Goal: Task Accomplishment & Management: Manage account settings

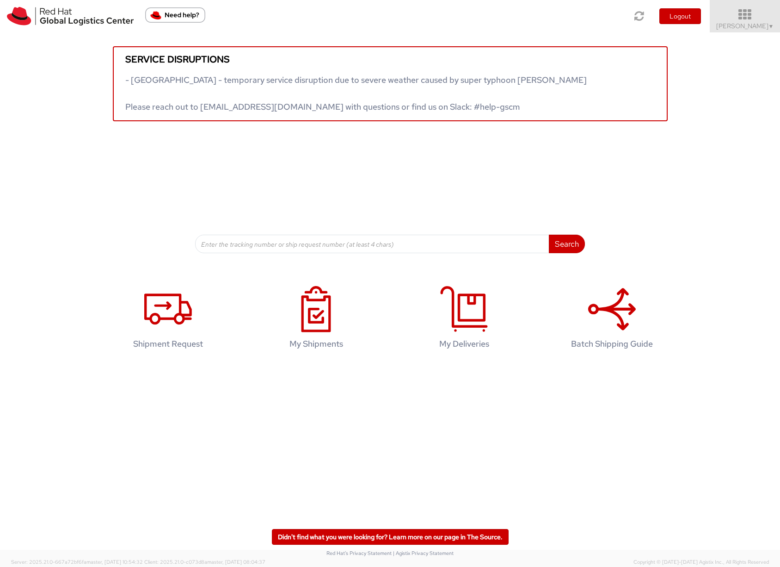
click at [738, 22] on span "Sona Mala ▼" at bounding box center [746, 26] width 58 height 8
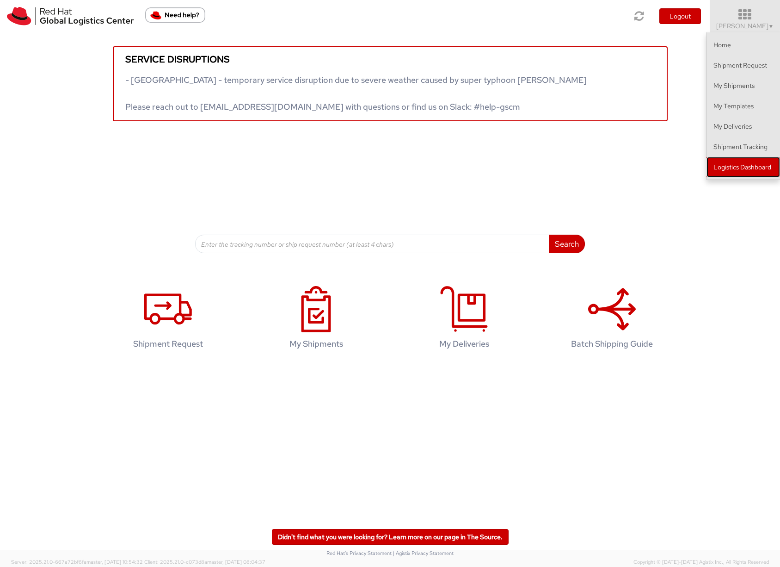
click at [743, 167] on link "Logistics Dashboard" at bounding box center [744, 167] width 74 height 20
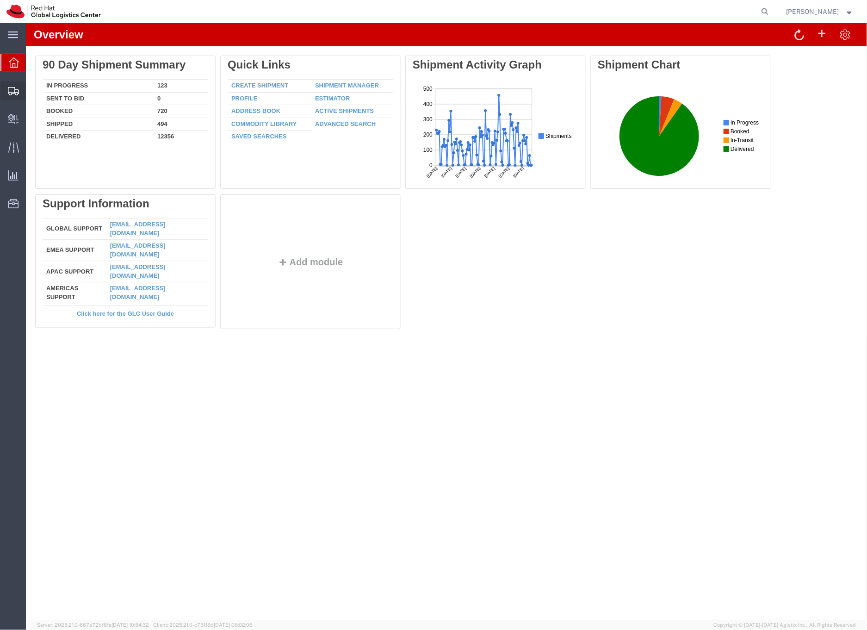
click at [16, 89] on icon at bounding box center [13, 91] width 11 height 8
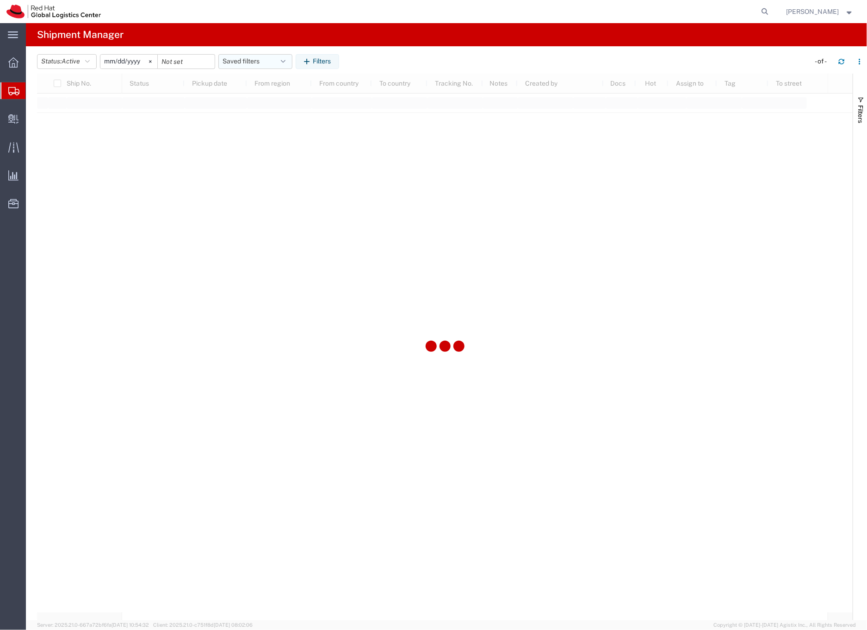
click at [251, 62] on button "Saved filters" at bounding box center [255, 61] width 74 height 15
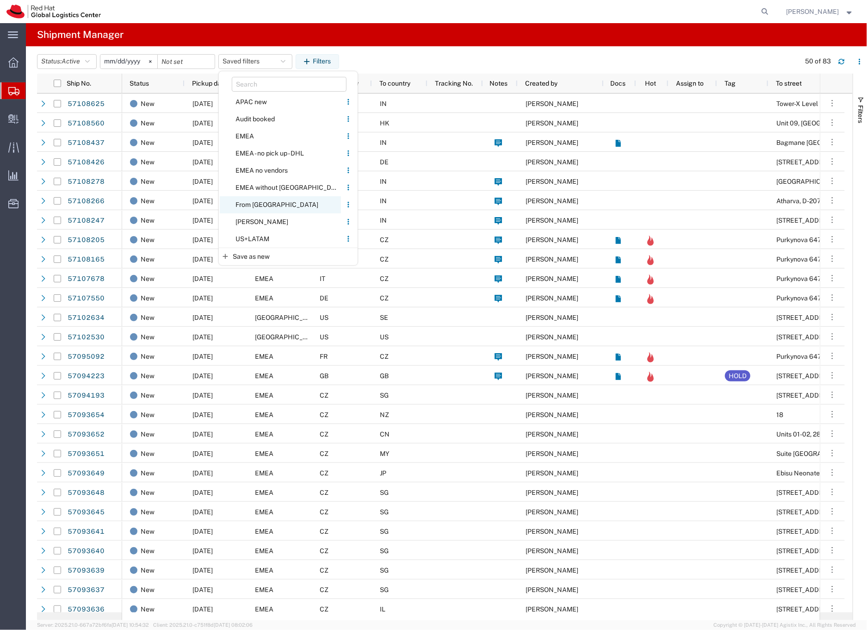
click at [259, 204] on span "From [GEOGRAPHIC_DATA]" at bounding box center [280, 204] width 121 height 17
type input "[DATE]"
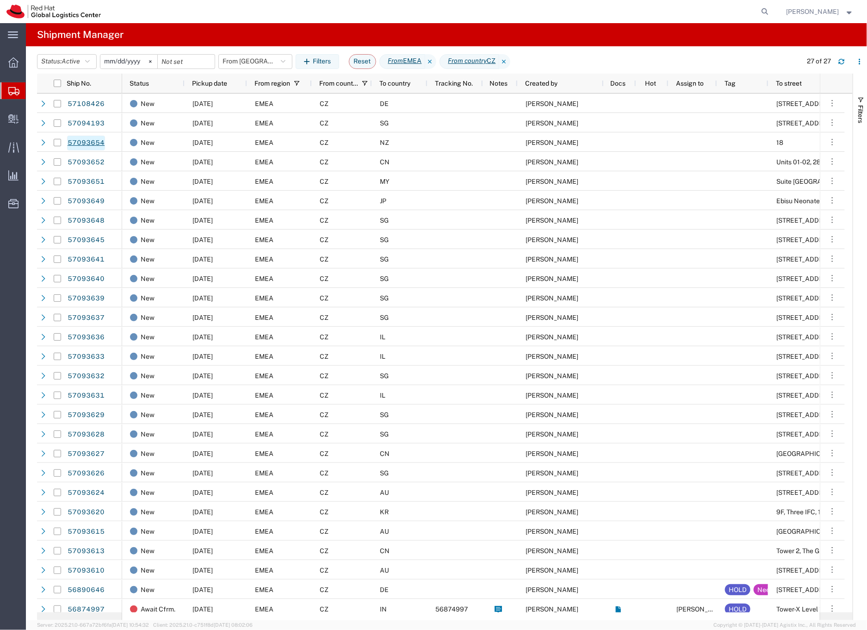
click at [89, 143] on link "57093654" at bounding box center [86, 143] width 38 height 15
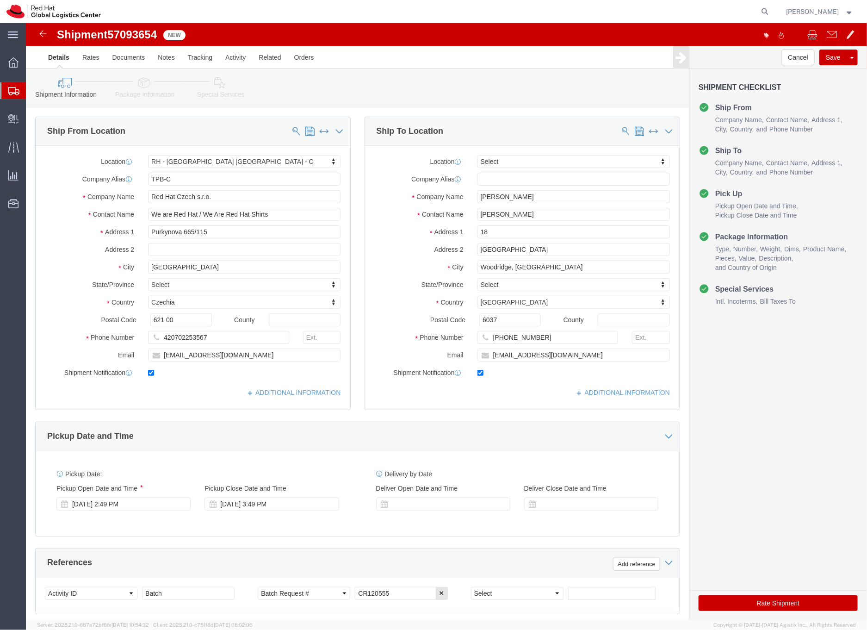
select select "38037"
select select
click input "[EMAIL_ADDRESS][DOMAIN_NAME]"
type input "[EMAIL_ADDRESS][DOMAIN_NAME],[EMAIL_ADDRESS][DOMAIN_NAME]"
drag, startPoint x: 513, startPoint y: 226, endPoint x: 451, endPoint y: 222, distance: 62.1
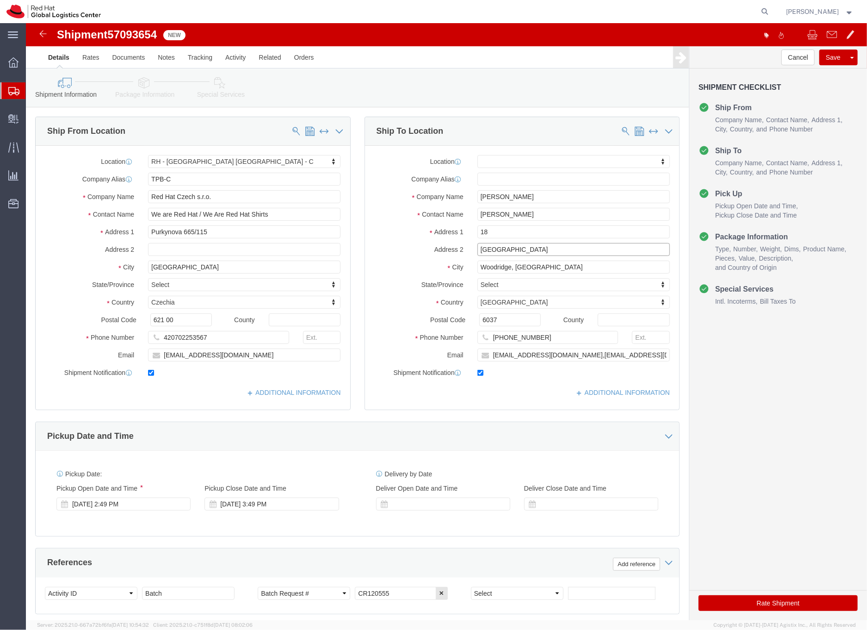
click input "[GEOGRAPHIC_DATA]"
drag, startPoint x: 461, startPoint y: 207, endPoint x: 473, endPoint y: 205, distance: 12.2
click input "18"
paste input "[GEOGRAPHIC_DATA]"
type input "[STREET_ADDRESS]"
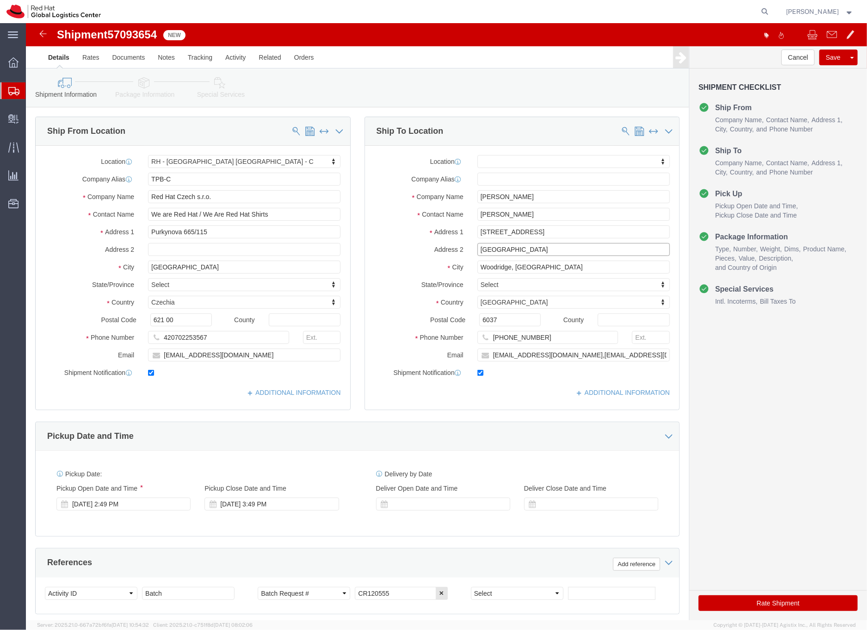
select select
drag, startPoint x: 505, startPoint y: 225, endPoint x: 443, endPoint y: 223, distance: 61.5
click div "[GEOGRAPHIC_DATA]"
drag, startPoint x: 514, startPoint y: 209, endPoint x: 435, endPoint y: 202, distance: 79.4
click div "Address [STREET_ADDRESS]"
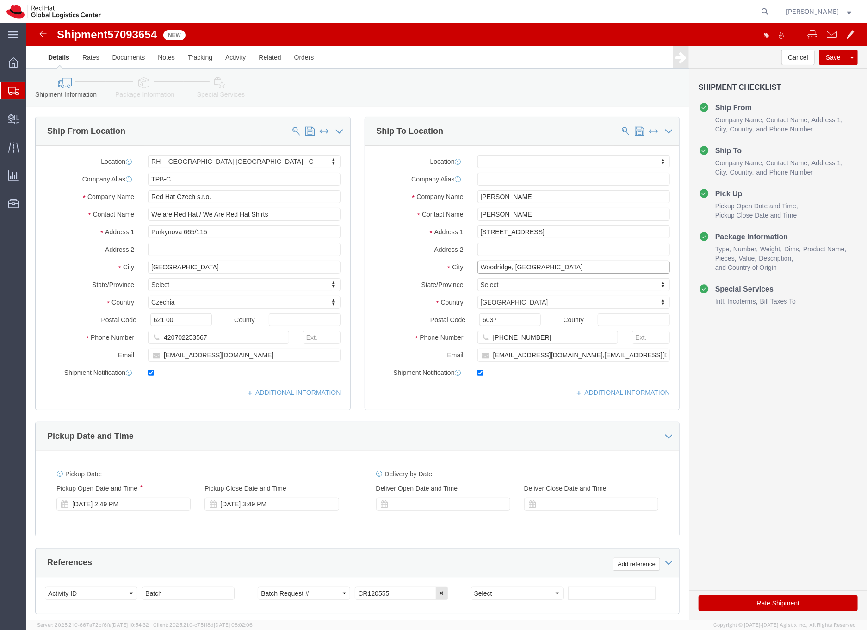
click input "Woodridge, [GEOGRAPHIC_DATA]"
drag, startPoint x: 517, startPoint y: 245, endPoint x: 420, endPoint y: 234, distance: 98.3
click div "Location My Profile Location [GEOGRAPHIC_DATA] - [GEOGRAPHIC_DATA] - [GEOGRAPHI…"
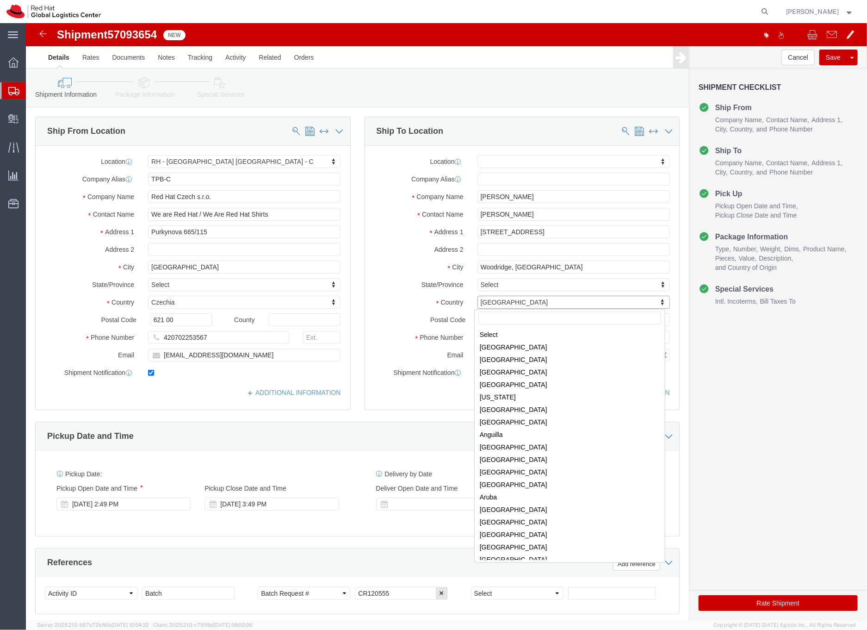
scroll to position [1810, 0]
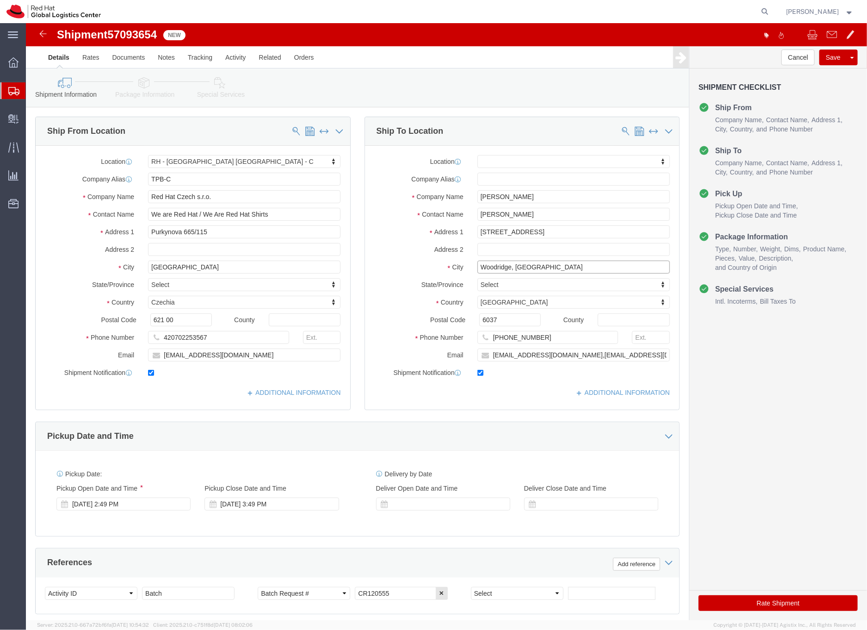
drag, startPoint x: 487, startPoint y: 245, endPoint x: 442, endPoint y: 244, distance: 44.9
click div "Woodridge, [GEOGRAPHIC_DATA]"
click input "text"
paste input "Woodridge,"
type input "Woodridge,"
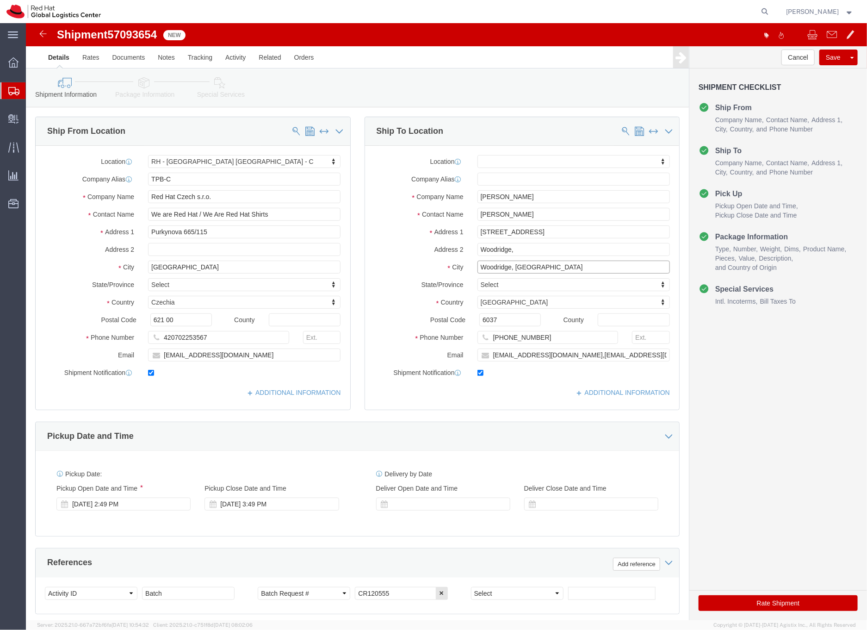
drag, startPoint x: 487, startPoint y: 245, endPoint x: 437, endPoint y: 238, distance: 49.9
click div "City [GEOGRAPHIC_DATA], [GEOGRAPHIC_DATA]"
type input "[GEOGRAPHIC_DATA]"
select select
drag, startPoint x: 485, startPoint y: 227, endPoint x: 498, endPoint y: 227, distance: 13.0
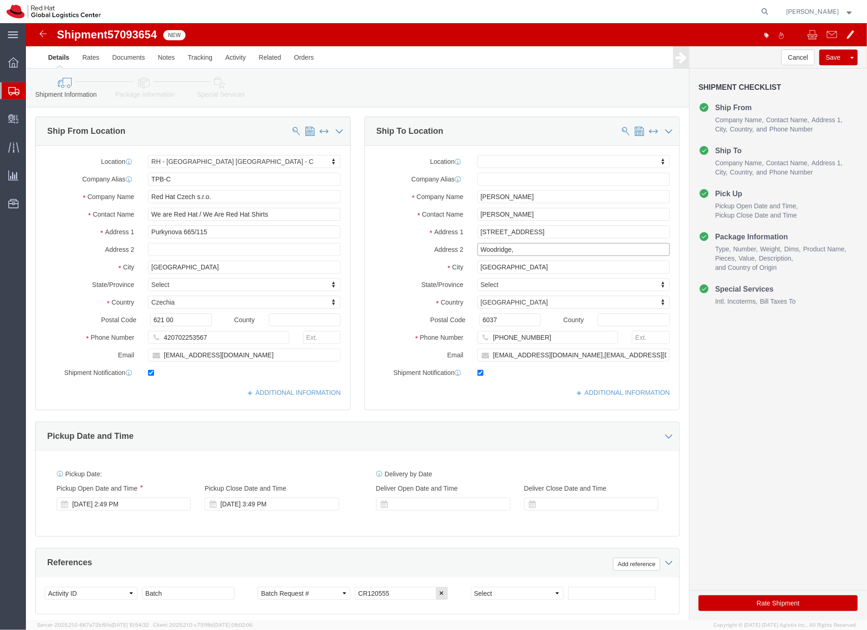
click input "Woodridge,"
type input "Woodridge"
click icon
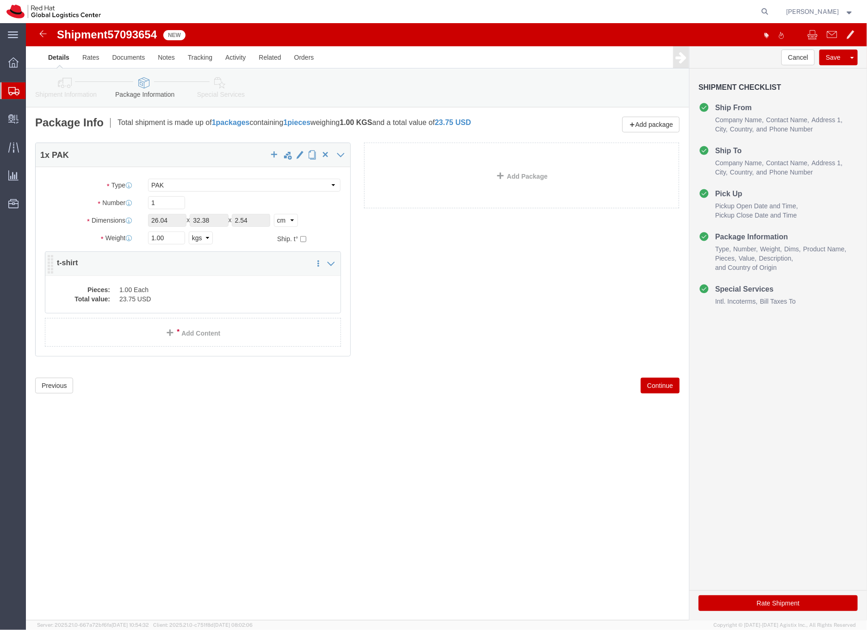
click dd "23.75 USD"
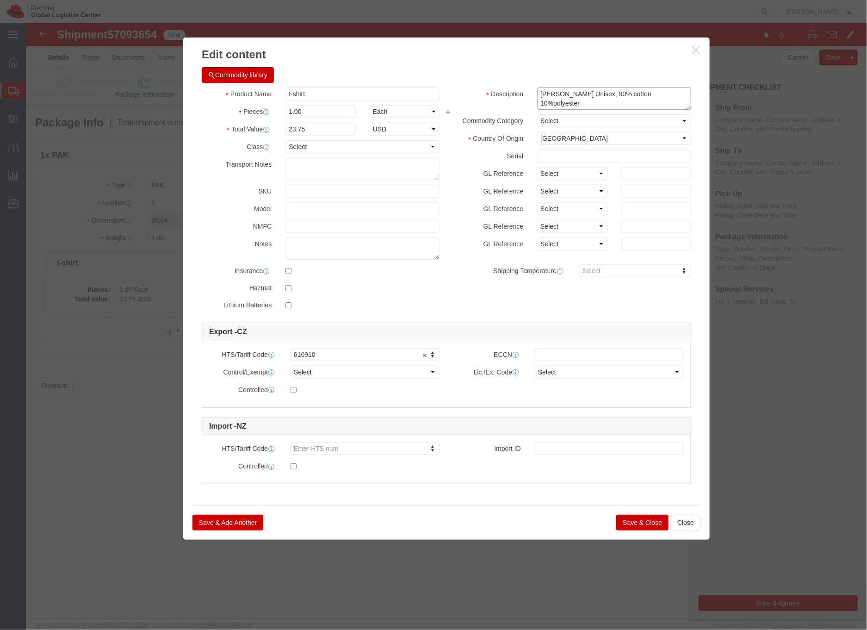
drag, startPoint x: 576, startPoint y: 72, endPoint x: 504, endPoint y: 68, distance: 71.8
click div "[PERSON_NAME] Unisex, 90% cotton 10%polyester"
type textarea "Red Hat branded, 90% cotton 10%polyester"
click input "t-shirt"
type input "T-shirt"
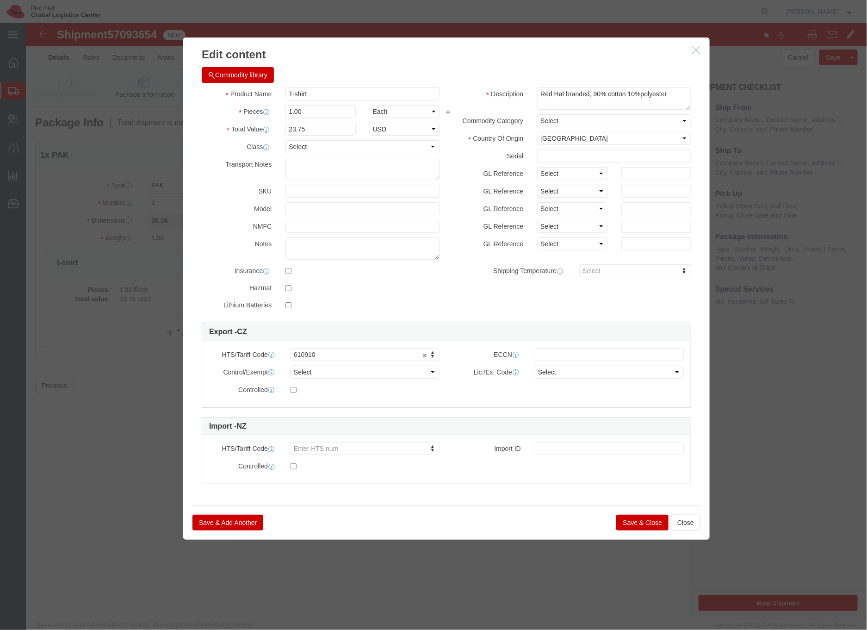
click button "Save & Close"
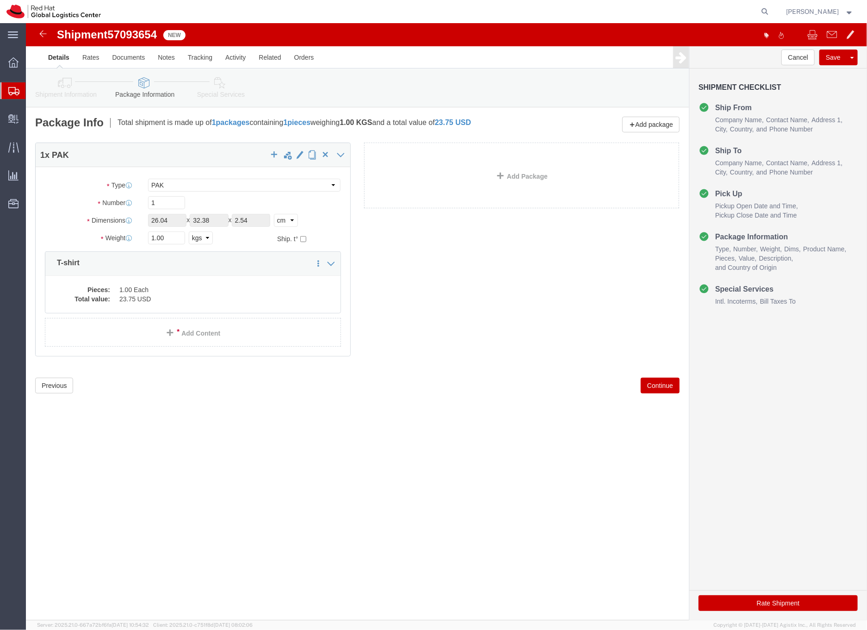
click icon
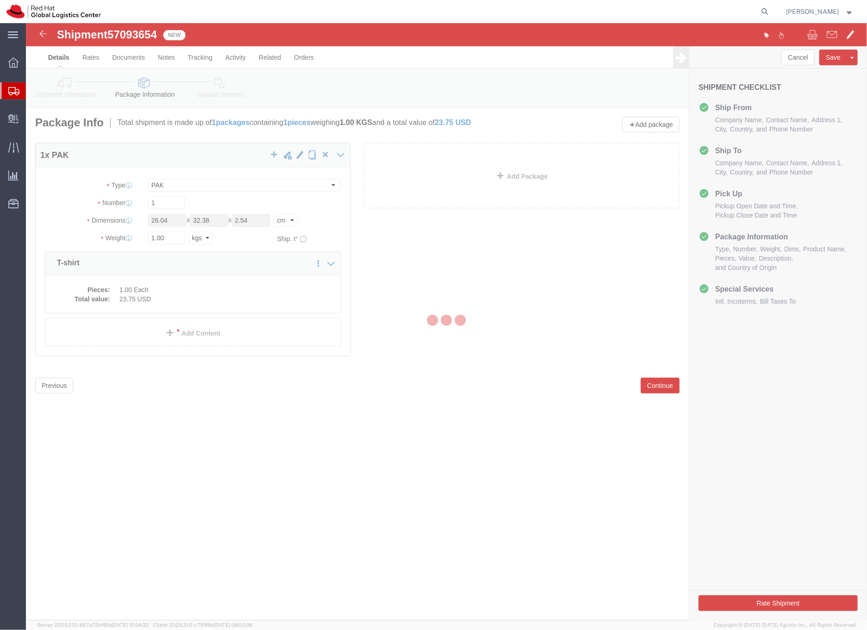
select select
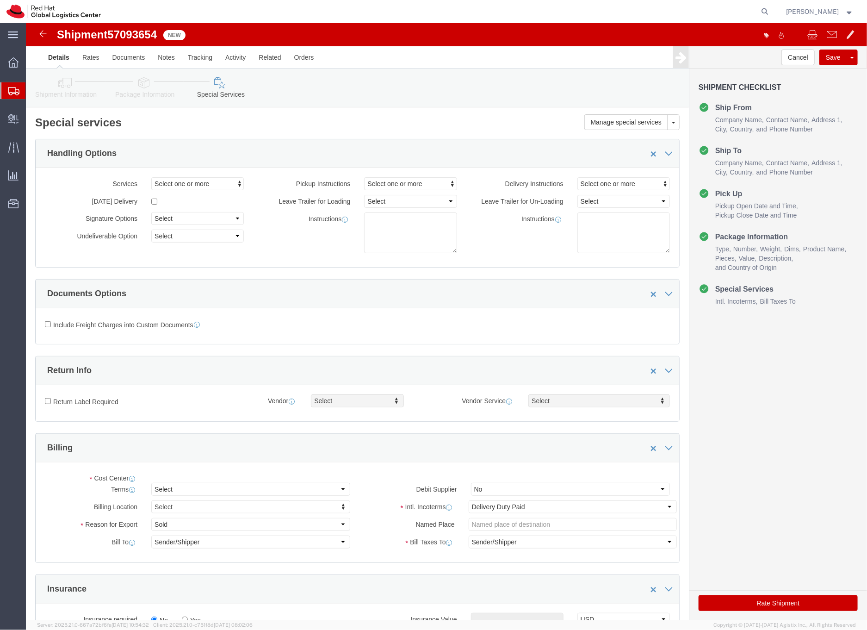
select select "COSTCENTER"
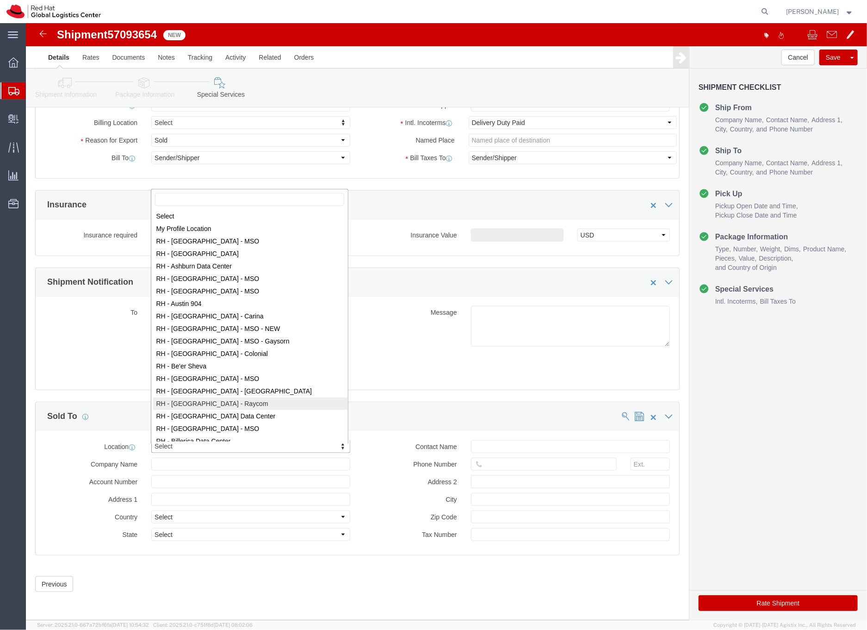
scroll to position [1, 0]
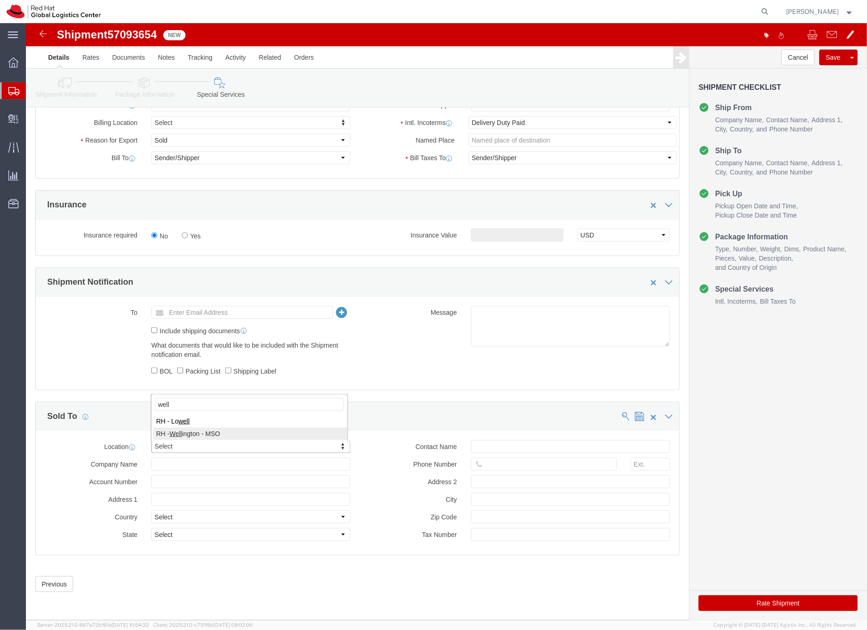
type input "well"
select select "50312"
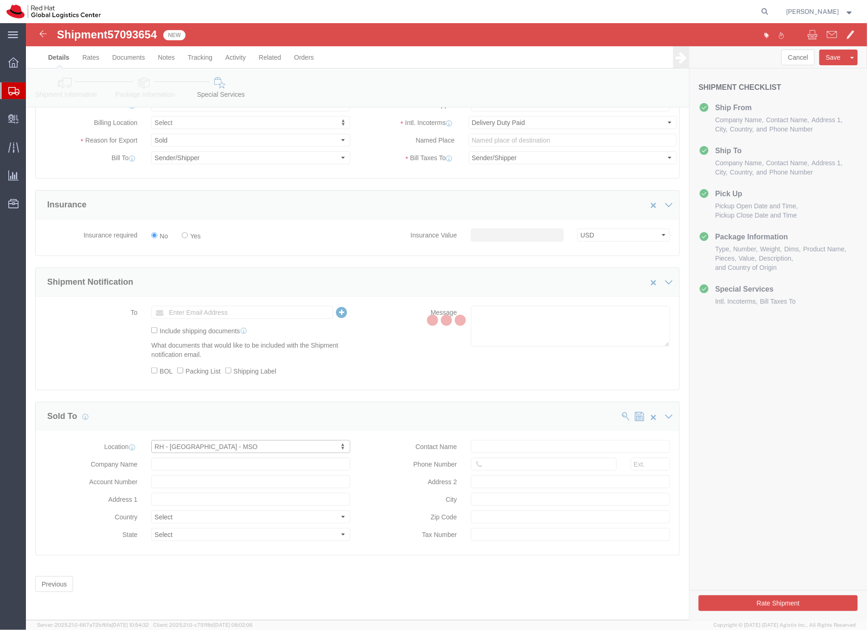
type input "Red Hat [GEOGRAPHIC_DATA]"
type input "[STREET_ADDRESS]"
select select "NZ"
type input "Private Office WT - 1.06"
type input "[GEOGRAPHIC_DATA]"
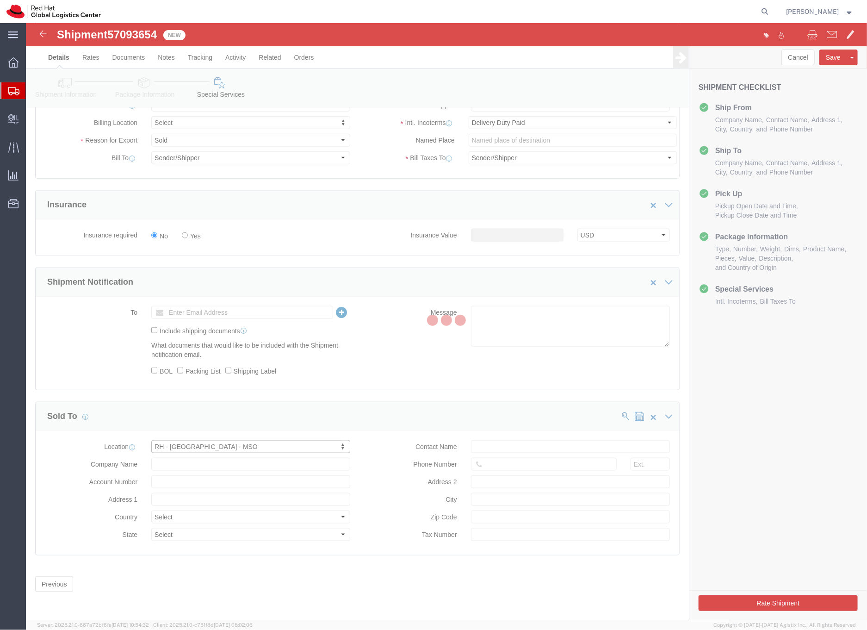
type input "6011"
type input "[PHONE_NUMBER]"
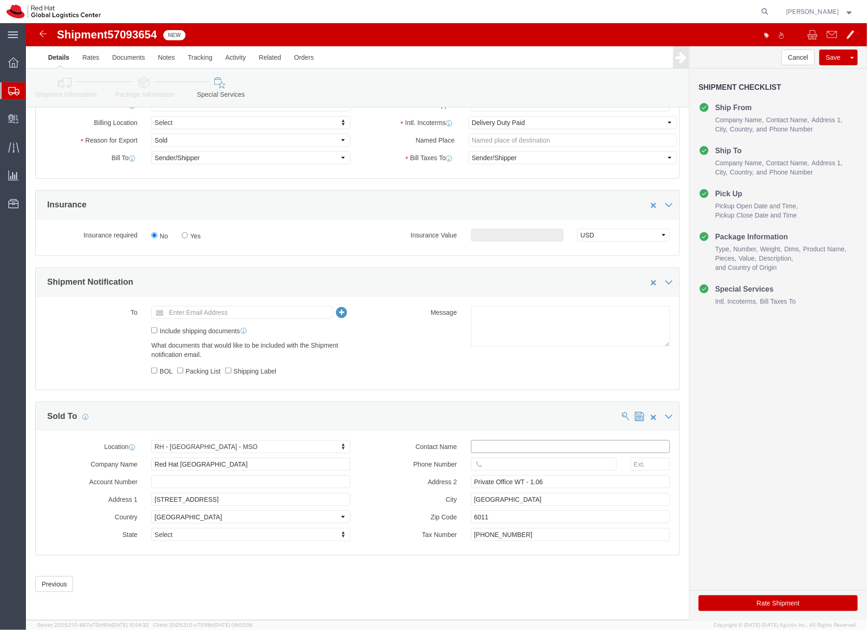
click input "text"
type input "[EMAIL_ADDRESS][DOMAIN_NAME]"
click icon
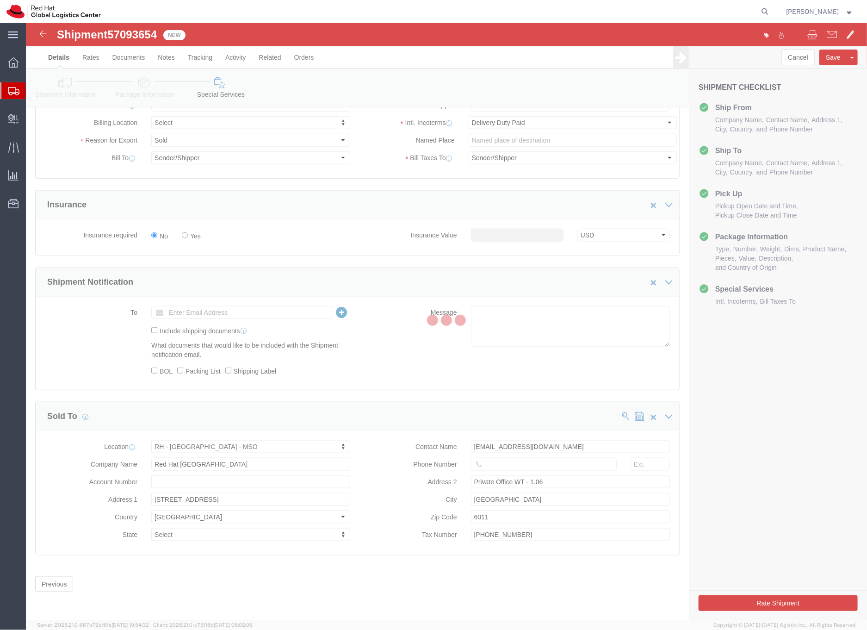
click at [68, 85] on div at bounding box center [446, 321] width 841 height 597
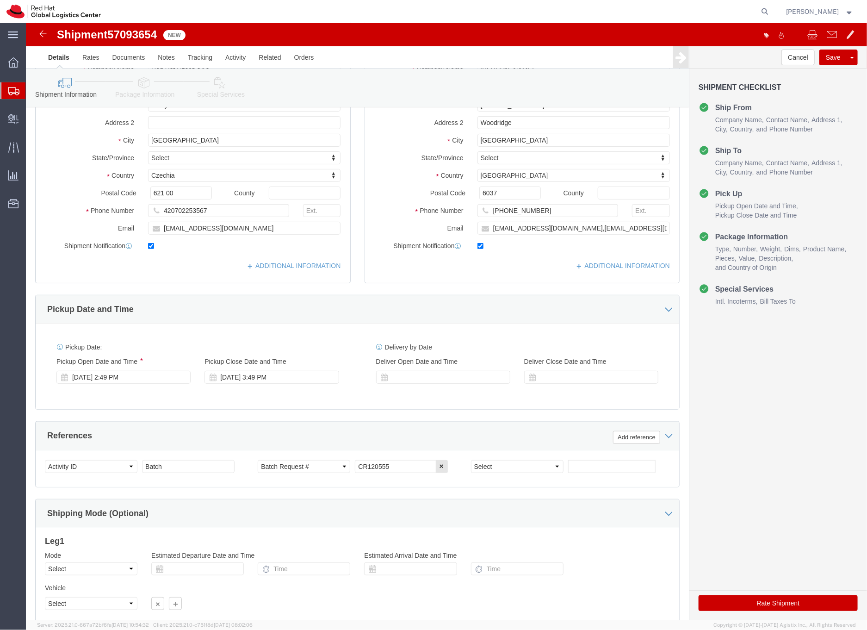
scroll to position [114, 0]
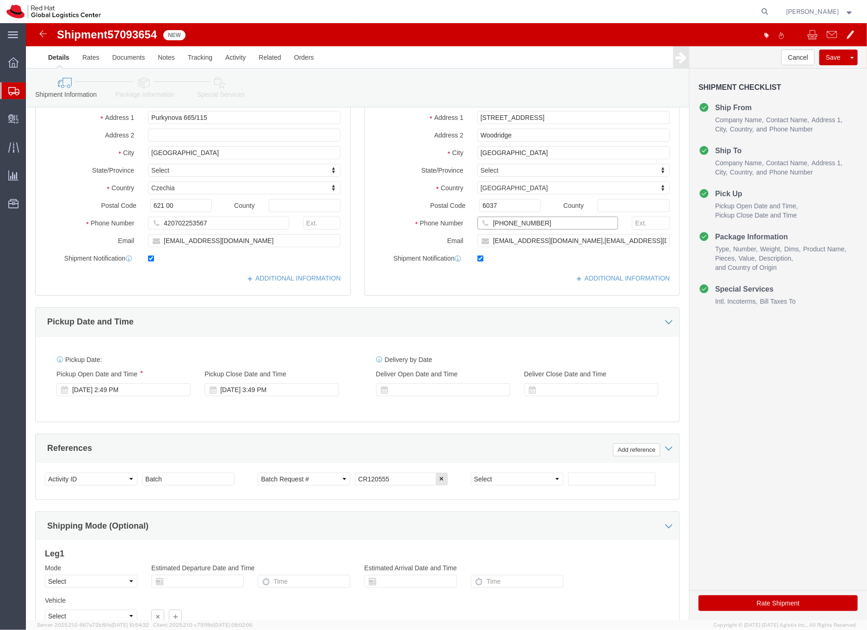
drag, startPoint x: 519, startPoint y: 203, endPoint x: 456, endPoint y: 201, distance: 63.4
click div "[PHONE_NUMBER]"
click icon
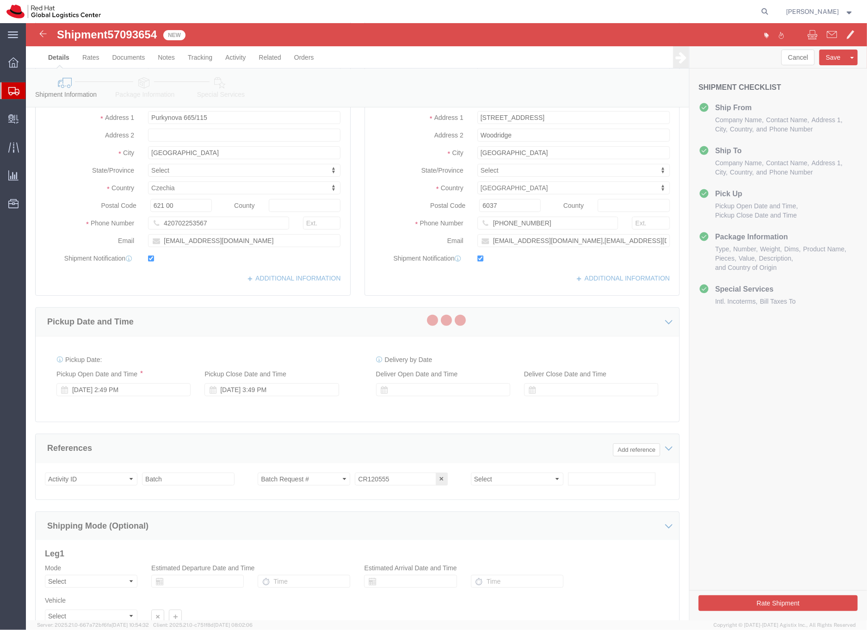
select select
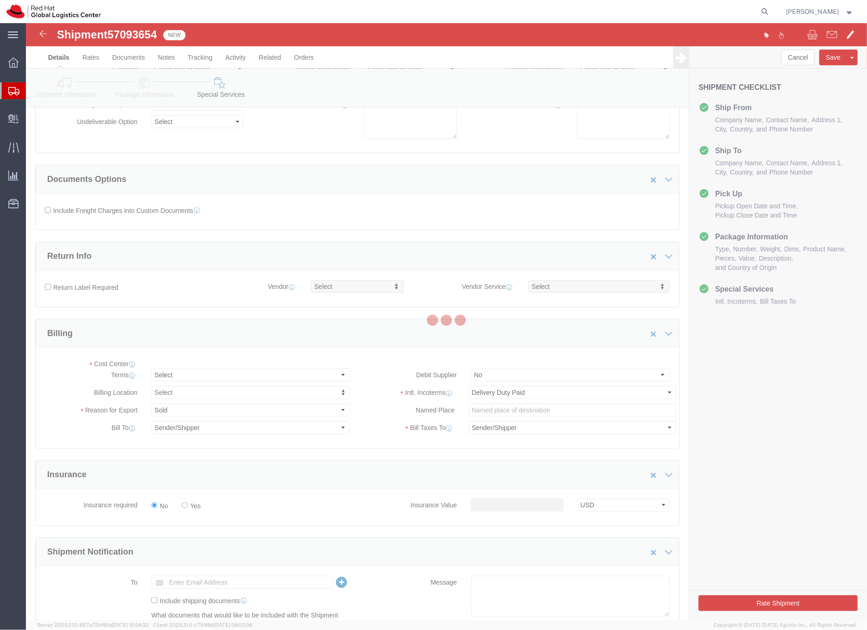
select select "COSTCENTER"
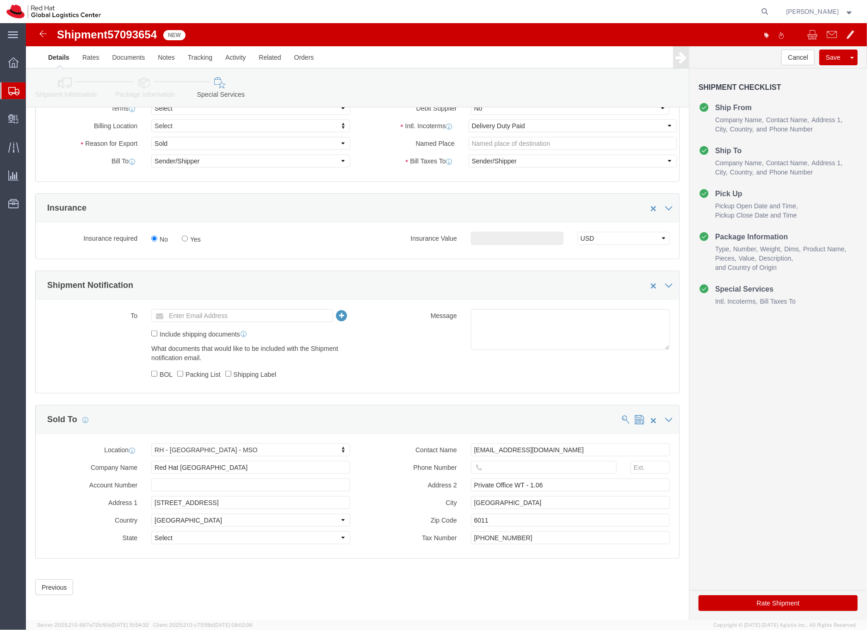
scroll to position [395, 0]
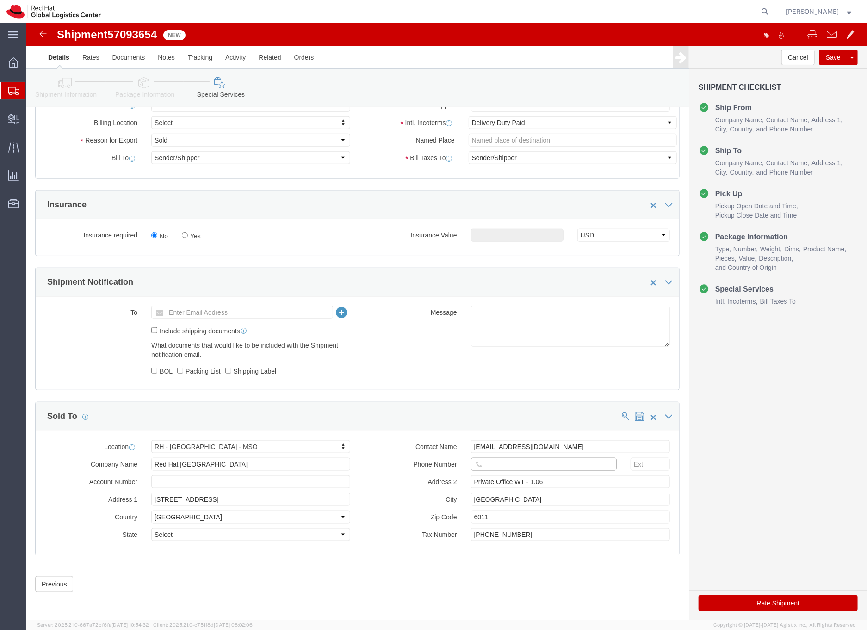
click input "text"
paste input "[PHONE_NUMBER]"
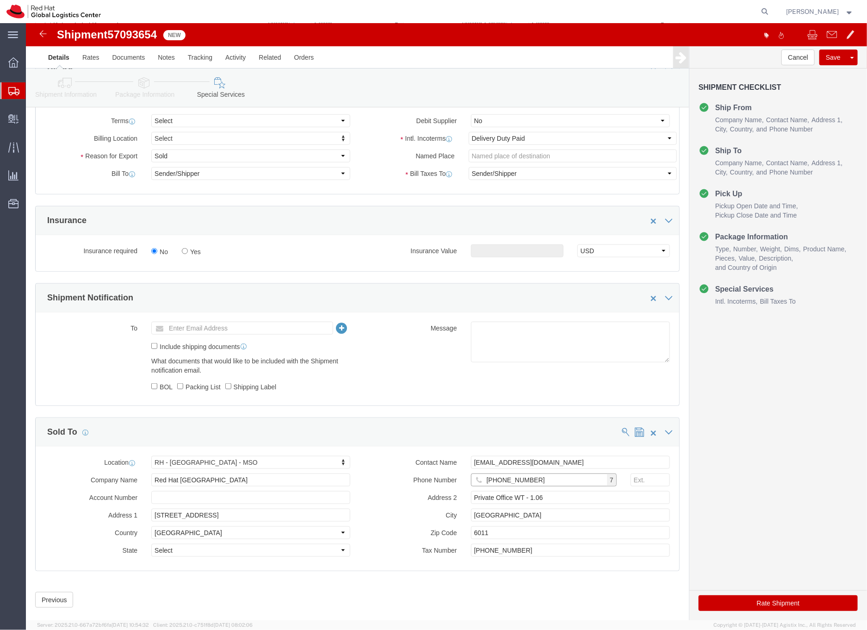
scroll to position [363, 0]
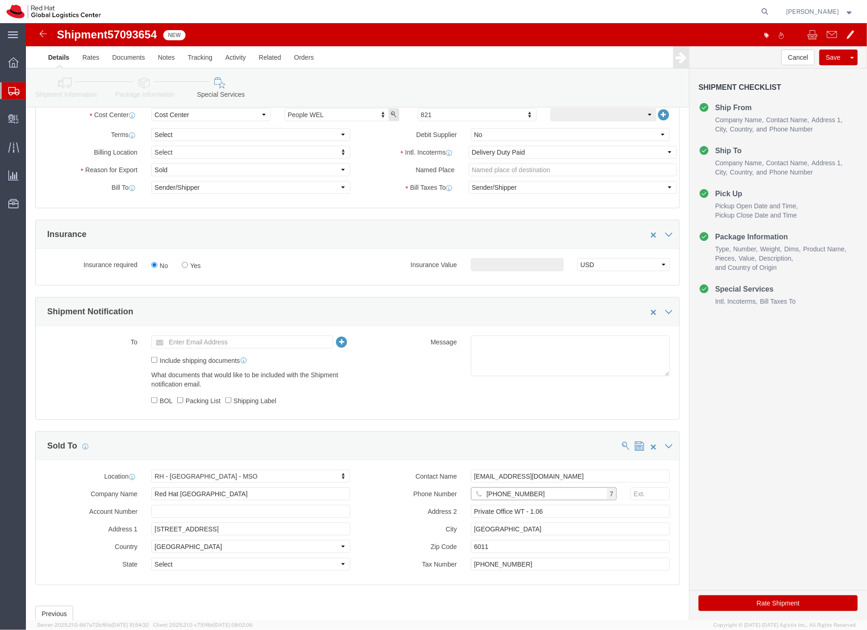
type input "[PHONE_NUMBER]"
click button "Rate Shipment"
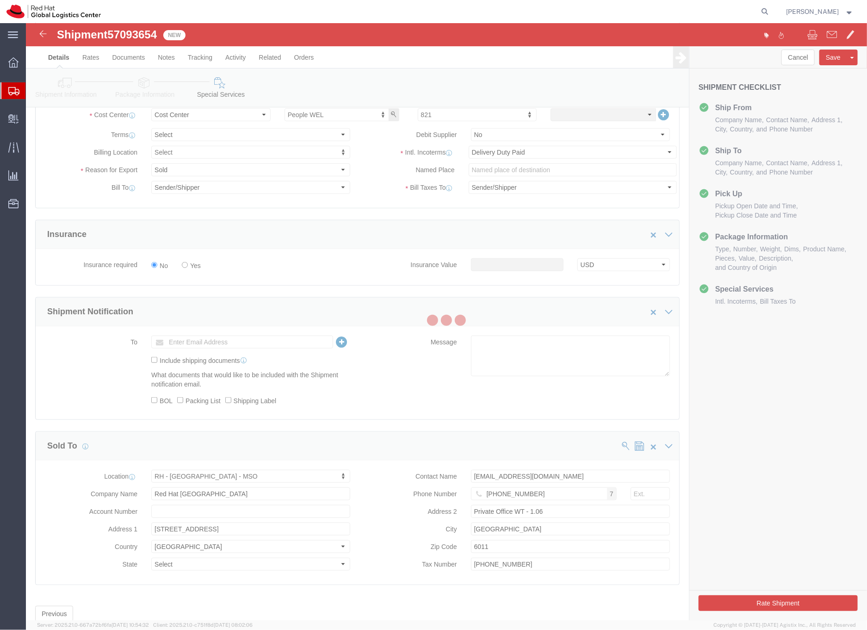
scroll to position [0, 0]
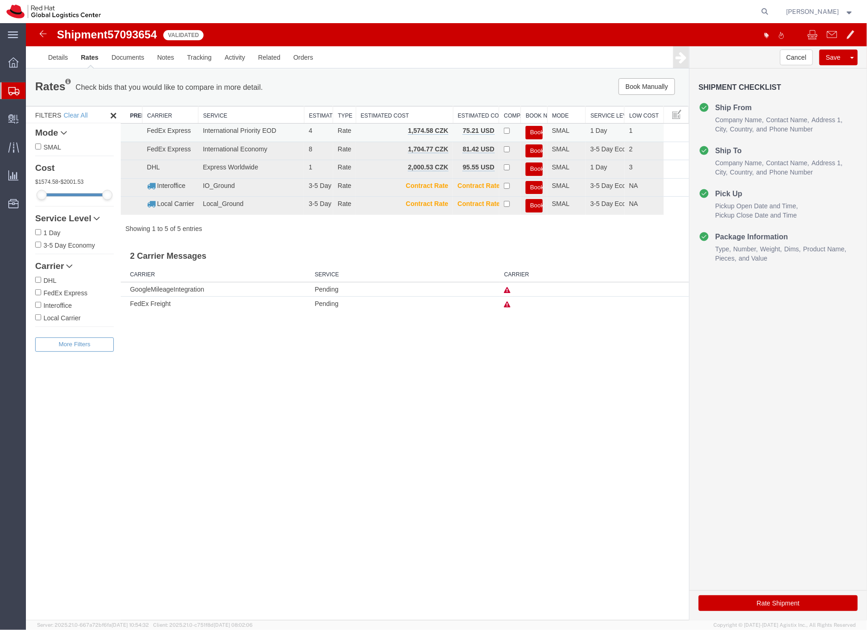
click at [533, 131] on button "Book" at bounding box center [533, 131] width 17 height 13
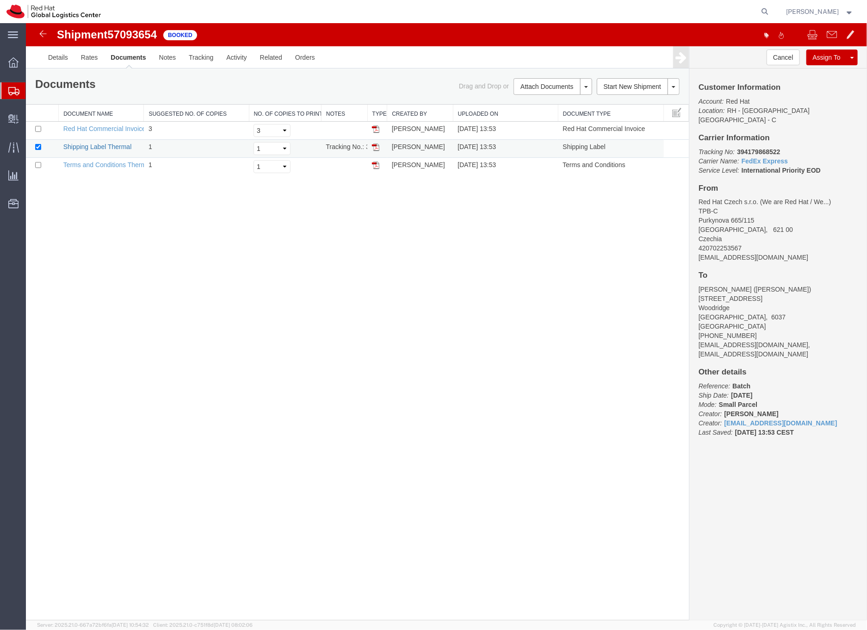
click at [124, 146] on link "Shipping Label Thermal" at bounding box center [97, 145] width 68 height 7
click at [98, 127] on link "Red Hat Commercial Invoice Thermal" at bounding box center [117, 127] width 108 height 7
click at [772, 13] on icon at bounding box center [765, 11] width 13 height 13
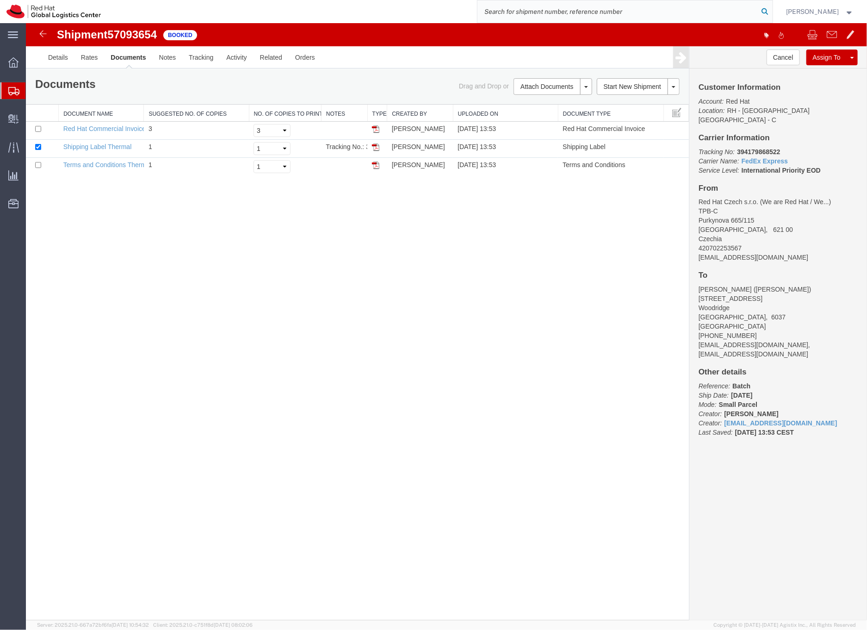
click at [772, 13] on icon at bounding box center [765, 11] width 13 height 13
click at [570, 14] on input "search" at bounding box center [617, 11] width 281 height 22
type input "57094193"
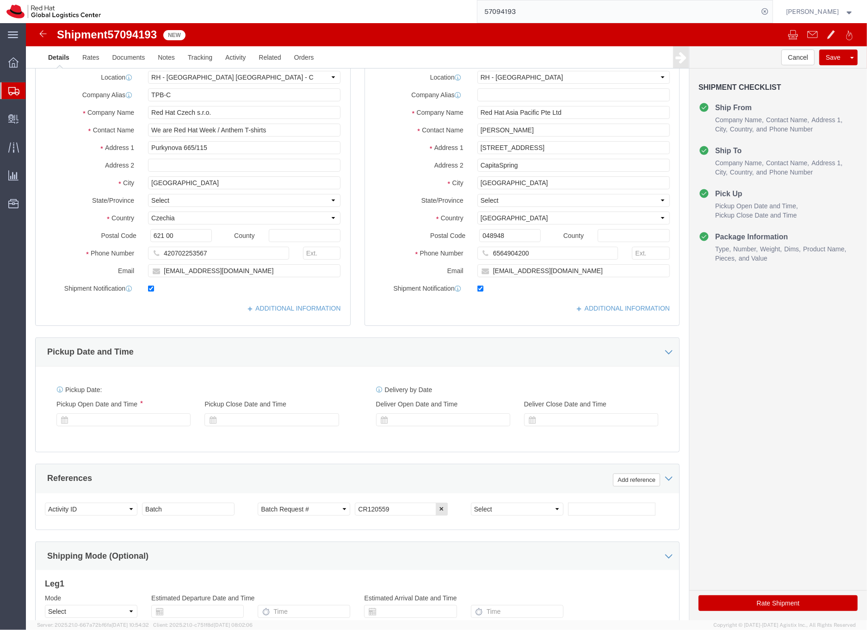
select select "38037"
select select "51051"
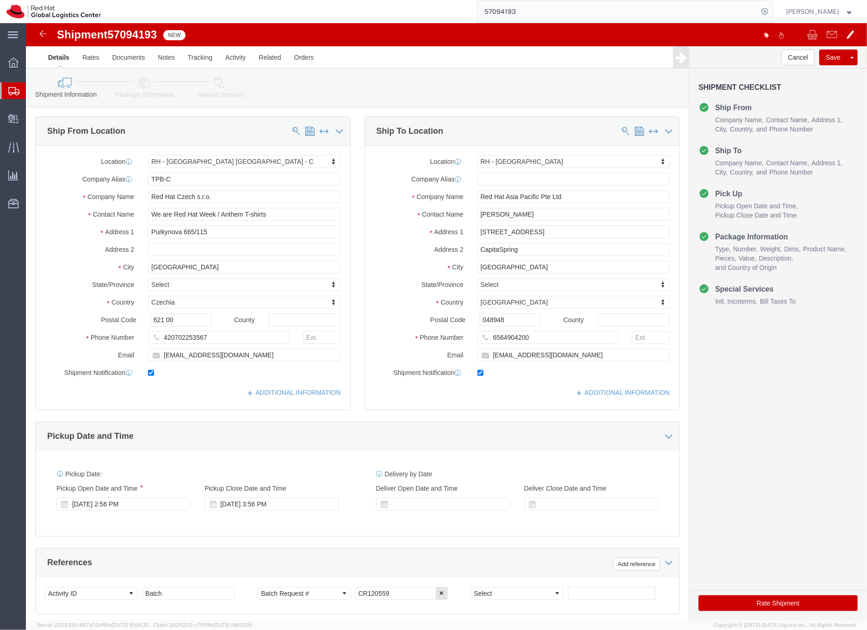
click icon
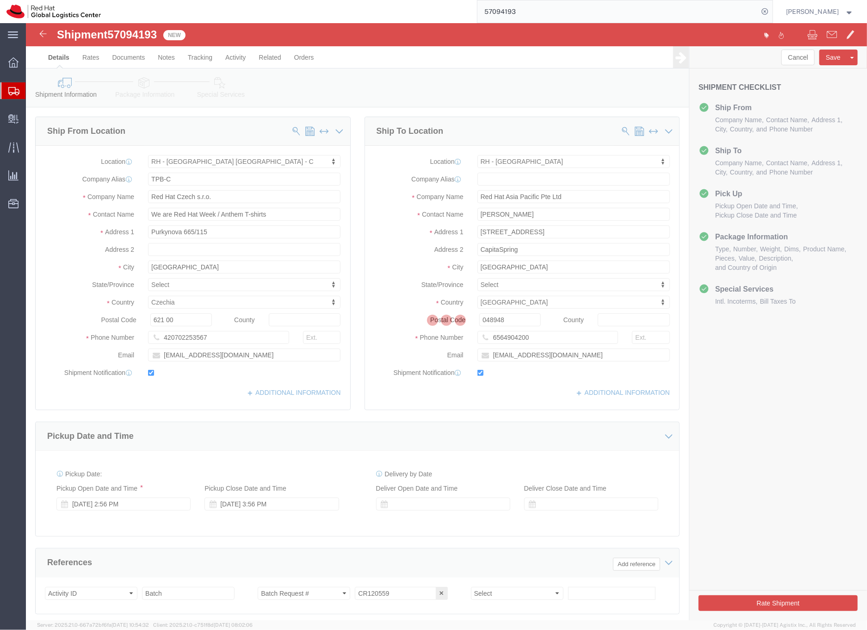
click div
click at [142, 82] on div at bounding box center [446, 321] width 841 height 597
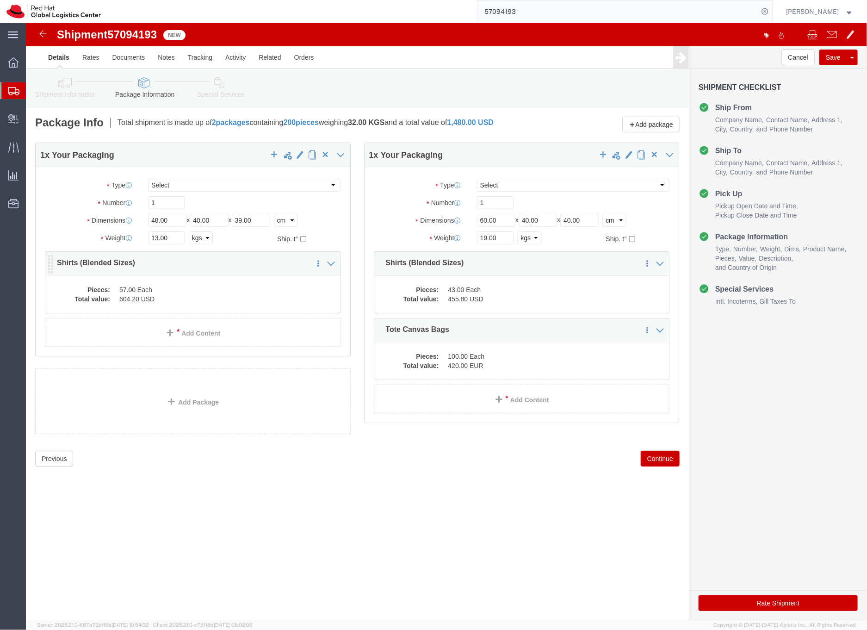
click dd "604.20 USD"
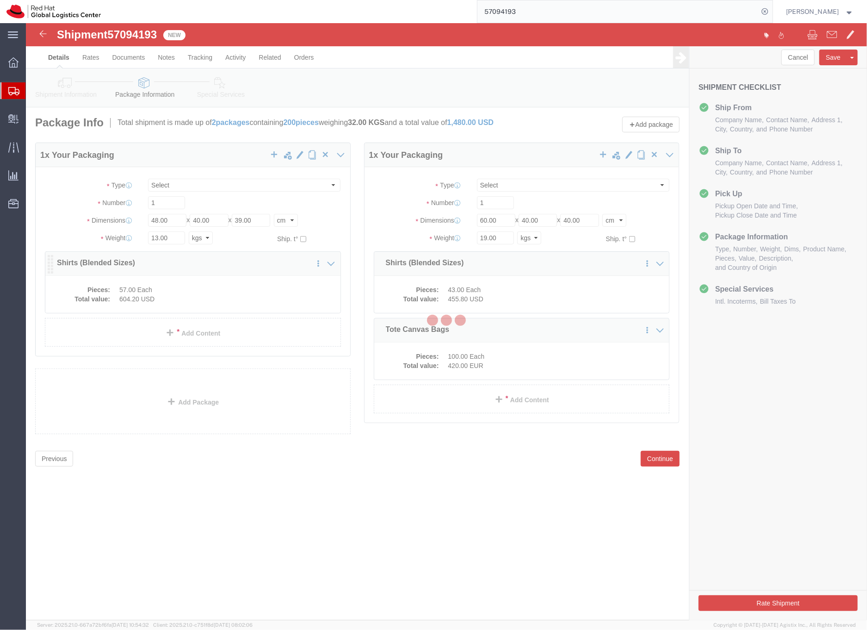
click div
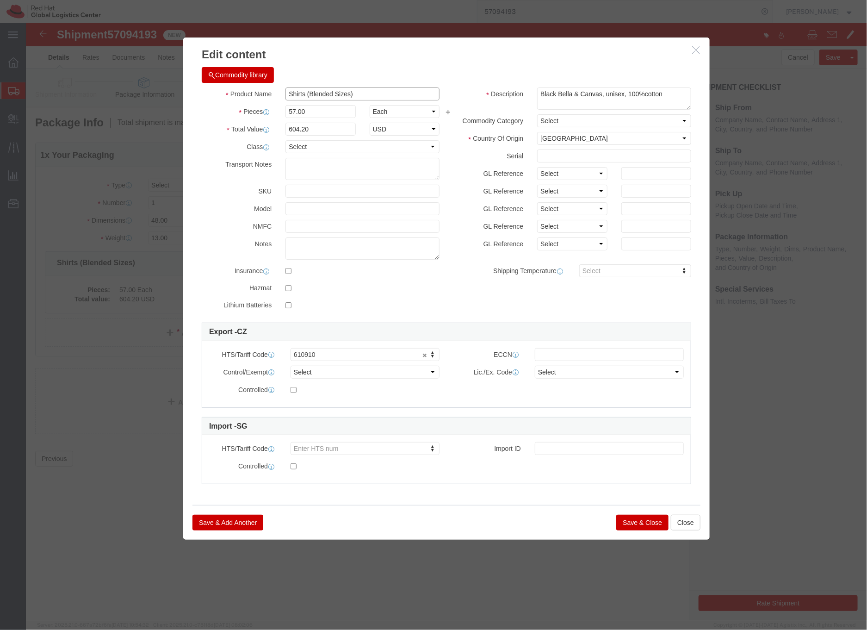
click input "Shirts (Blended Sizes)"
click input "T-Shirts (Blended Sizes)"
drag, startPoint x: 340, startPoint y: 72, endPoint x: 286, endPoint y: 73, distance: 54.6
click input "T-Shirts (Blended Sizes)"
type input "T-Shirt"
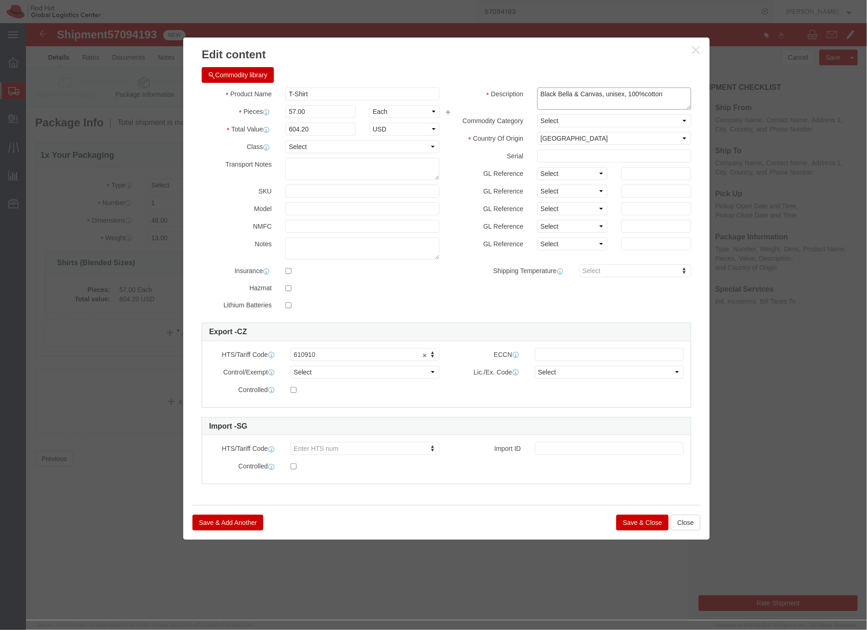
drag, startPoint x: 573, startPoint y: 69, endPoint x: 493, endPoint y: 70, distance: 80.5
click div "Description Black Bella & Canvas, unisex, 100%cotton"
type textarea "Red Hat branded, unisex, 100%cotton"
click button "Save & Close"
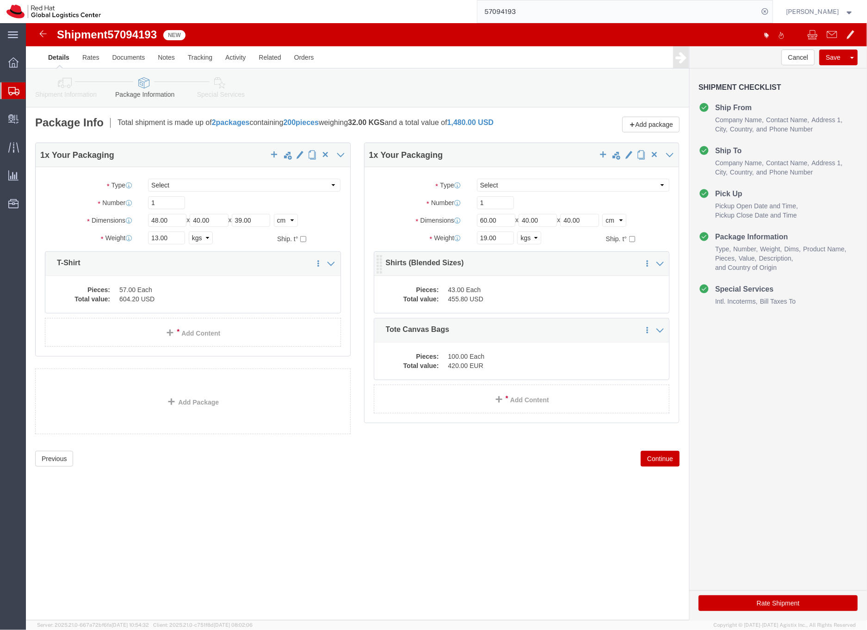
click dd "455.80 USD"
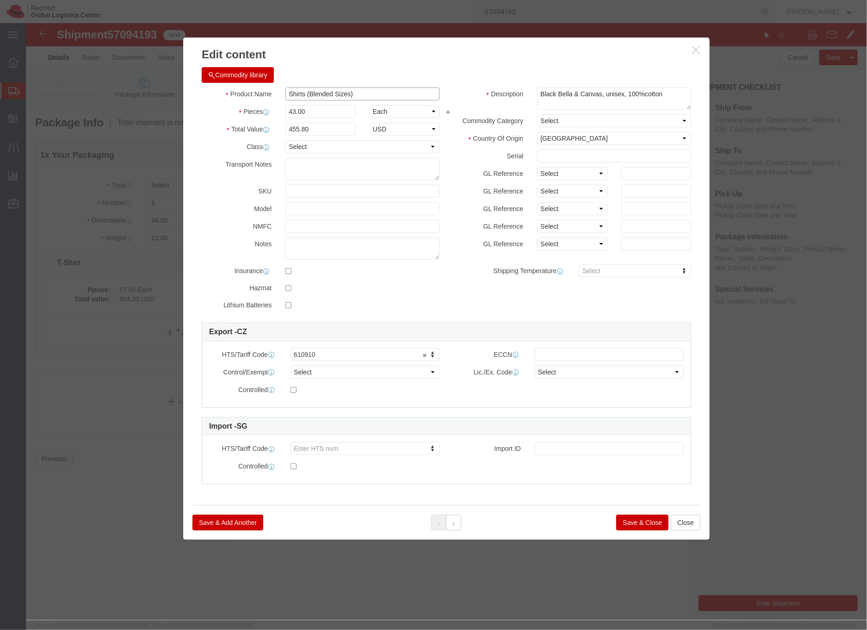
click input "Shirts (Blended Sizes)"
drag, startPoint x: 334, startPoint y: 70, endPoint x: 286, endPoint y: 71, distance: 48.1
click input "T-shirts (Blended Sizes)"
type input "T-shirts"
drag, startPoint x: 575, startPoint y: 70, endPoint x: 511, endPoint y: 70, distance: 64.8
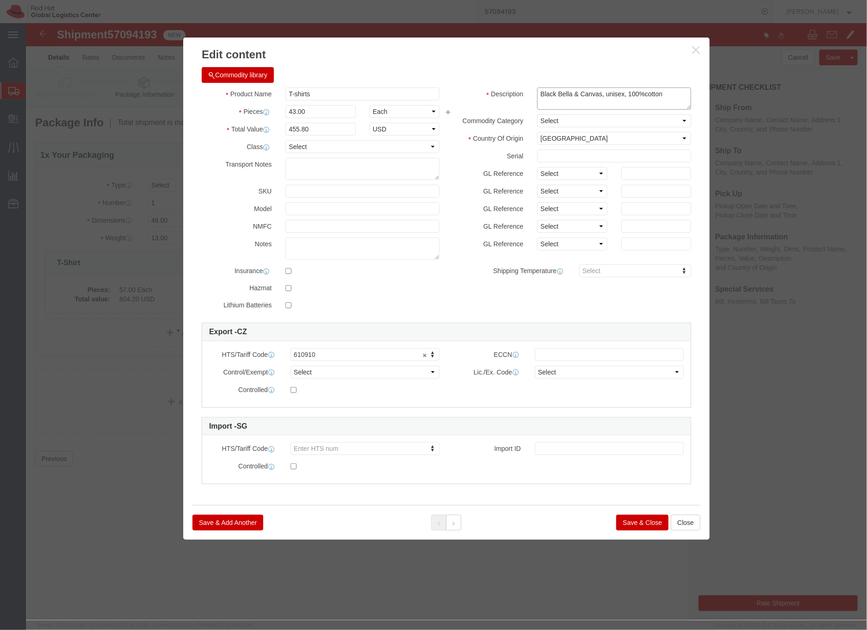
click div "Black Bella & Canvas, unisex, 100%cotton"
type textarea "Red Hat branded, unisex, 100%cotton"
click button "Save & Close"
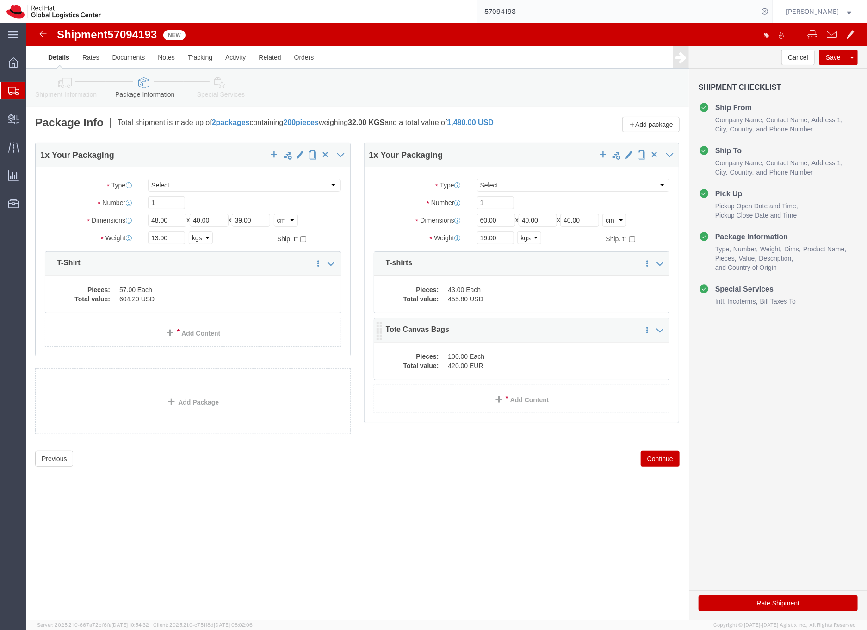
click dd "420.00 EUR"
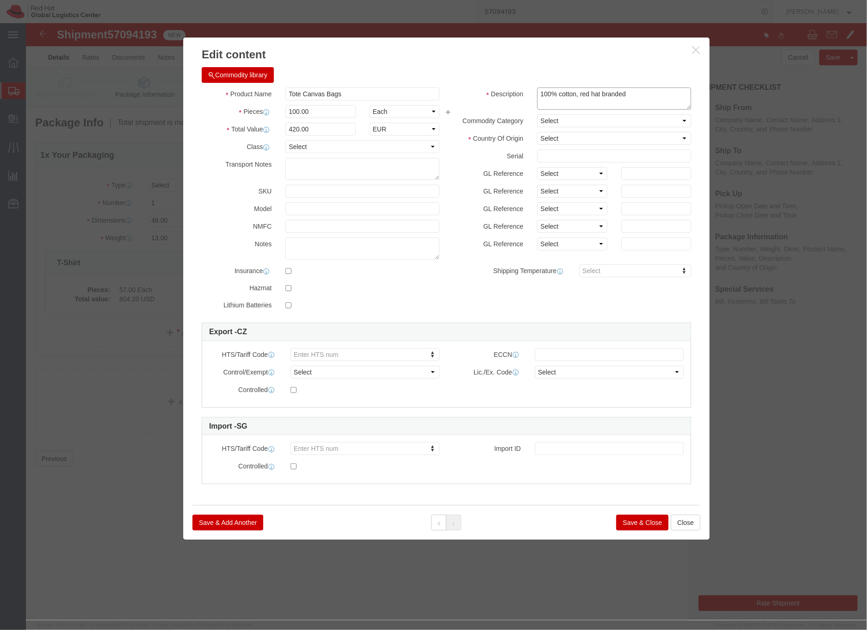
click textarea "100% cotton, red hat branded"
drag, startPoint x: 572, startPoint y: 69, endPoint x: 579, endPoint y: 63, distance: 9.2
click textarea "100% cotton, red hat branded"
type textarea "100% cotton, Red Hat branded"
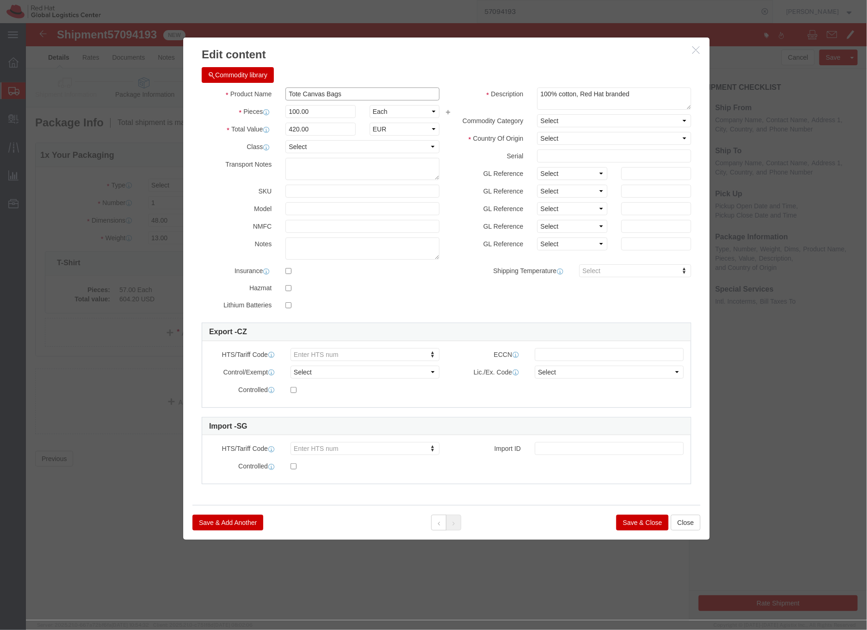
drag, startPoint x: 322, startPoint y: 69, endPoint x: 260, endPoint y: 66, distance: 62.6
click input "Tote Canvas Bags"
paste input "4202.92"
type input "4202.92"
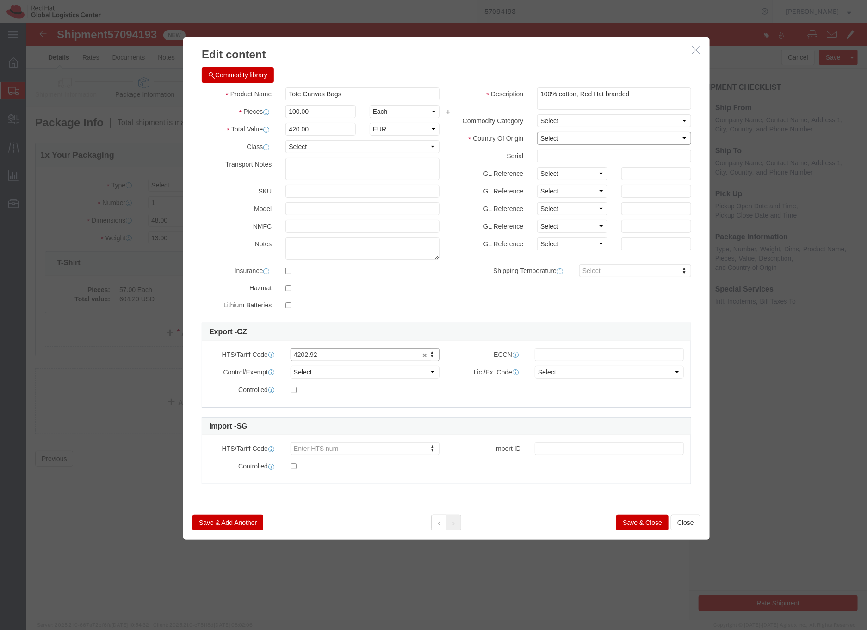
click select "Select [GEOGRAPHIC_DATA] [GEOGRAPHIC_DATA] [GEOGRAPHIC_DATA] [GEOGRAPHIC_DATA] …"
select select "CN"
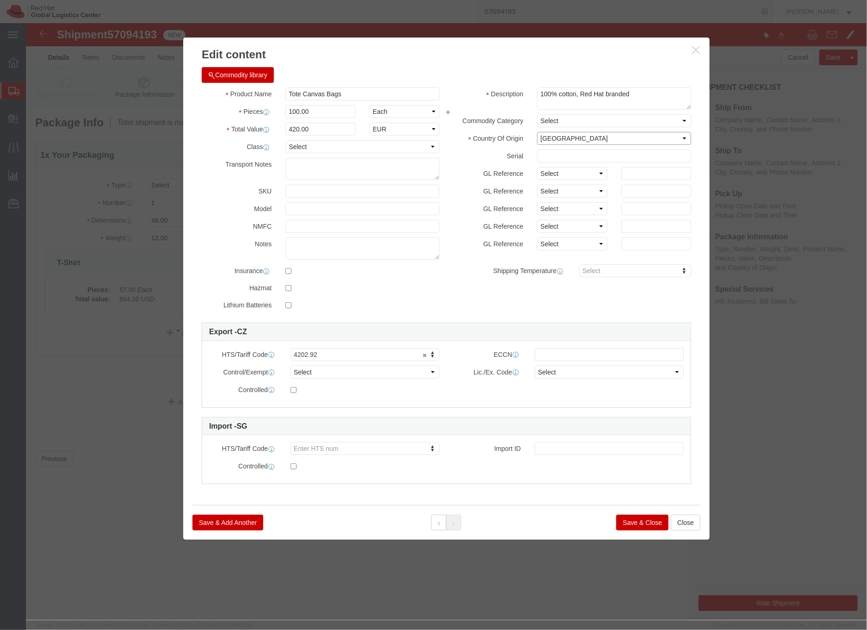
click select "Select [GEOGRAPHIC_DATA] [GEOGRAPHIC_DATA] [GEOGRAPHIC_DATA] [GEOGRAPHIC_DATA] …"
click button "Save & Close"
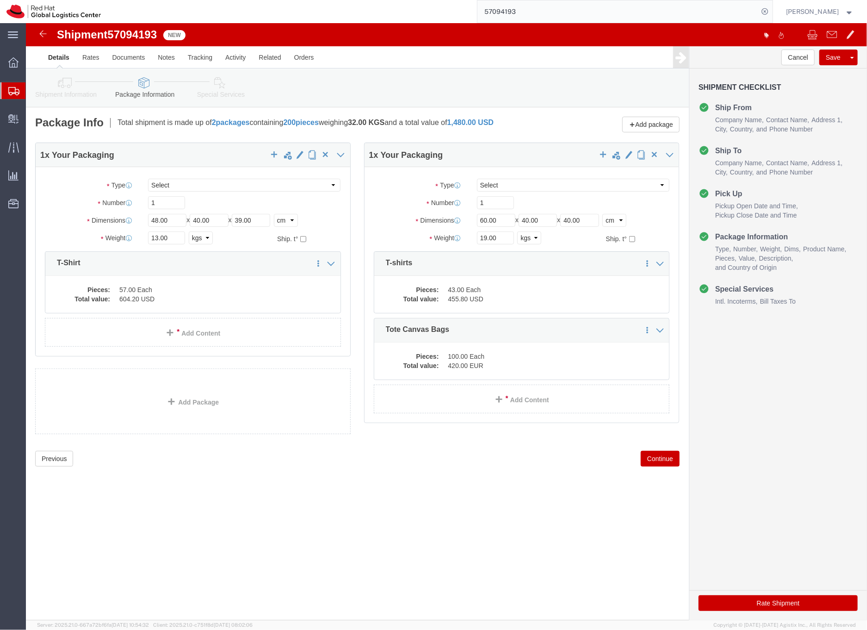
click icon
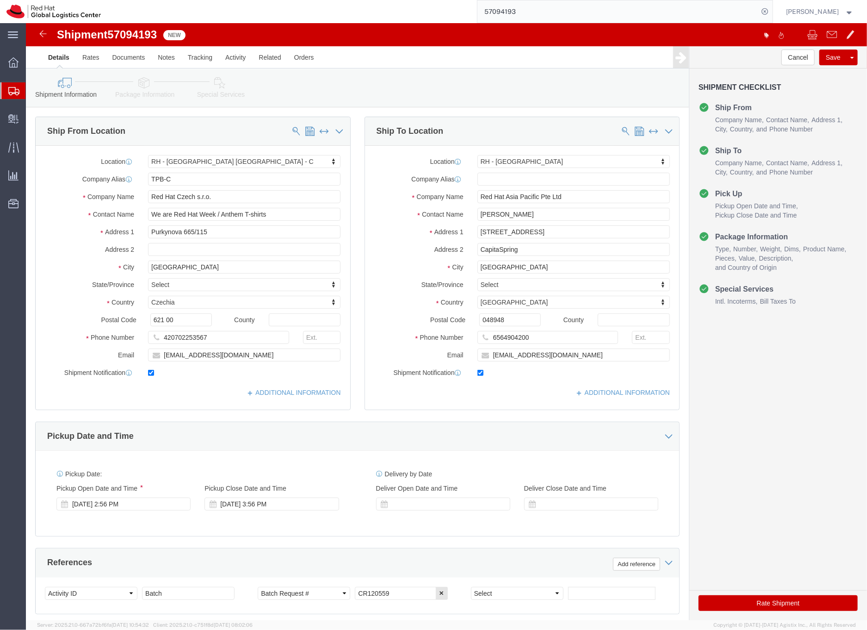
scroll to position [2, 0]
click icon
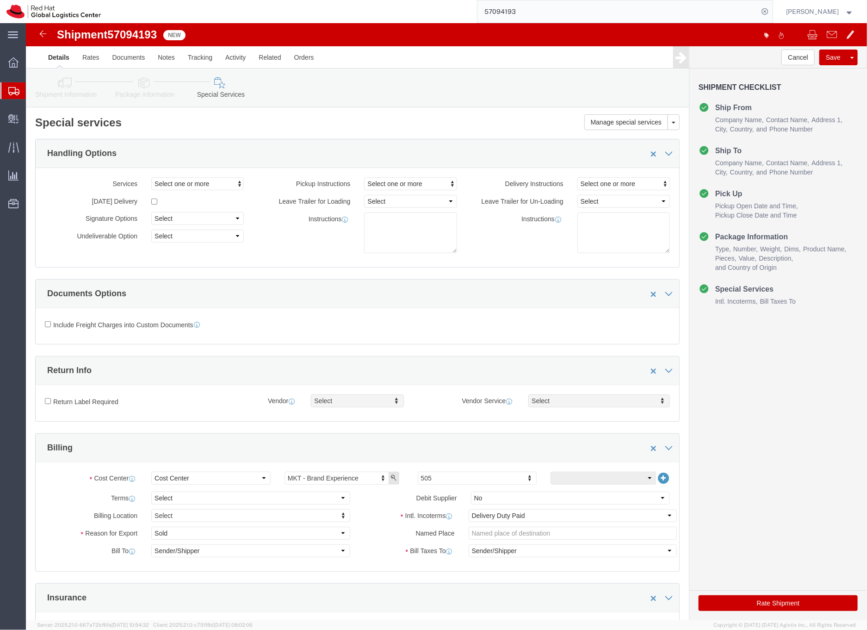
click icon
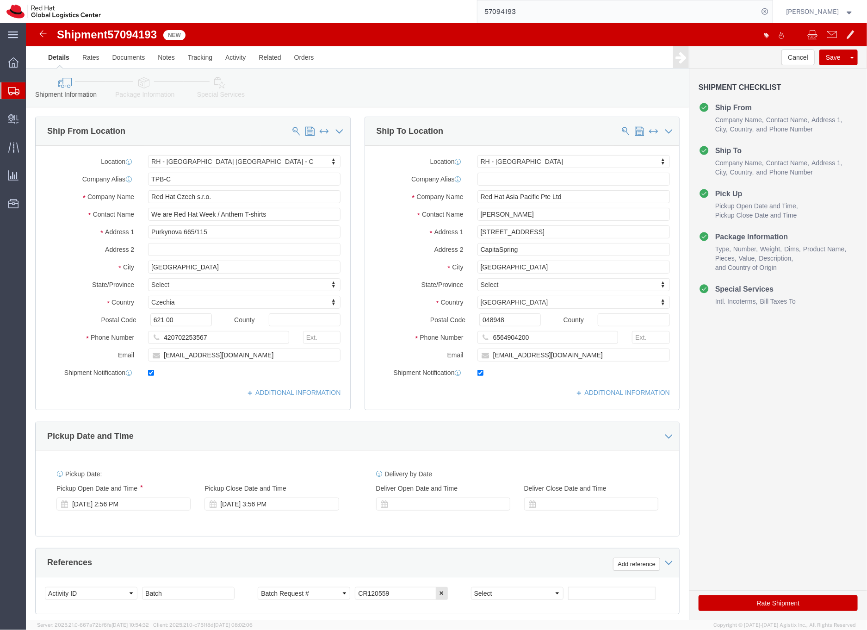
click icon
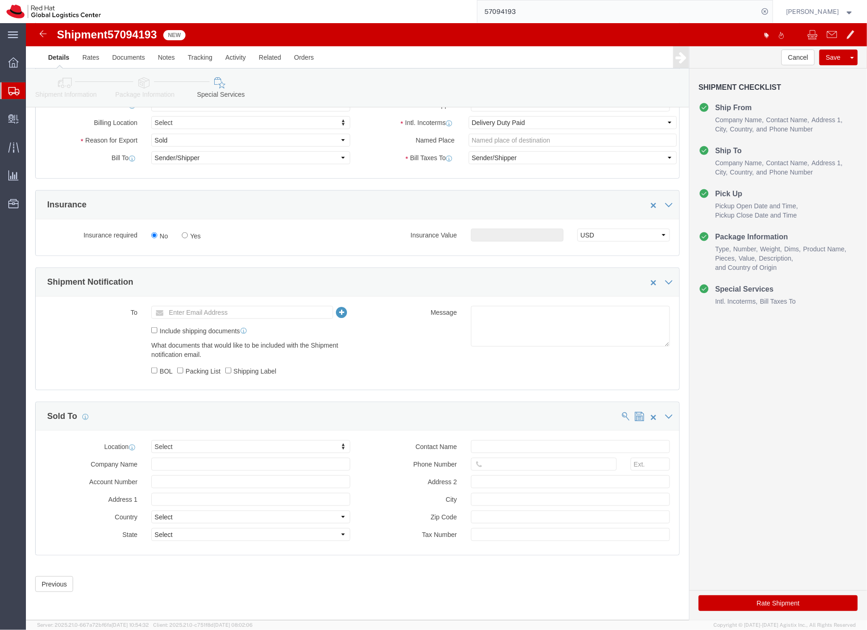
scroll to position [395, 0]
type input "singa"
select select "51051"
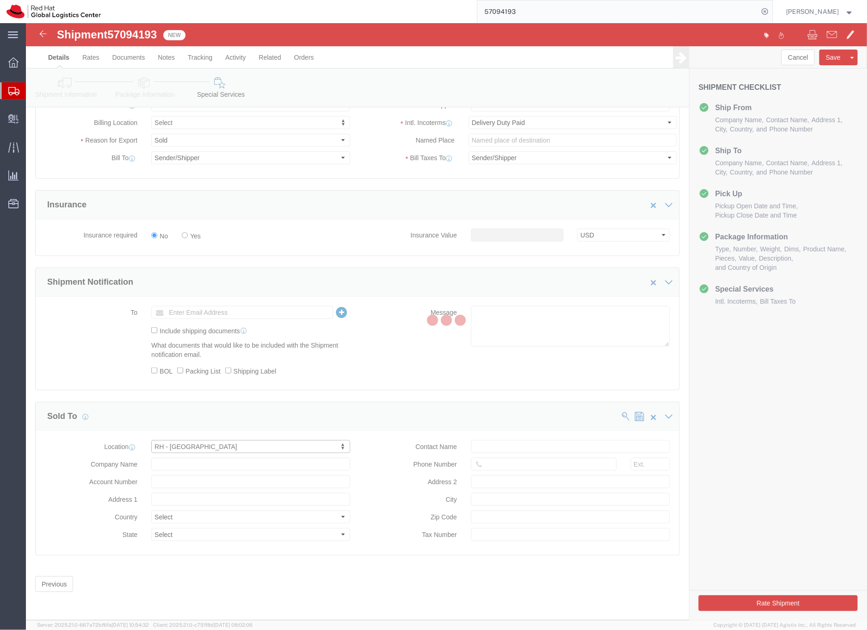
type input "[STREET_ADDRESS]"
select select "SG"
type input "65 6490 4200"
type input "CapitaSpring"
type input "[GEOGRAPHIC_DATA]"
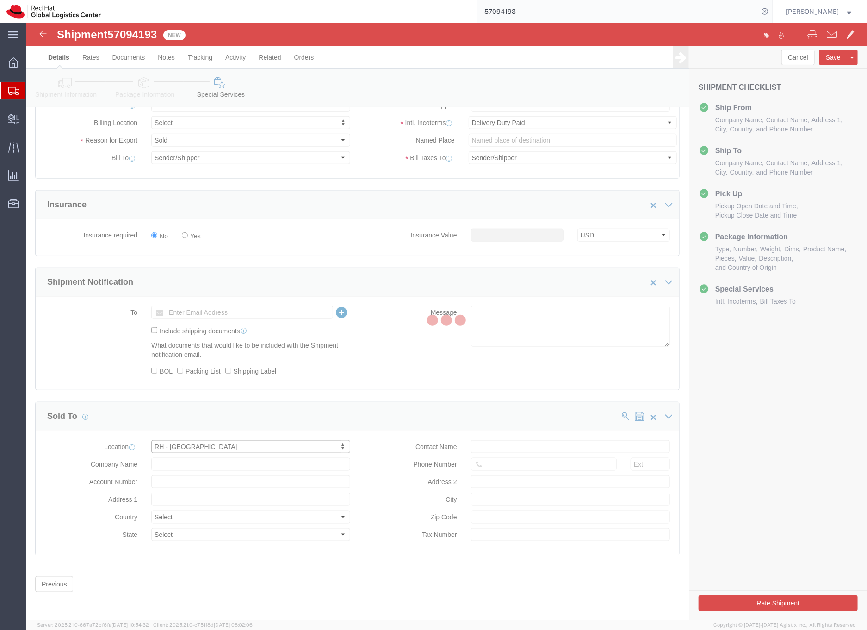
type input "048948"
type input "200004388R"
type input "Red Hat Asia Pacific Pte Ltd"
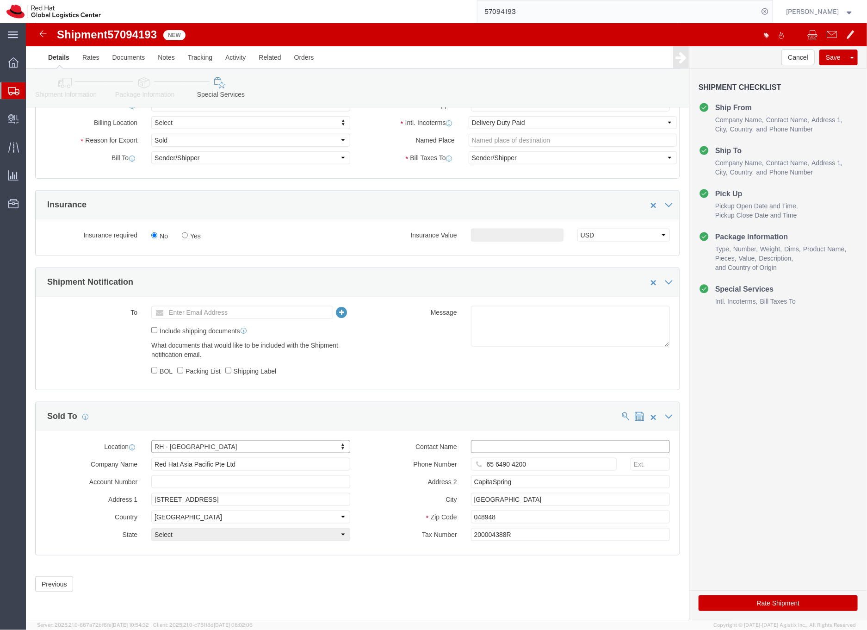
click input "text"
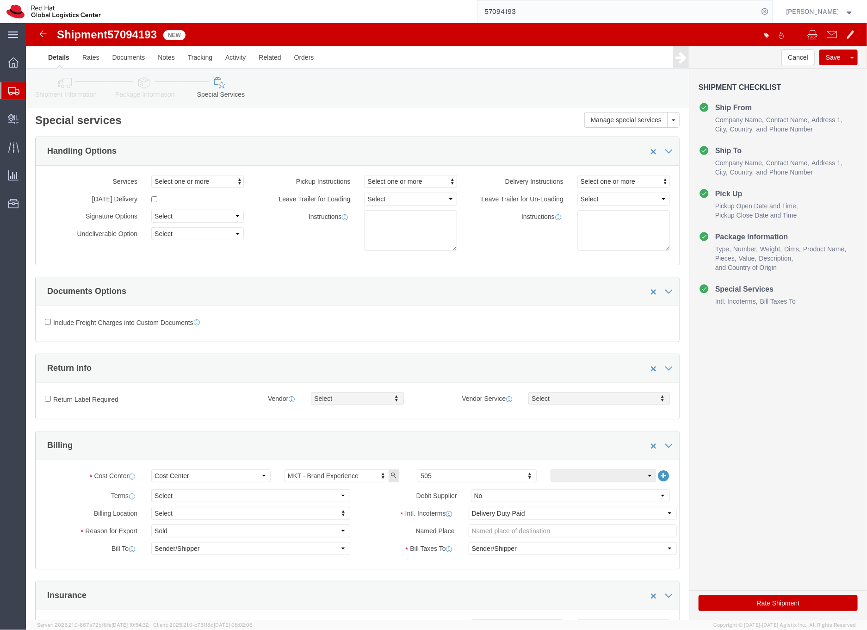
scroll to position [4, 0]
type input "[EMAIL_ADDRESS][DOMAIN_NAME]"
click icon
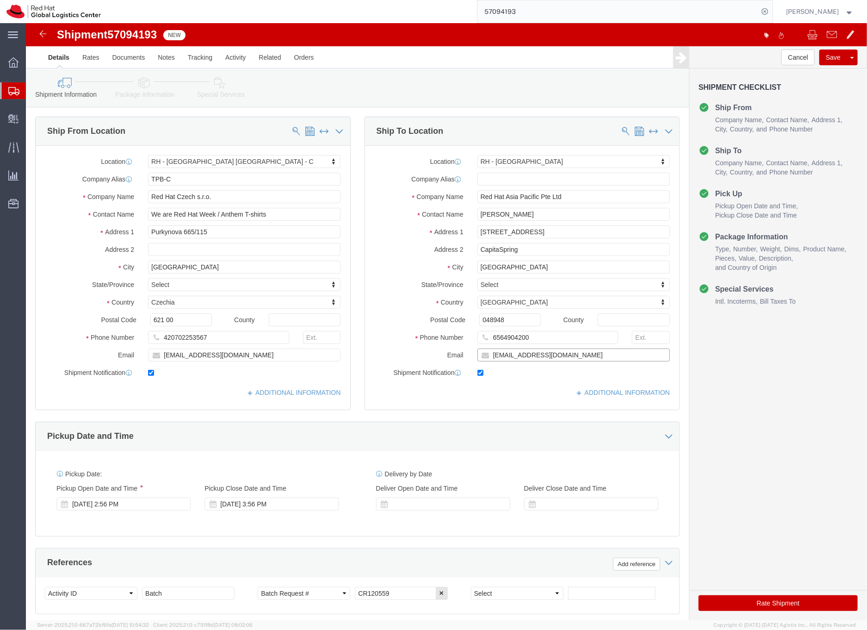
click input "[EMAIL_ADDRESS][DOMAIN_NAME]"
type input "[EMAIL_ADDRESS][DOMAIN_NAME],[EMAIL_ADDRESS][DOMAIN_NAME]"
drag, startPoint x: 496, startPoint y: 190, endPoint x: 527, endPoint y: 189, distance: 31.5
click input "[PERSON_NAME]"
type input "[PERSON_NAME] (WARH week)"
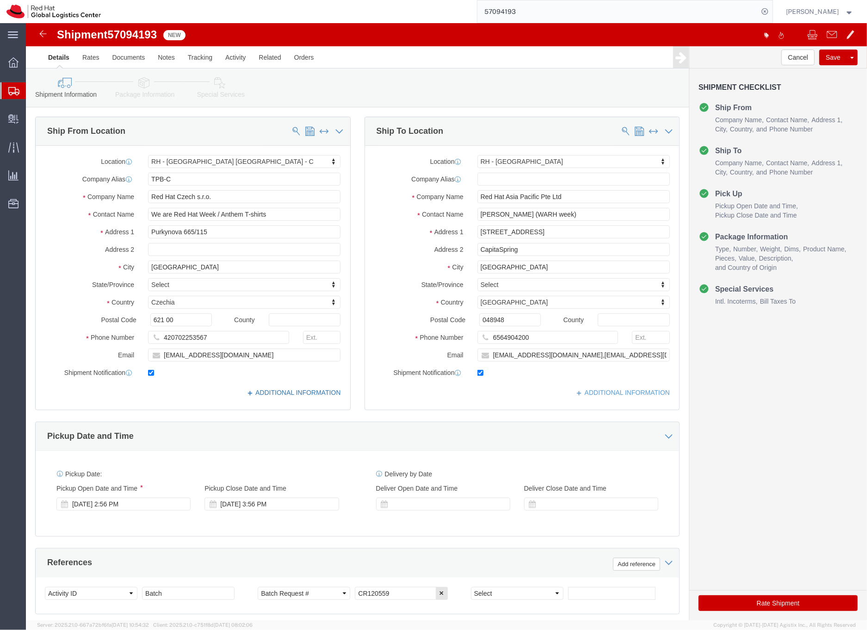
click link "ADDITIONAL INFORMATION"
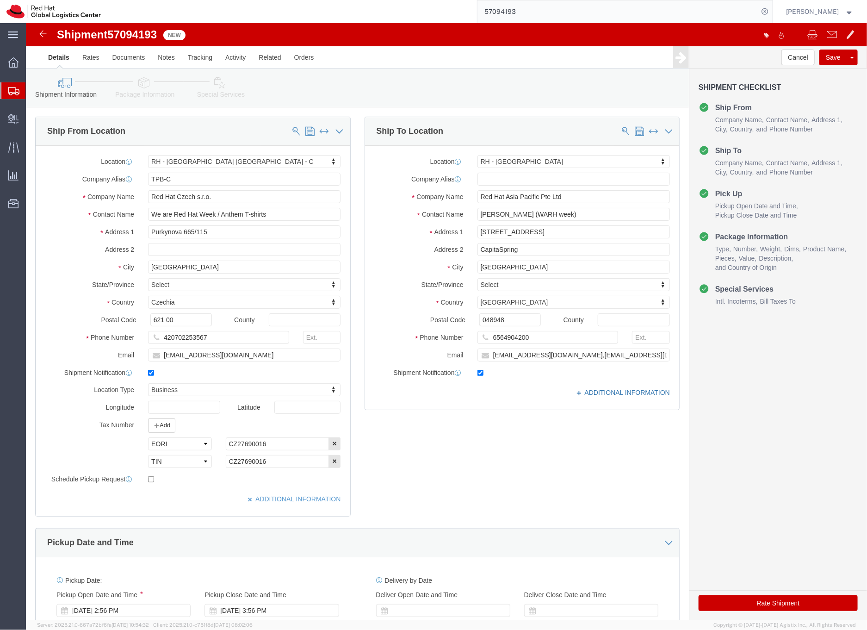
click link "ADDITIONAL INFORMATION"
click button "Add"
click select "Select EIN EORI TIN VAT Other"
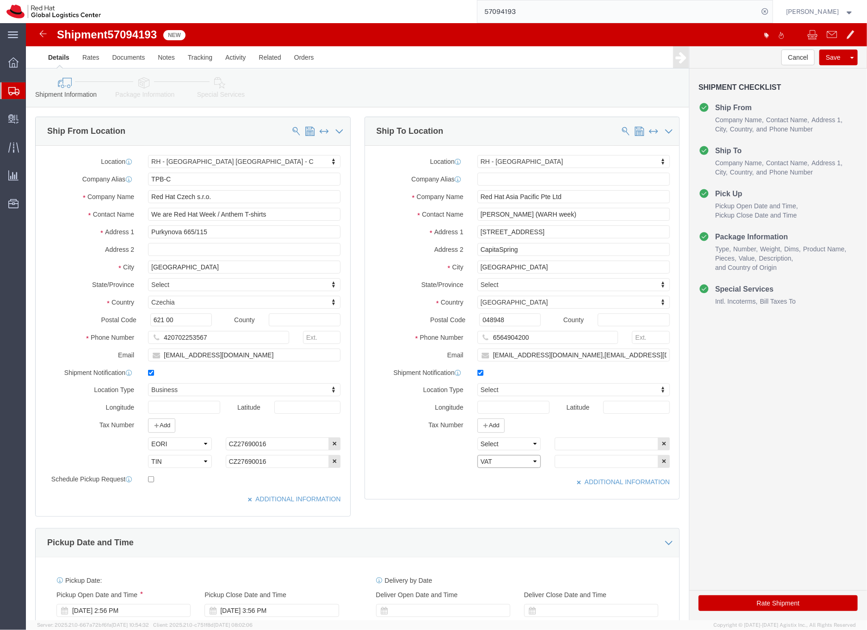
click select "Select EIN EORI TIN VAT Other"
select select "TIN"
click select "Select EIN EORI TIN VAT Other"
click input "text"
paste input "200004388R"
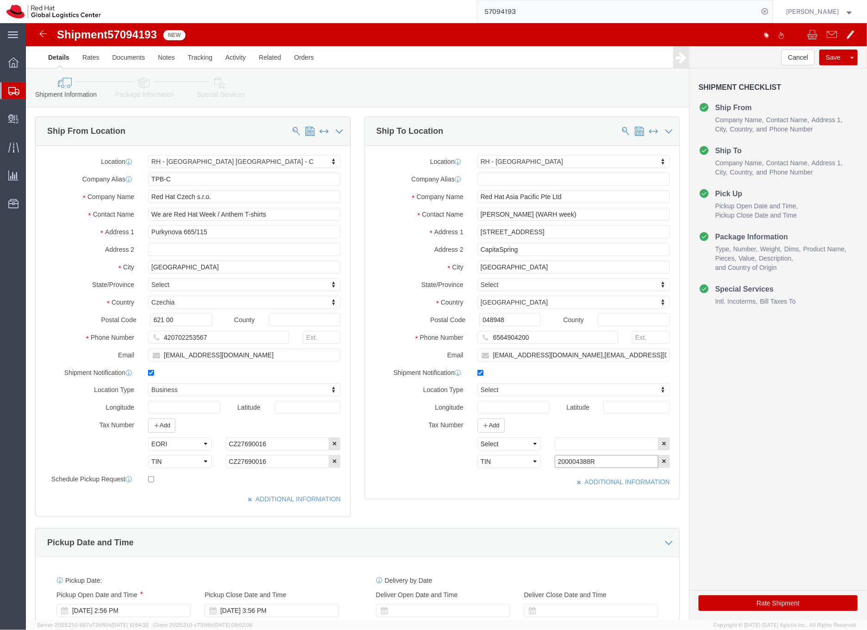
type input "200004388R"
click link "Package Information"
click div
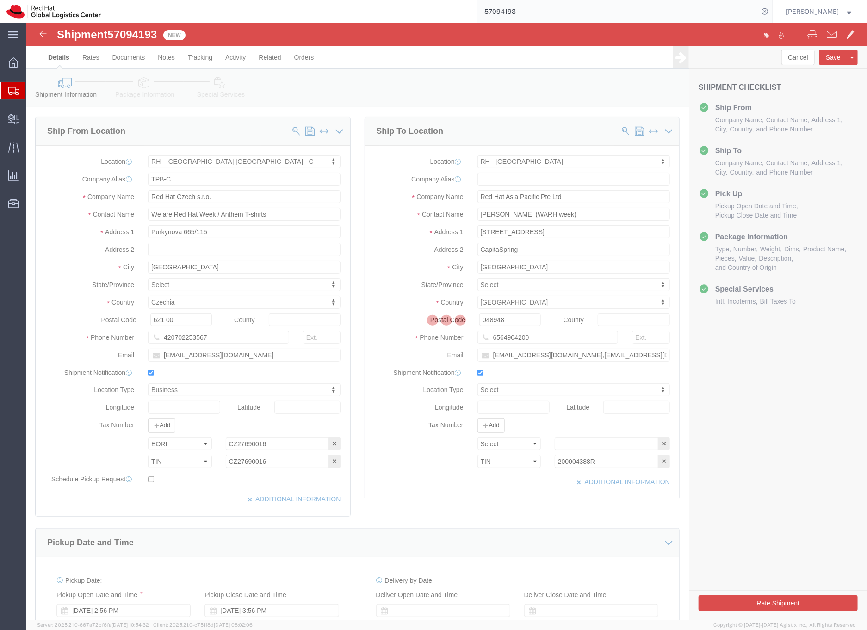
click at [145, 83] on div at bounding box center [446, 321] width 841 height 597
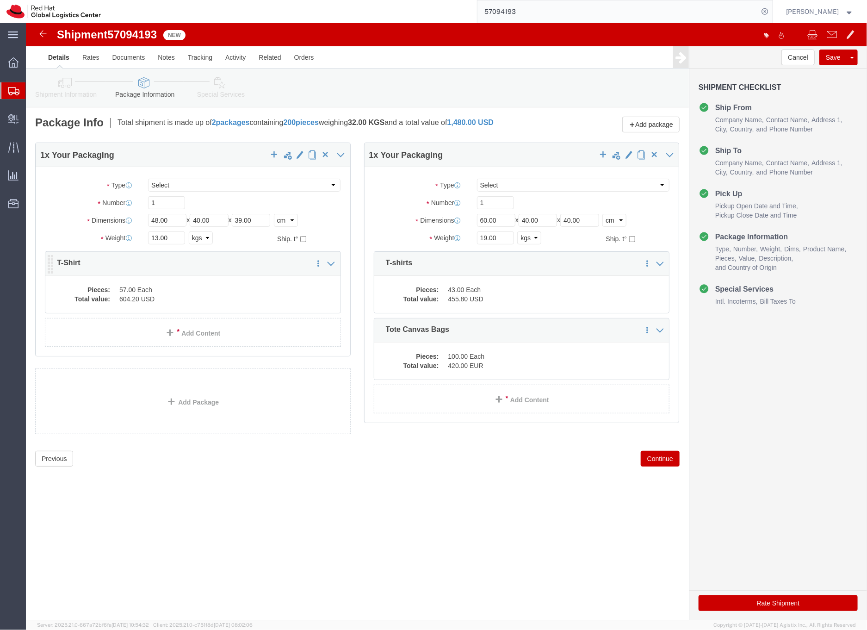
click dd "604.20 USD"
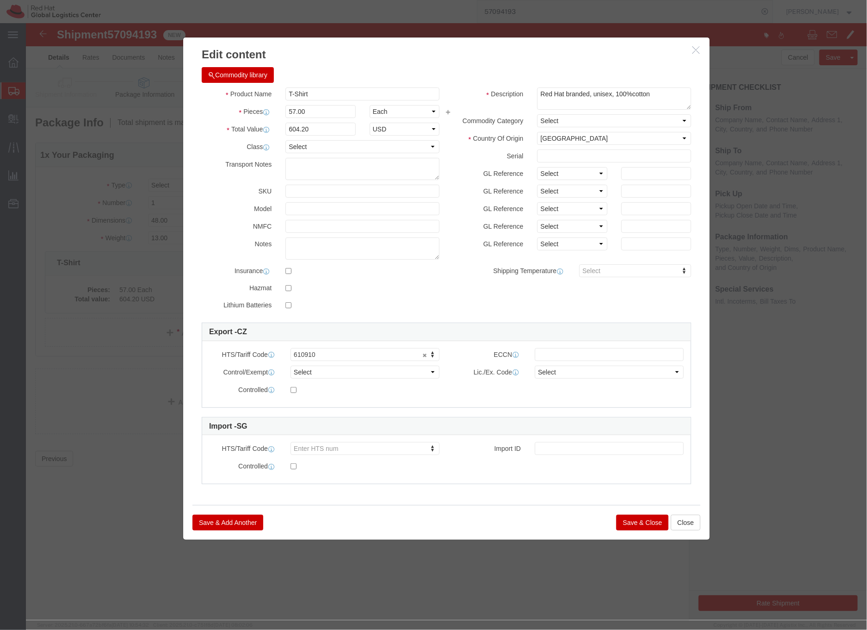
click icon "button"
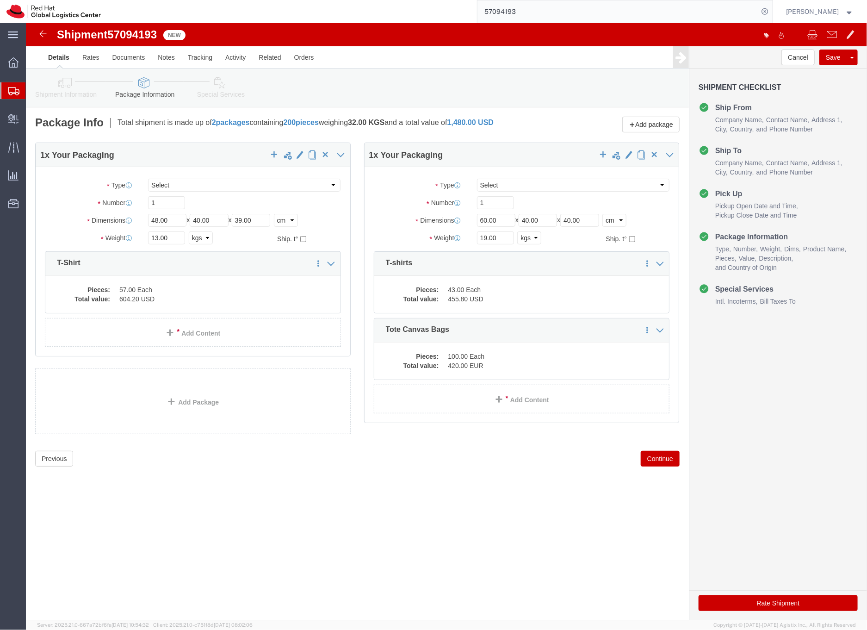
click icon
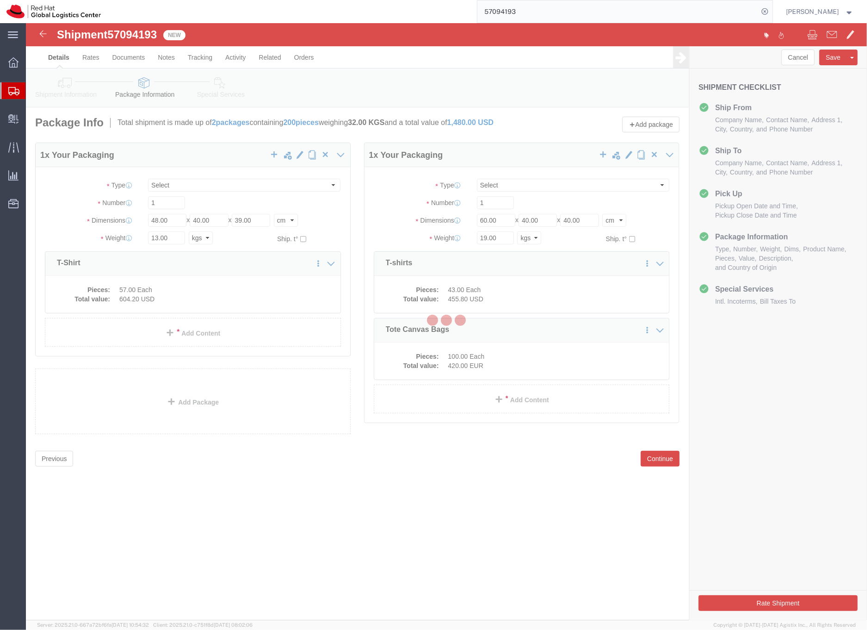
select select
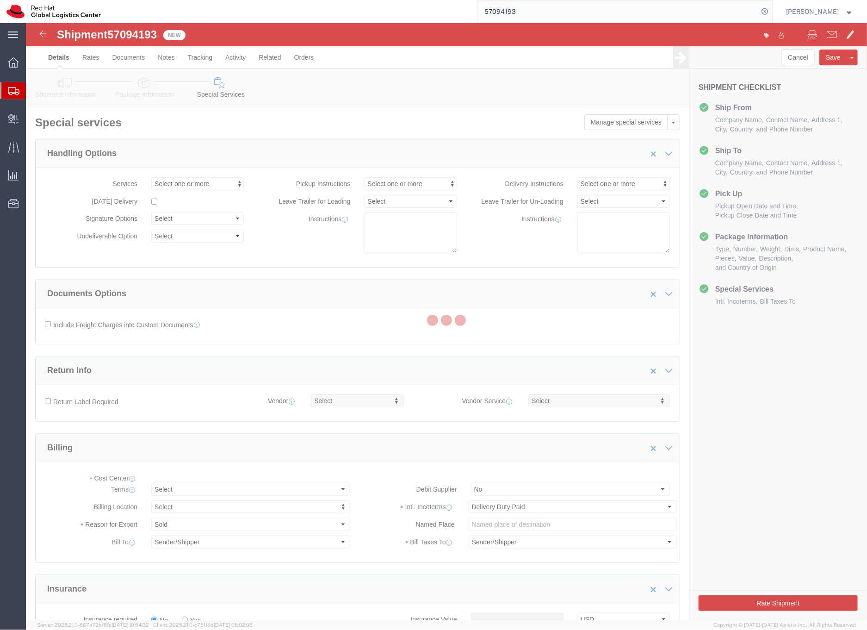
select select "COSTCENTER"
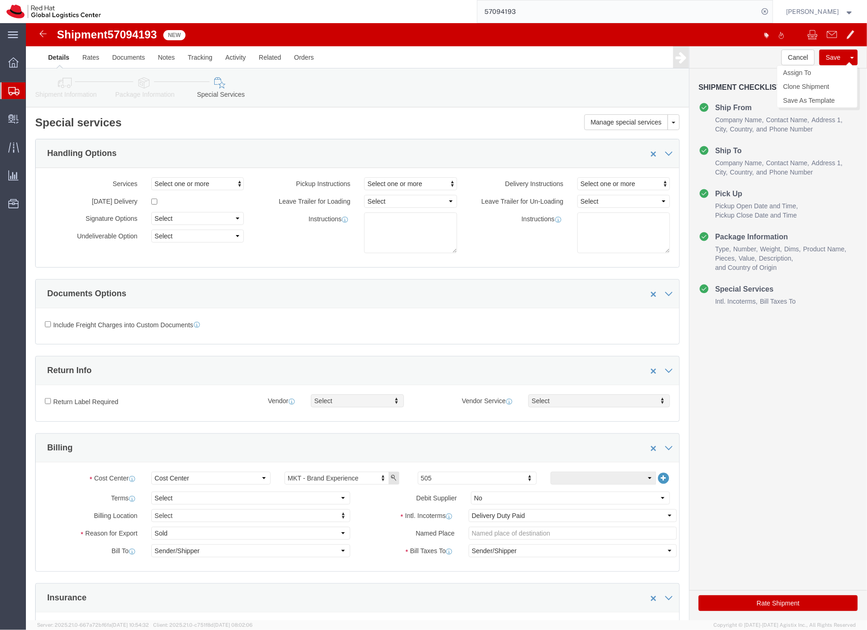
click button "Save"
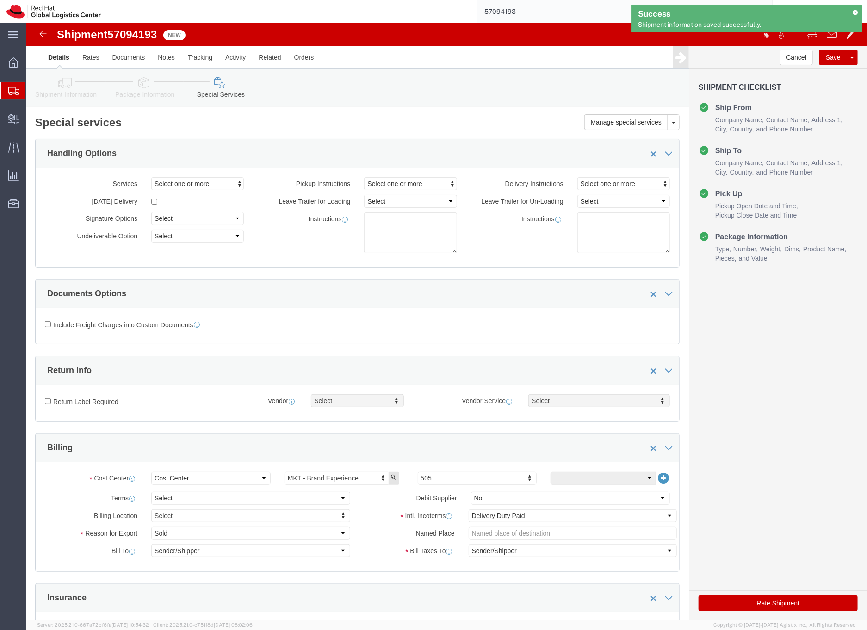
click span "57094193"
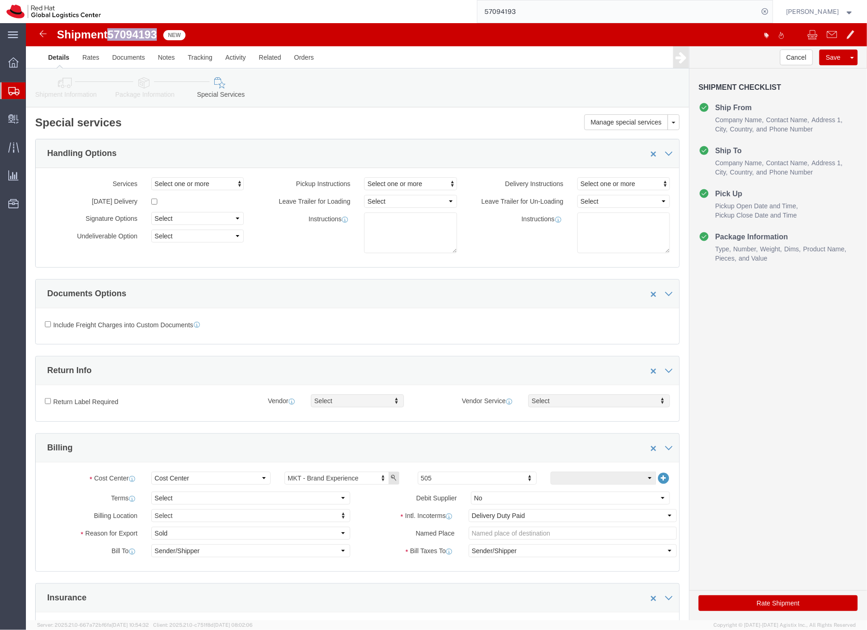
copy span "57094193"
click icon
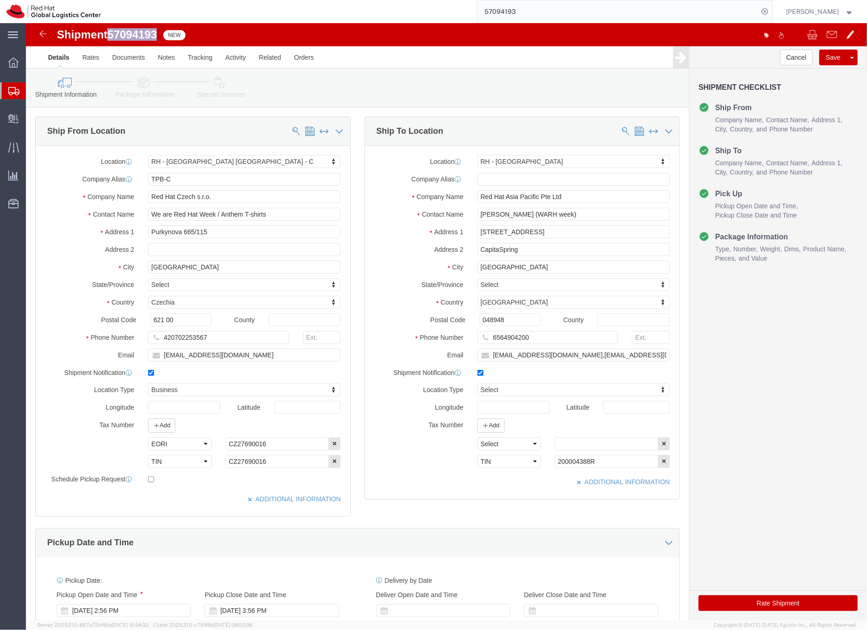
click icon
click select "Select EIN EORI TIN VAT Other"
select select "VAT"
click select "Select EIN EORI TIN VAT Other"
click div "ADDITIONAL INFORMATION"
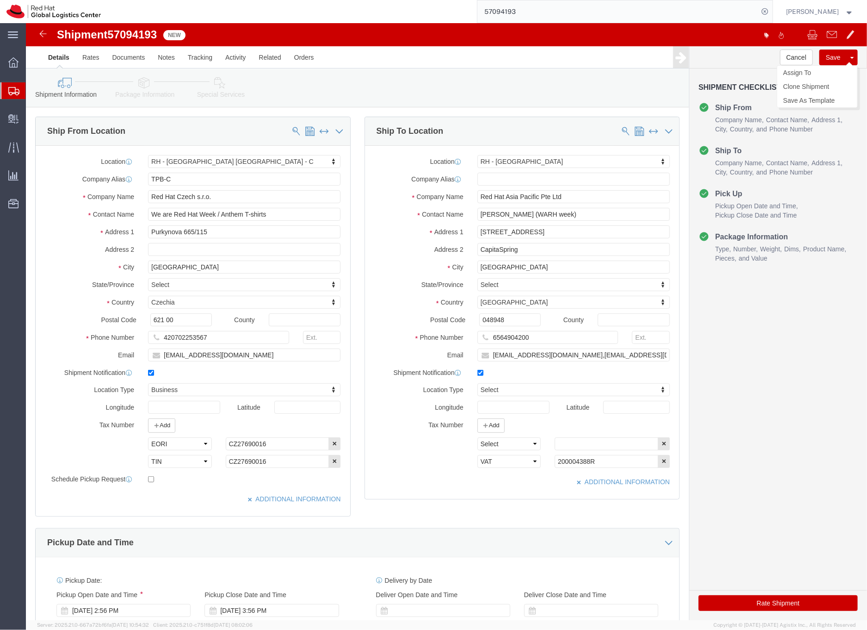
click button "Save"
click span "57094193"
copy span "57094193"
click at [15, 94] on icon at bounding box center [13, 91] width 11 height 8
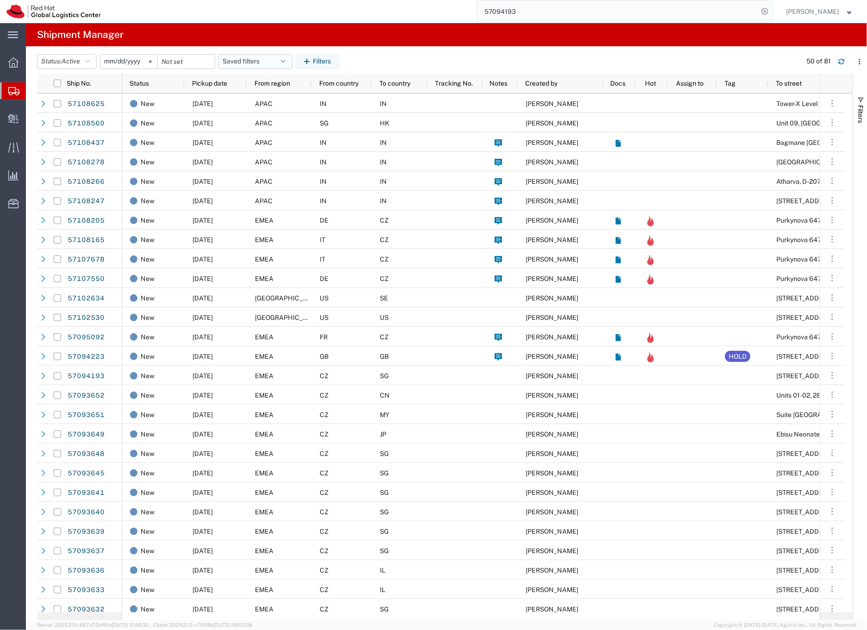
click at [263, 58] on button "Saved filters" at bounding box center [255, 61] width 74 height 15
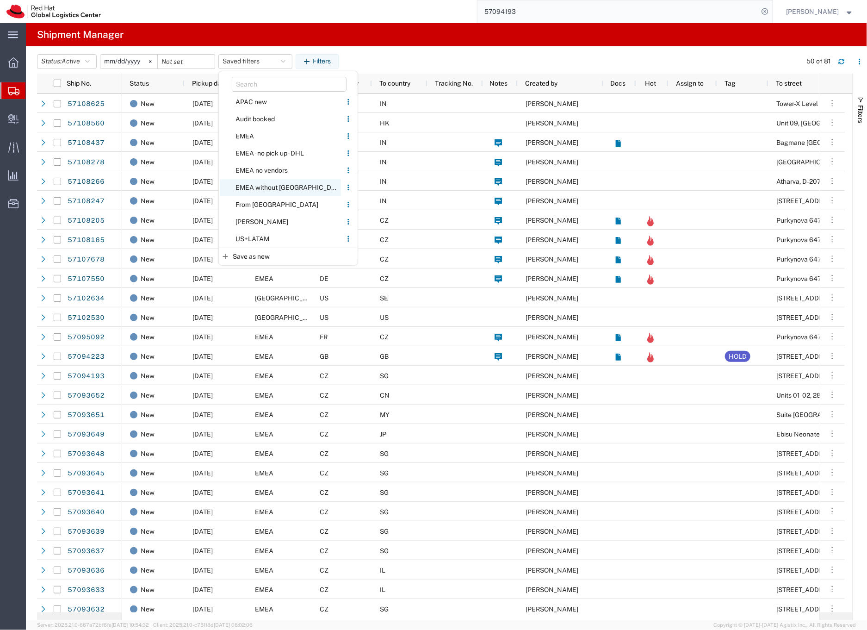
click at [258, 185] on span "EMEA without [GEOGRAPHIC_DATA]" at bounding box center [280, 187] width 121 height 17
type input "[DATE]"
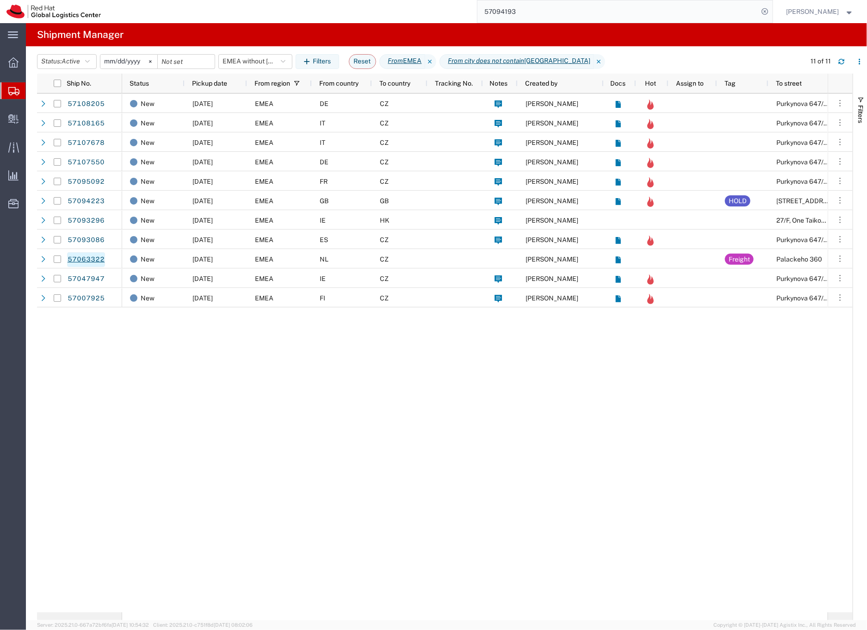
click at [97, 260] on link "57063322" at bounding box center [86, 259] width 38 height 15
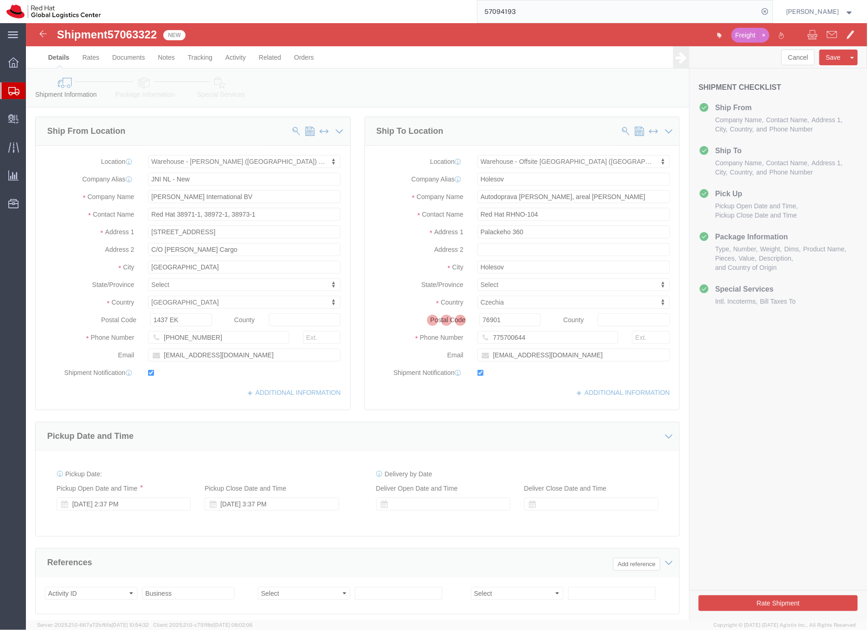
select select "70271"
select select "63491"
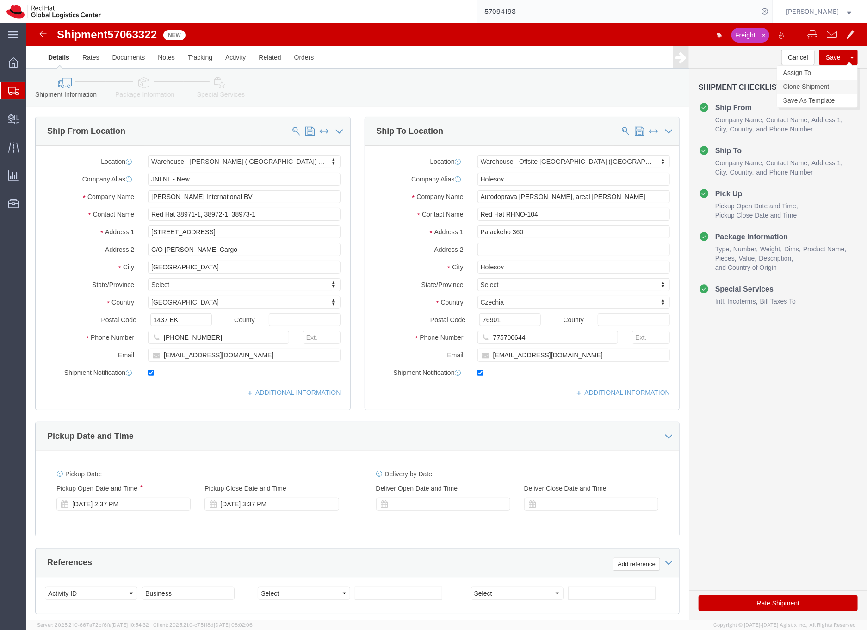
click link "Clone Shipment"
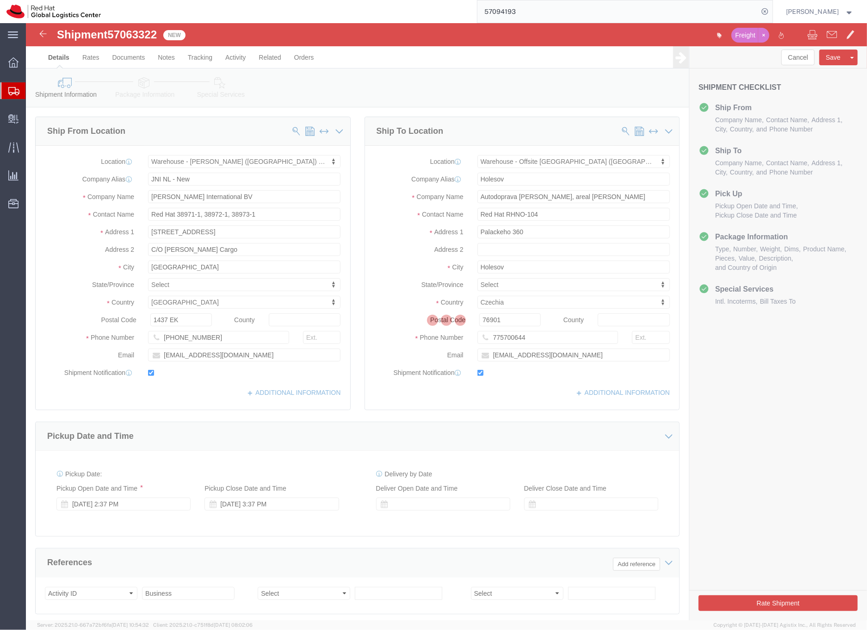
select select "70271"
select select "63491"
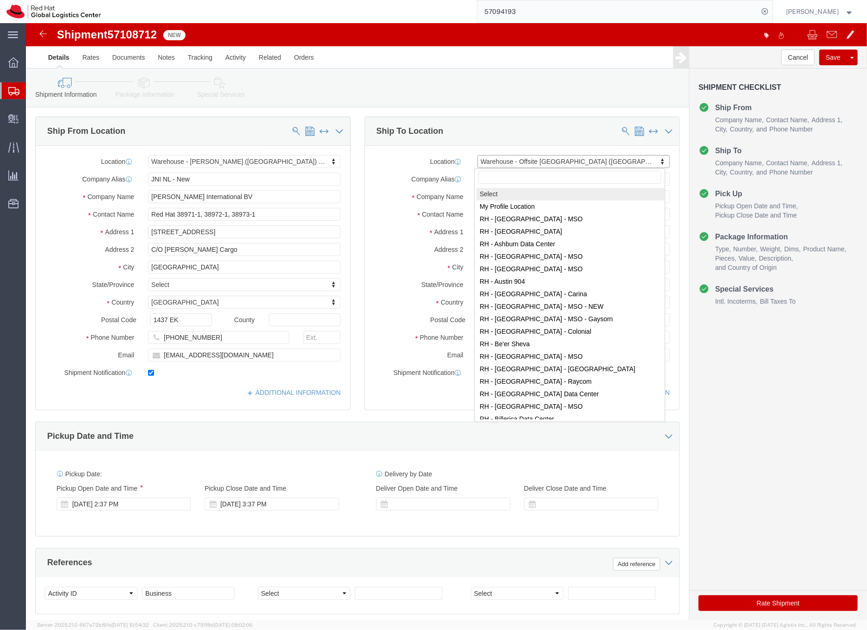
select select
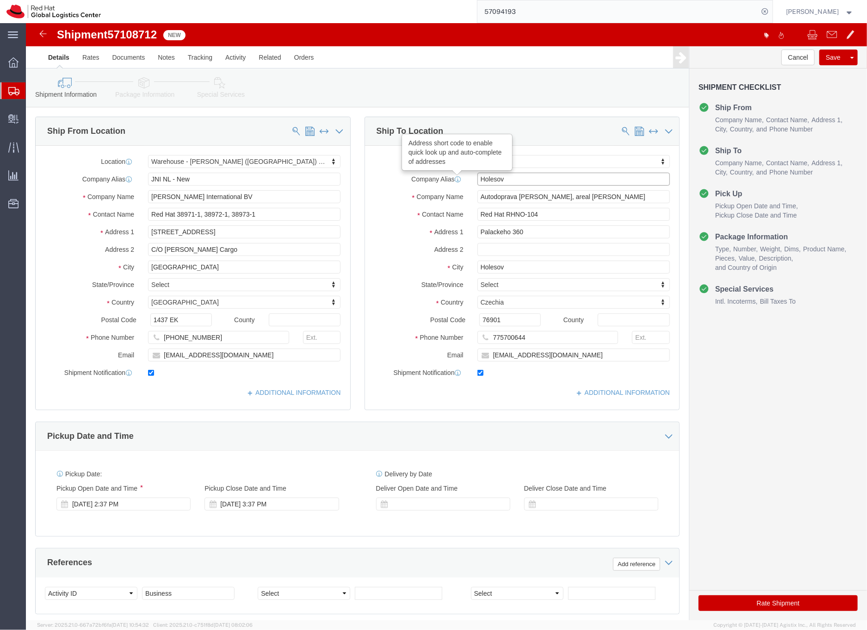
drag, startPoint x: 501, startPoint y: 157, endPoint x: 429, endPoint y: 155, distance: 72.7
click div "Company Alias Address short code to enable quick look up and auto-complete of a…"
drag, startPoint x: 554, startPoint y: 177, endPoint x: 445, endPoint y: 175, distance: 109.6
click div "Autodoprava [PERSON_NAME], areal [PERSON_NAME]"
paste input "[PERSON_NAME]"
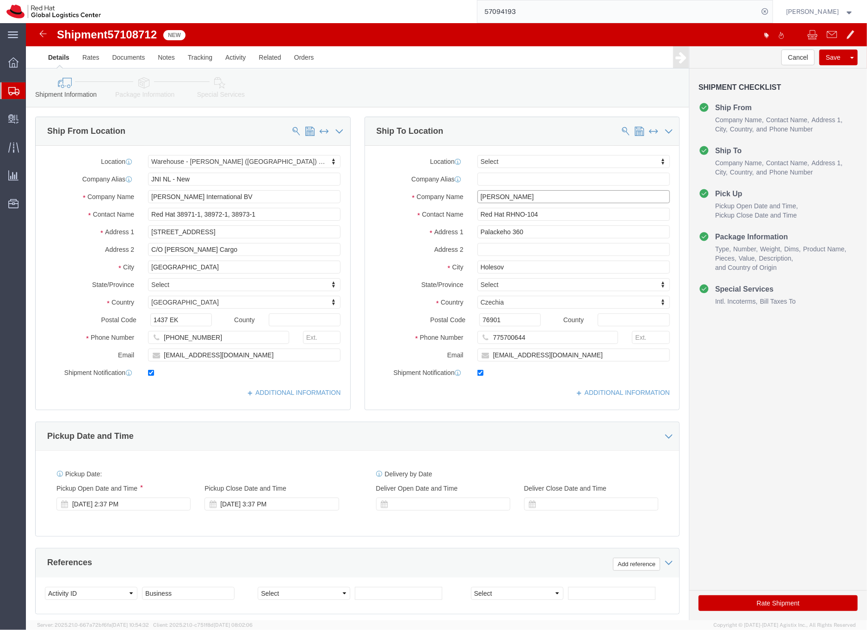
type input "[PERSON_NAME]"
drag, startPoint x: 525, startPoint y: 194, endPoint x: 435, endPoint y: 191, distance: 90.3
click div "Contact Name Red Hat RHNO-104"
paste input "[PERSON_NAME]"
type input "[PERSON_NAME]"
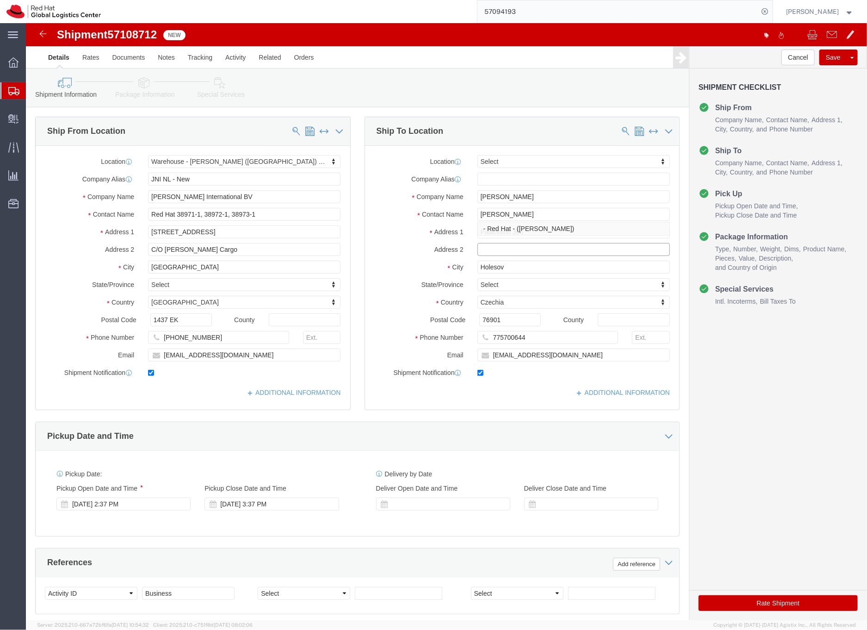
click input "text"
drag, startPoint x: 524, startPoint y: 205, endPoint x: 510, endPoint y: 212, distance: 15.9
click input "Palackeho 360"
drag, startPoint x: 481, startPoint y: 243, endPoint x: 431, endPoint y: 242, distance: 50.0
click div "City Holesov"
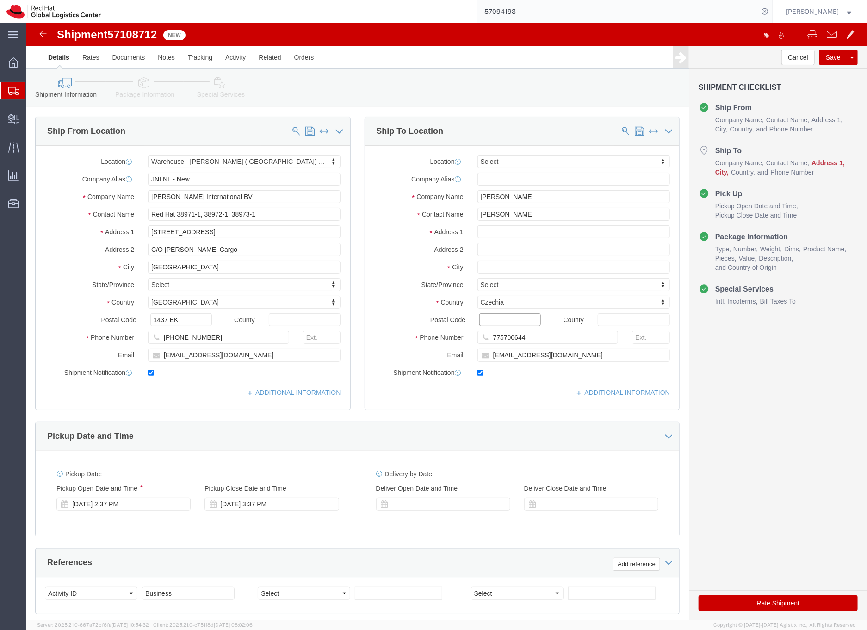
drag, startPoint x: 479, startPoint y: 294, endPoint x: 430, endPoint y: 292, distance: 49.1
click div "Postal Code"
type input "bel"
select select "BE"
drag, startPoint x: 512, startPoint y: 311, endPoint x: 454, endPoint y: 314, distance: 58.4
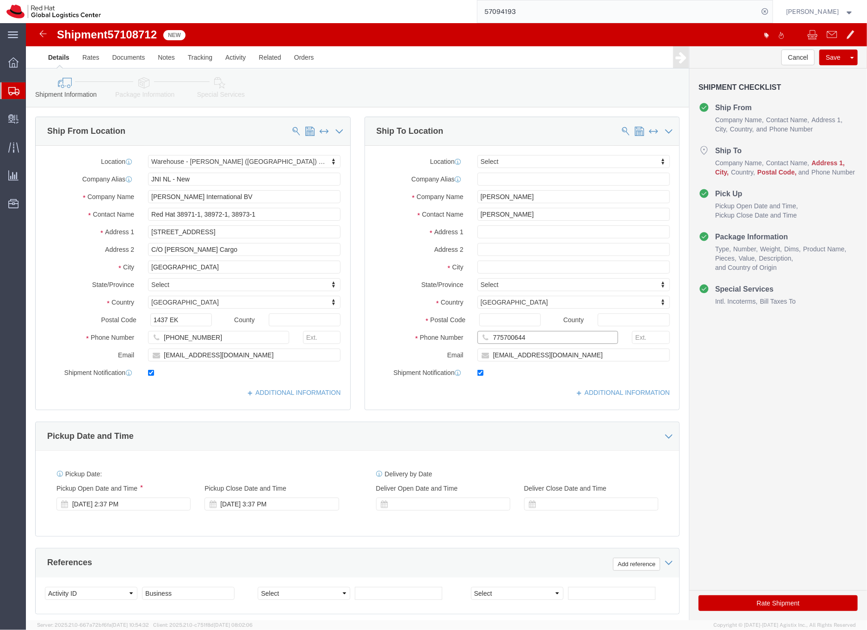
click div "775700644"
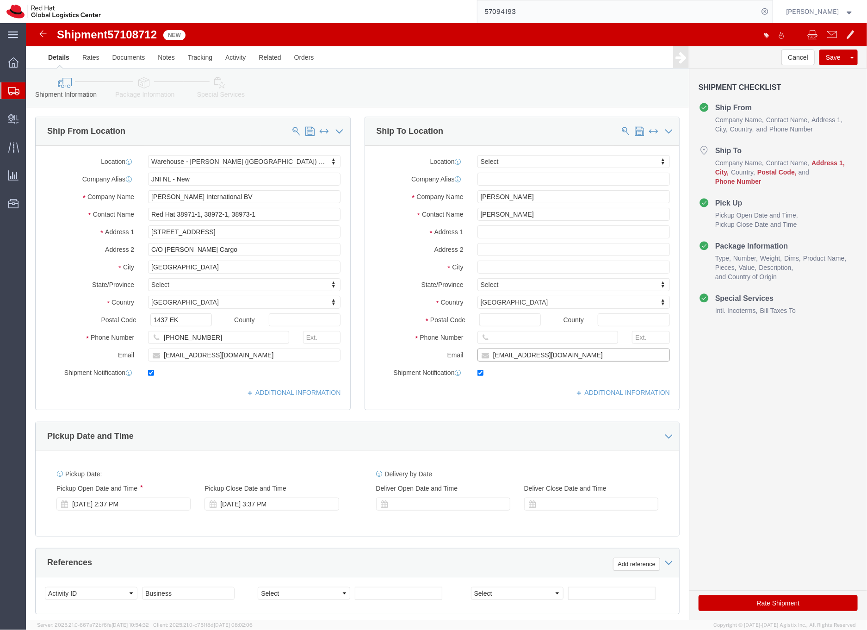
drag, startPoint x: 530, startPoint y: 333, endPoint x: 482, endPoint y: 331, distance: 47.7
click input "[EMAIL_ADDRESS][DOMAIN_NAME]"
click input "text"
paste input "Pylyserlaan 47"
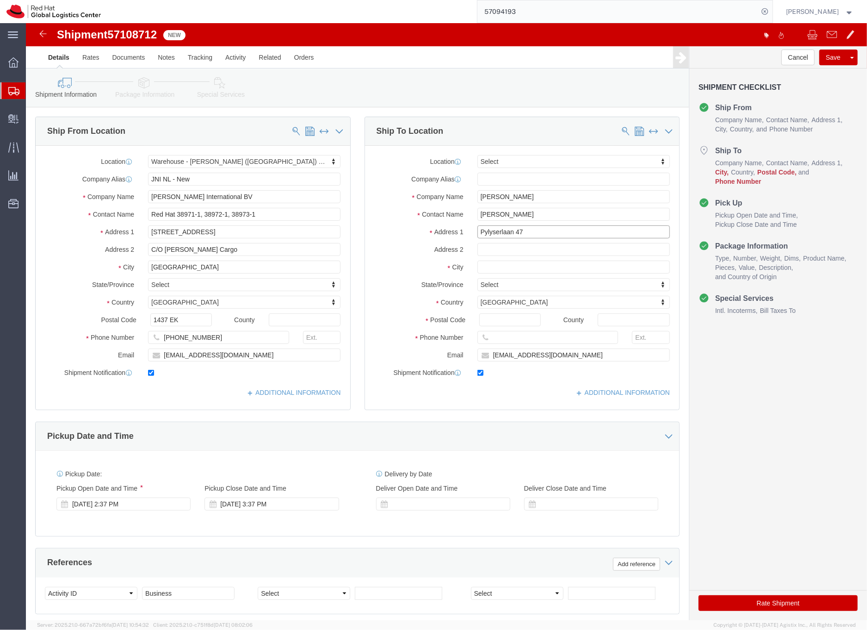
type input "Pylyserlaan 47"
click input "text"
paste input "Koksijde"
type input "Koksijde"
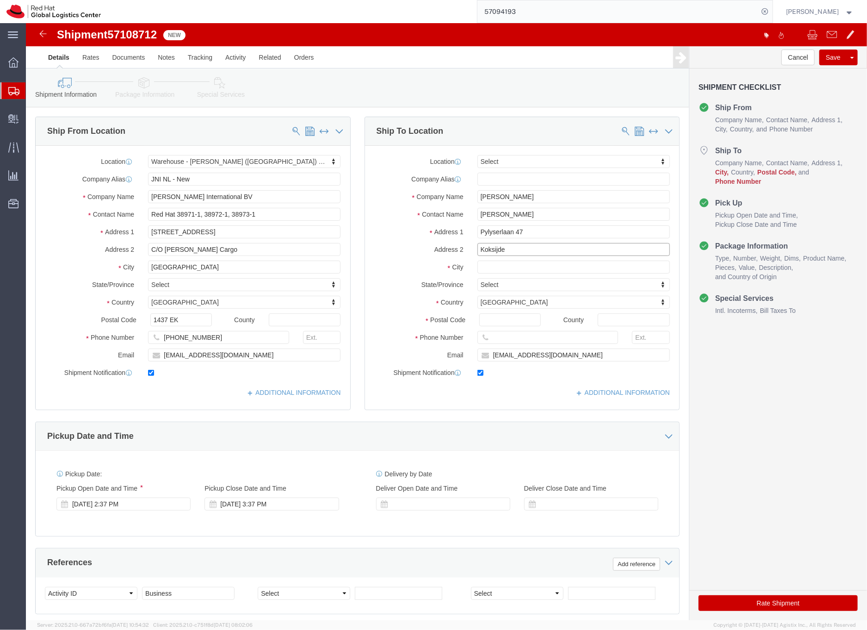
drag, startPoint x: 488, startPoint y: 227, endPoint x: 425, endPoint y: 226, distance: 62.9
click div "Address 2 Koksijde"
click input "text"
paste input "Koksijde"
type input "Koksijde"
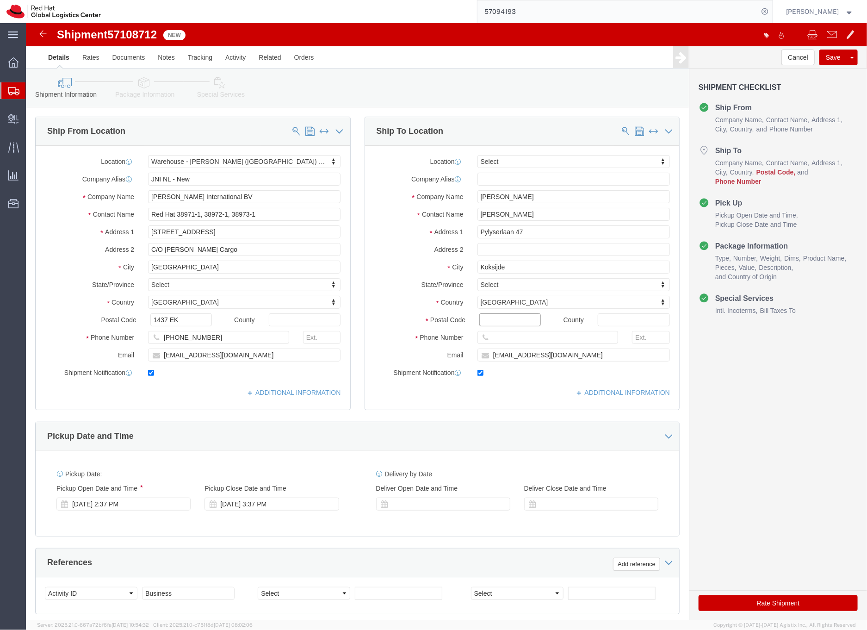
click input "Postal Code"
paste input "8670"
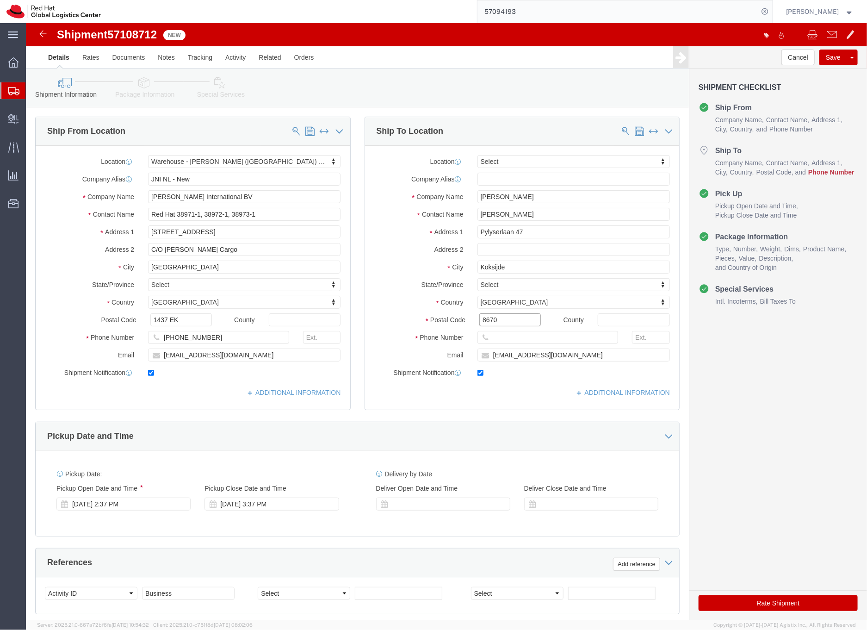
type input "8670"
click input "text"
paste input "0032474977575"
type input "0032474977575"
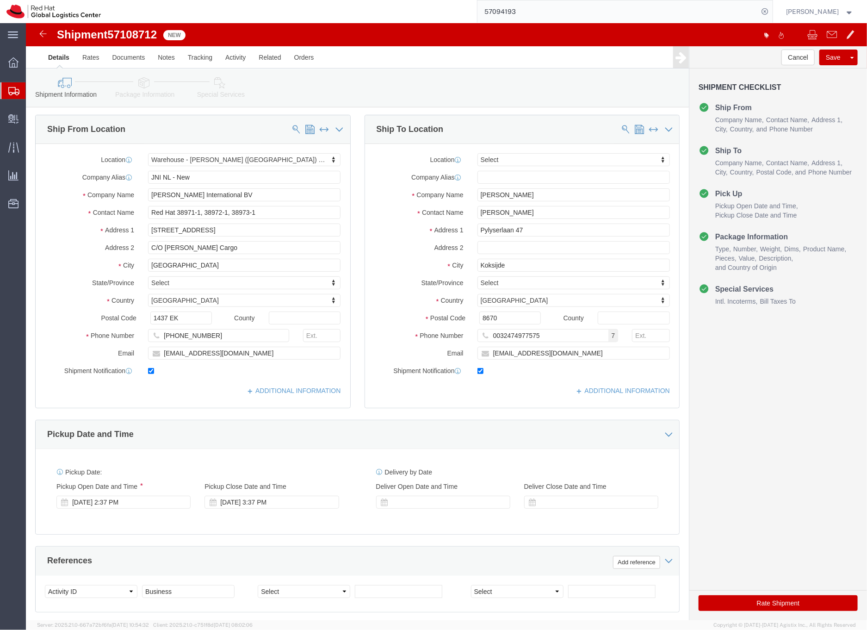
click icon
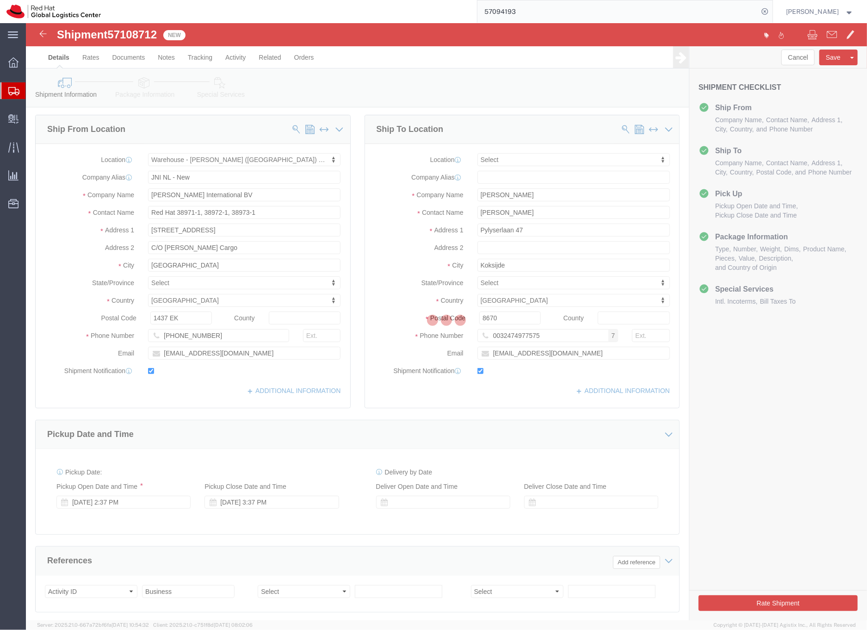
click at [139, 82] on div at bounding box center [446, 321] width 841 height 597
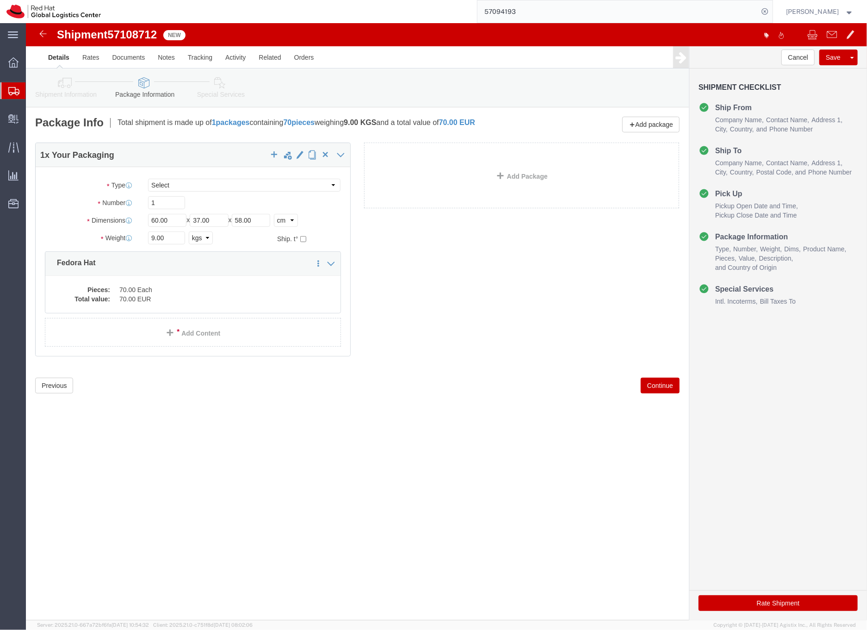
click icon
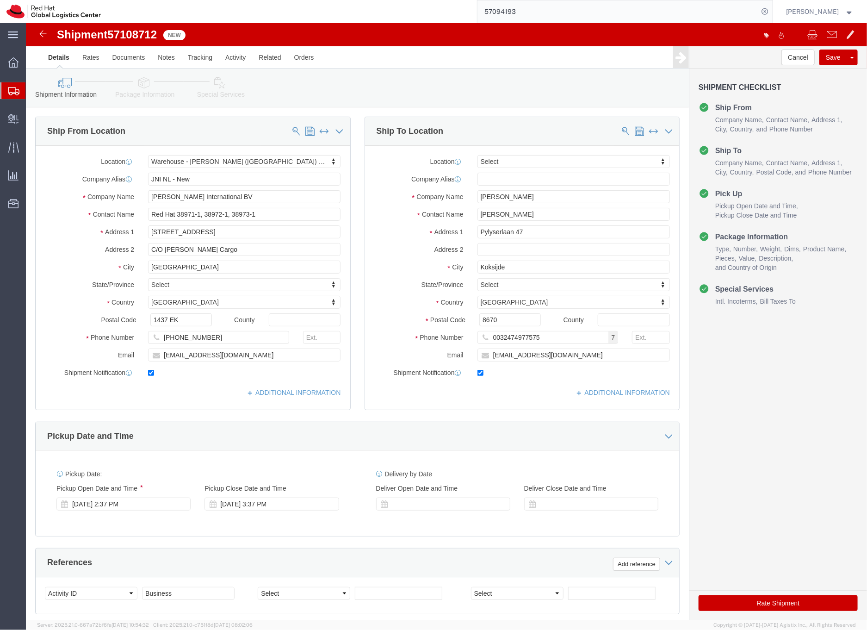
click icon
drag, startPoint x: 241, startPoint y: 190, endPoint x: 151, endPoint y: 191, distance: 90.2
click input "Red Hat 38971-1, 38972-1, 38973-1"
paste input "9009"
type input "Red Hat 39009-1"
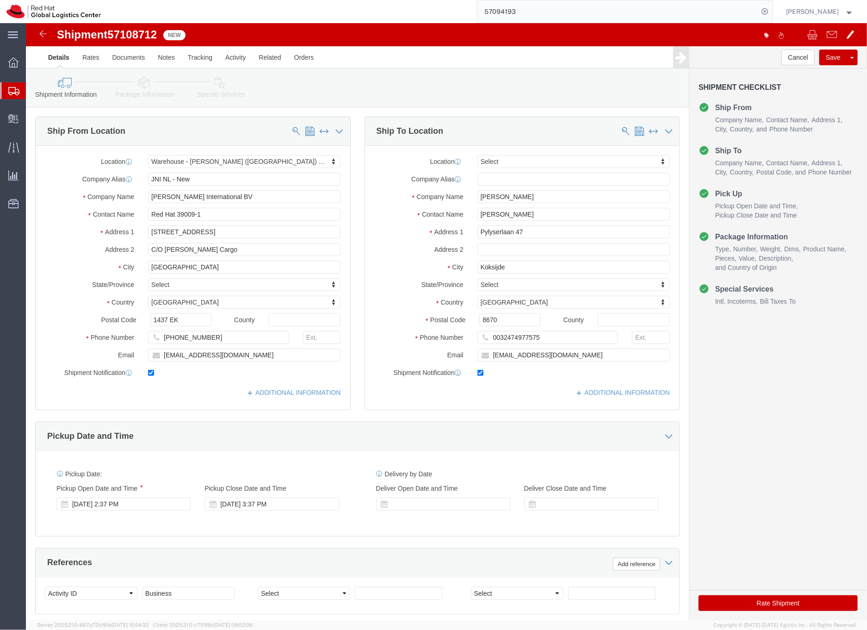
click icon
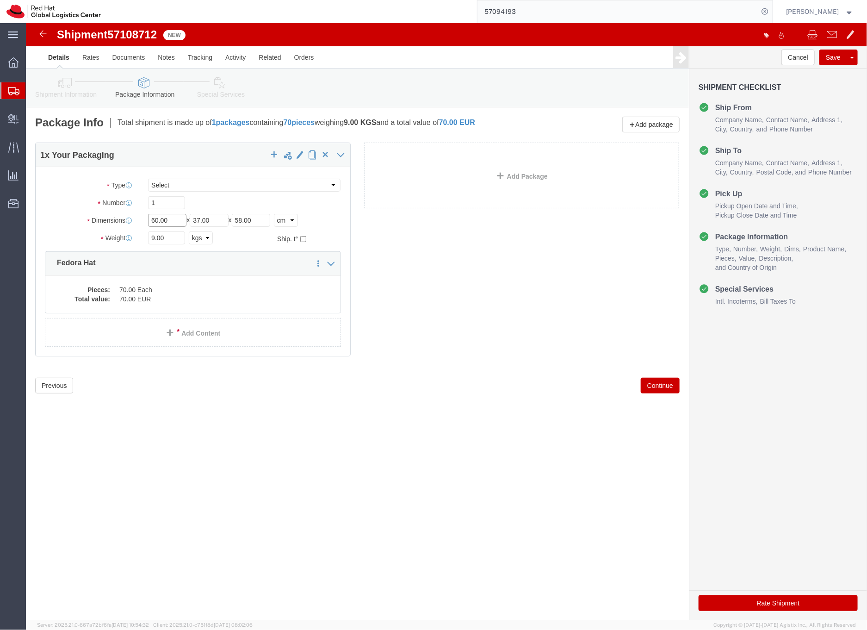
click input "60.00"
drag, startPoint x: 128, startPoint y: 196, endPoint x: 144, endPoint y: 195, distance: 16.2
click input "60.00"
type input "50.00"
click input "37.00"
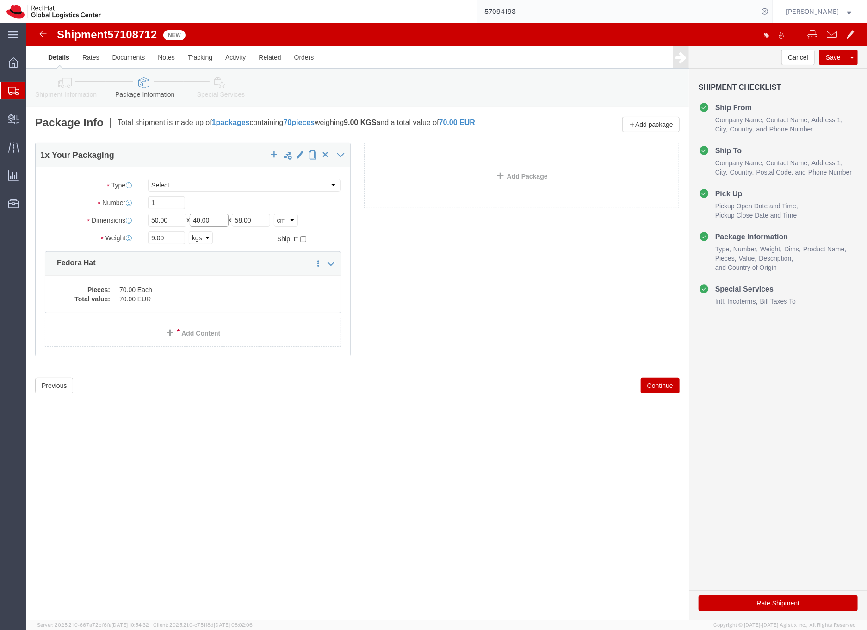
type input "40.00"
drag, startPoint x: 216, startPoint y: 198, endPoint x: 209, endPoint y: 197, distance: 7.0
click div "Length 50.00 x Width 40.00 x Height 58.00 Select cm ft in"
type input "30"
drag, startPoint x: 145, startPoint y: 216, endPoint x: 98, endPoint y: 214, distance: 47.2
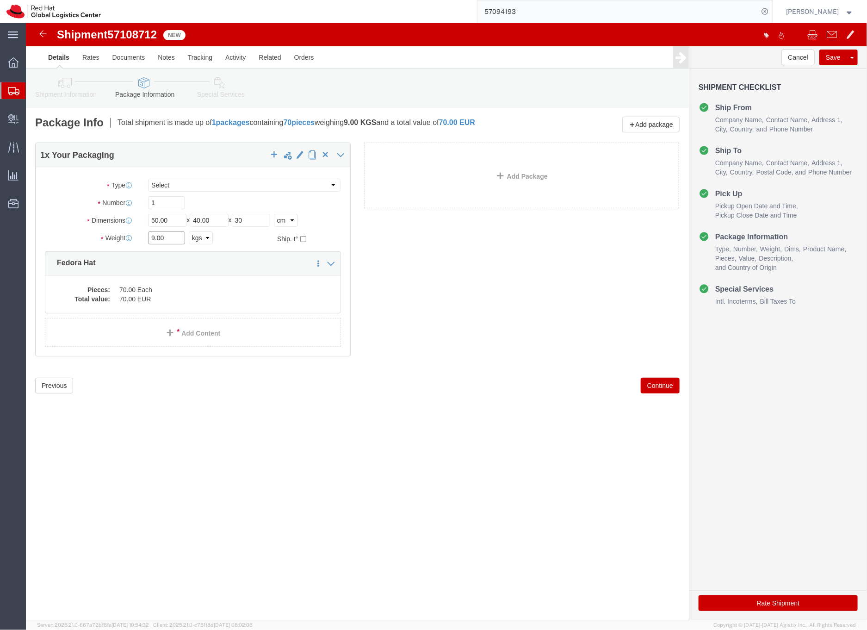
click div "Weight Total weight of packages in pounds or kilograms 9.00 Select kgs lbs Ship…"
type input "7"
click dt "Pieces:"
click div
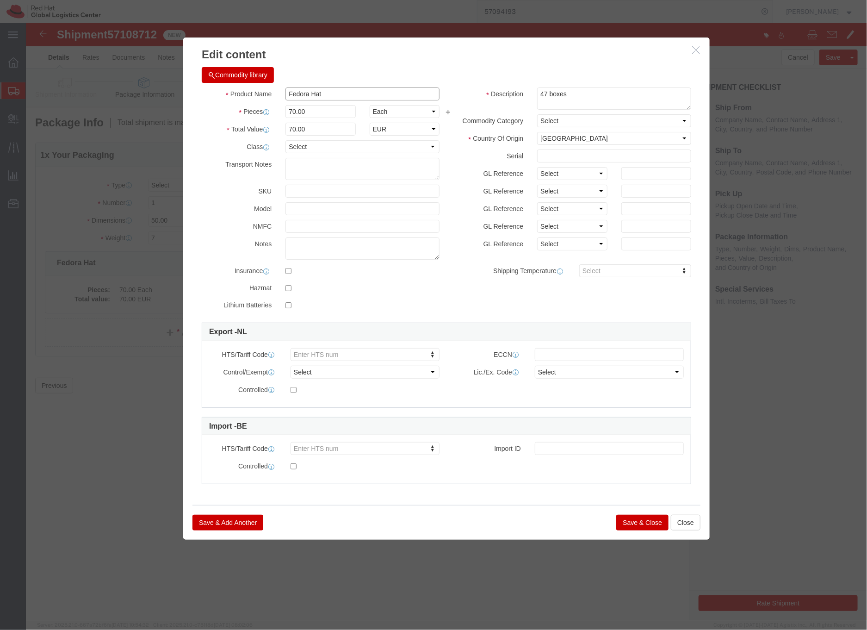
drag, startPoint x: 307, startPoint y: 69, endPoint x: 256, endPoint y: 67, distance: 50.5
click div "Fedora Hat"
paste input "Red Hat Cyberstation - RHEU-621225"
type input "Red Hat Cyberstation - RHEU-621225"
drag, startPoint x: 289, startPoint y: 89, endPoint x: 246, endPoint y: 91, distance: 43.5
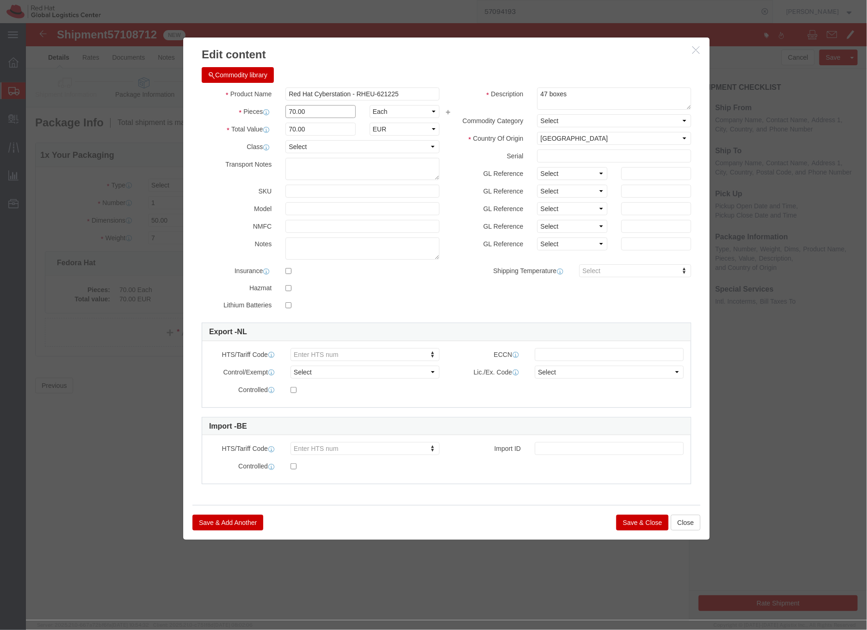
click div "Pieces 70.00 Select Bag Barrels 100Board Feet Bottle Box Blister Pack Carats Ca…"
type input "2"
click select "Select 50 55 60 65 70 85 92.5 100 125 175 250 300 400"
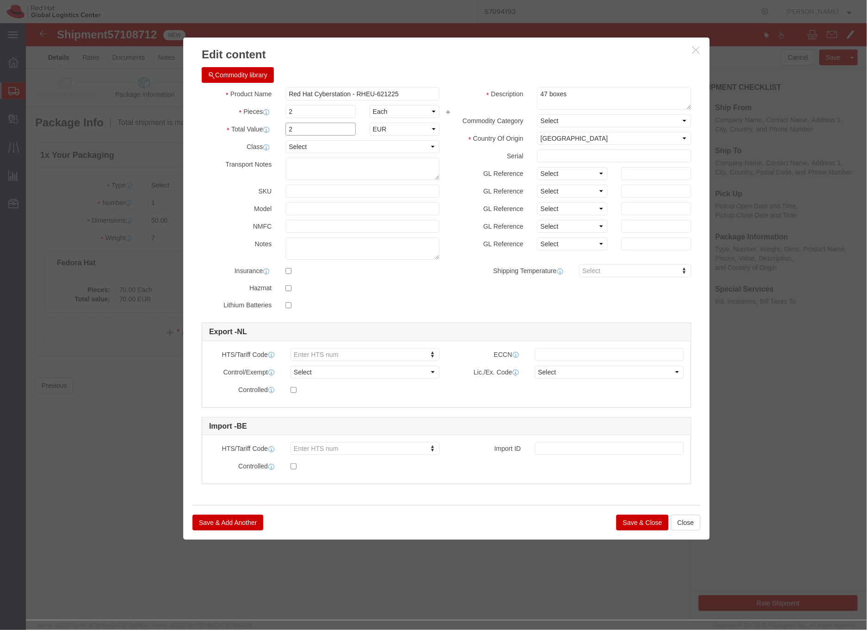
drag, startPoint x: 273, startPoint y: 108, endPoint x: 262, endPoint y: 106, distance: 11.3
click input "2"
type input "69.9"
click div "Product Name Red Hat Cyberstation - RHEU-621225 Pieces 2 Select Bag Barrels 100…"
click label "Country Of Origin"
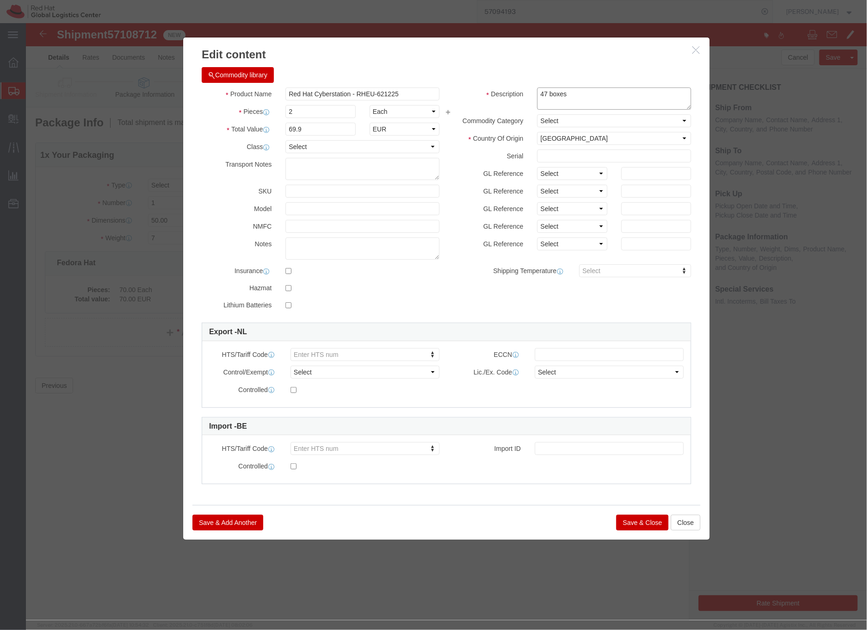
drag, startPoint x: 548, startPoint y: 73, endPoint x: 508, endPoint y: 69, distance: 40.0
click div "47 boxes"
click button "Save & Close"
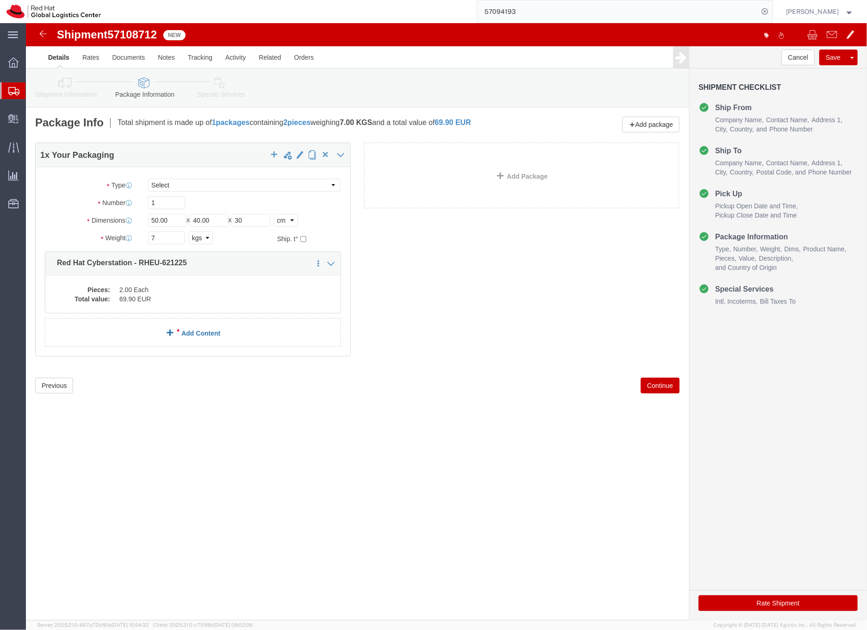
click link "Add Content"
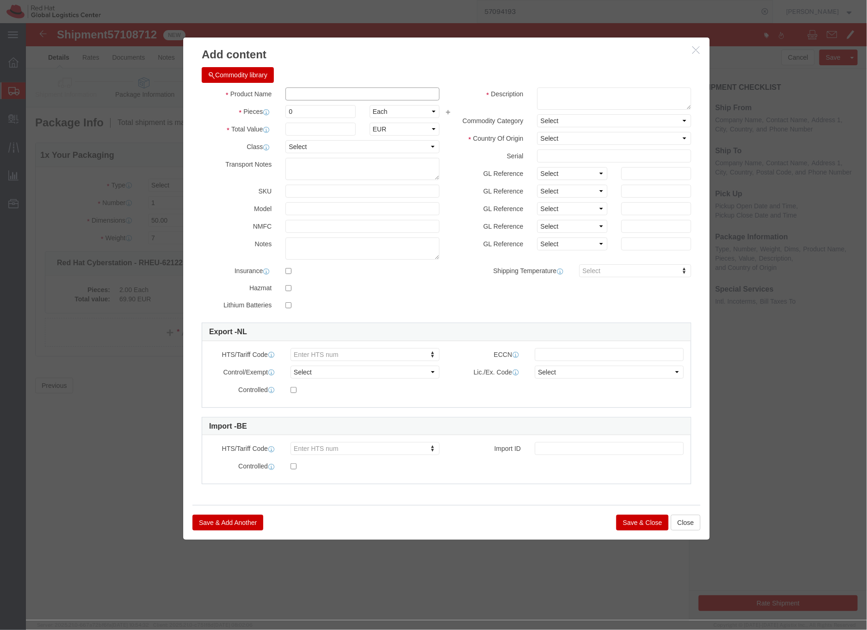
click input "text"
paste input "Recycled Steel Tumbler - RHEU-621209"
type input "Recycled Steel Tumbler - RHEU-621209"
click textarea
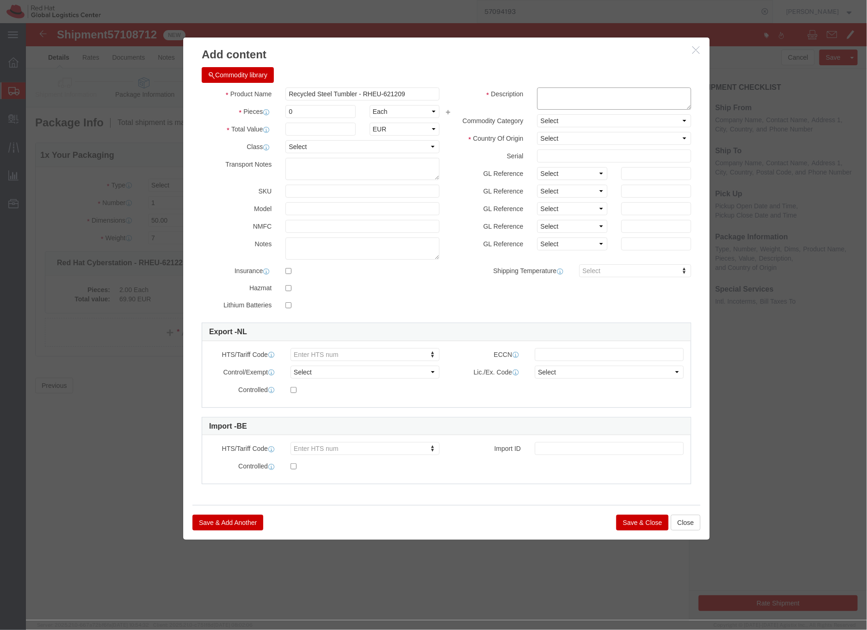
paste textarea "Recycled Steel Tumbler - RHEU-621209"
type textarea "Recycled Steel Tumbler - RHEU-621209"
drag, startPoint x: 296, startPoint y: 90, endPoint x: 256, endPoint y: 85, distance: 40.1
click div "0"
type input "50"
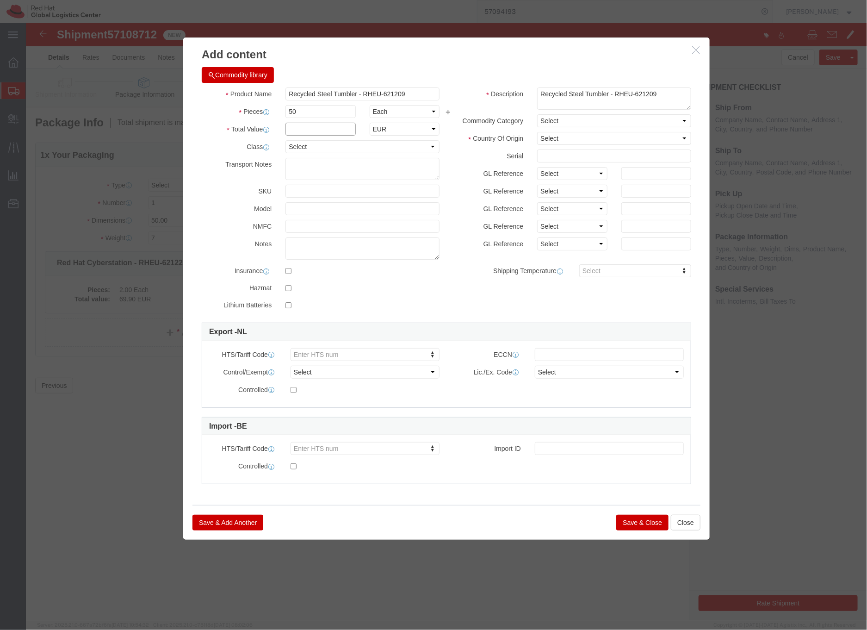
click input "text"
type input "875"
click select "Select [GEOGRAPHIC_DATA] [GEOGRAPHIC_DATA] [GEOGRAPHIC_DATA] [GEOGRAPHIC_DATA] …"
select select "CN"
click select "Select [GEOGRAPHIC_DATA] [GEOGRAPHIC_DATA] [GEOGRAPHIC_DATA] [GEOGRAPHIC_DATA] …"
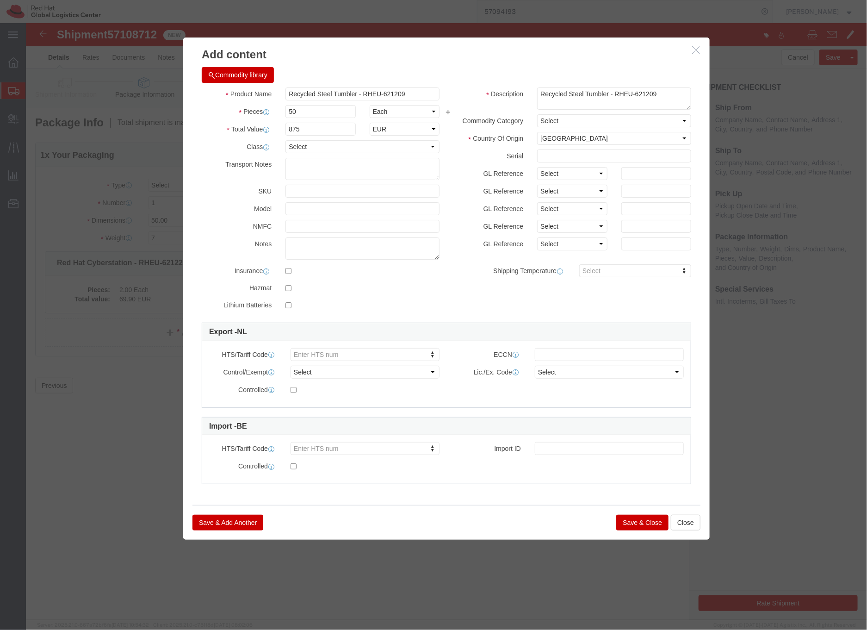
click button "Save & Close"
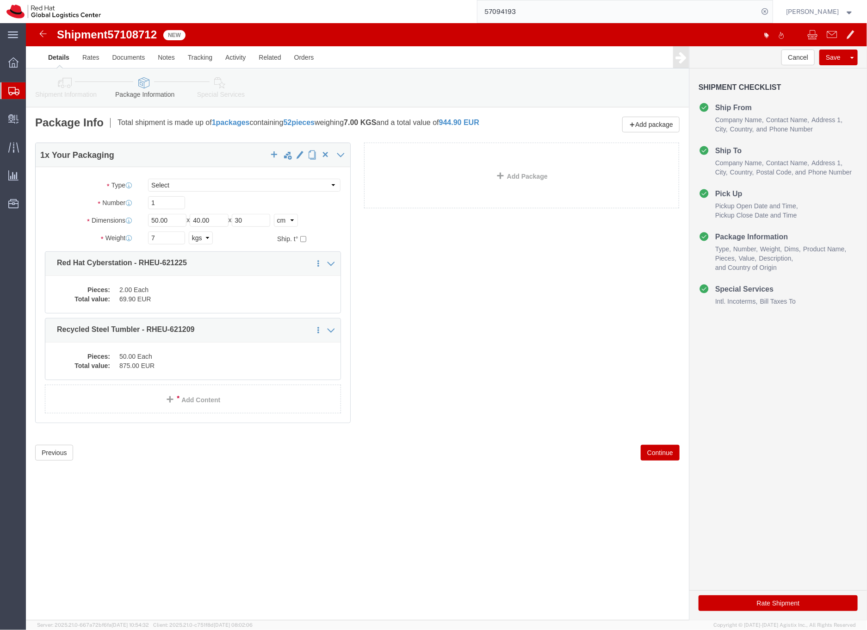
click icon
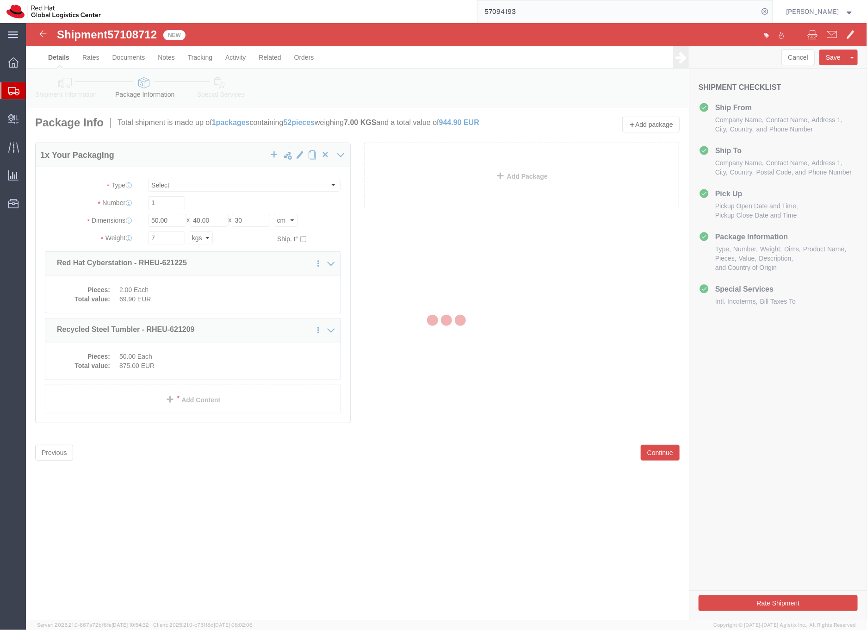
select select
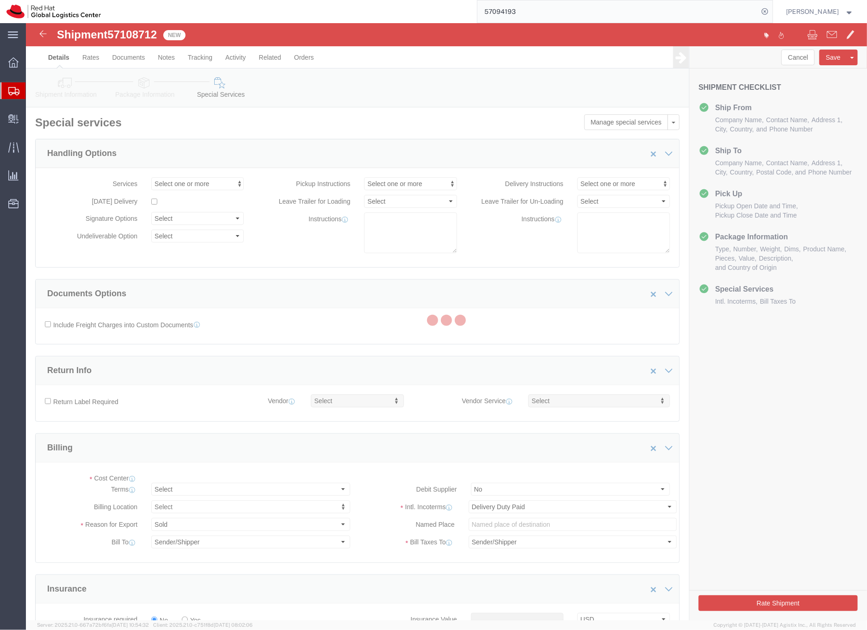
select select "COSTCENTER"
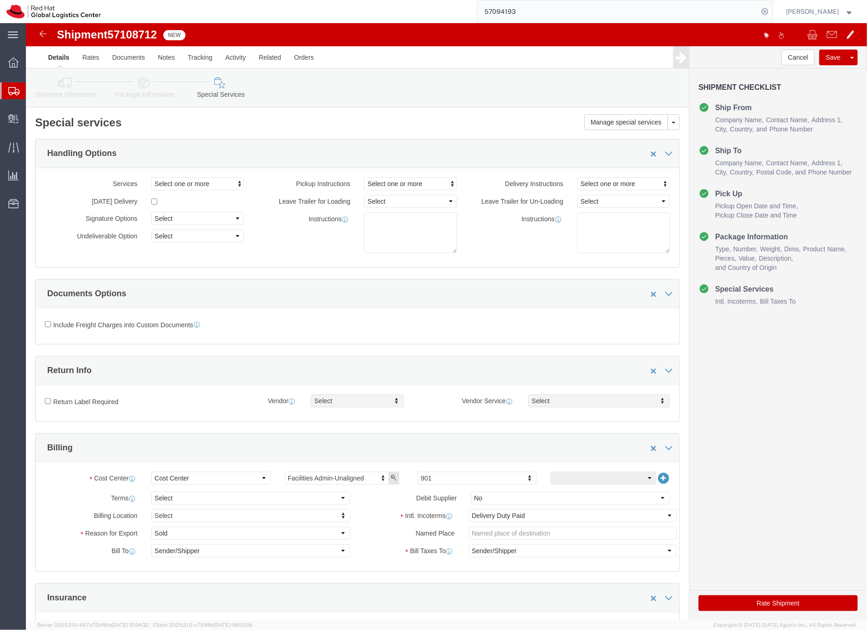
click icon
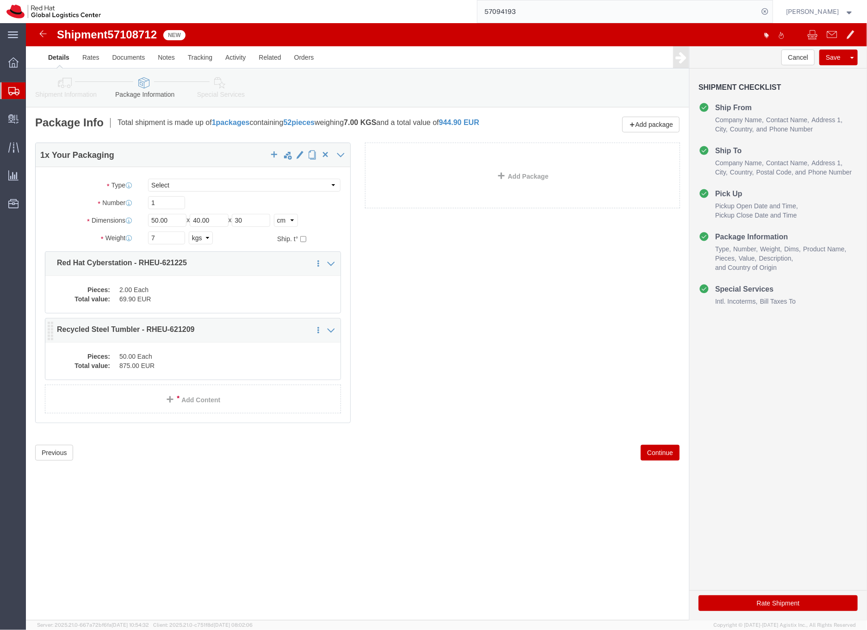
click dd "50.00 Each"
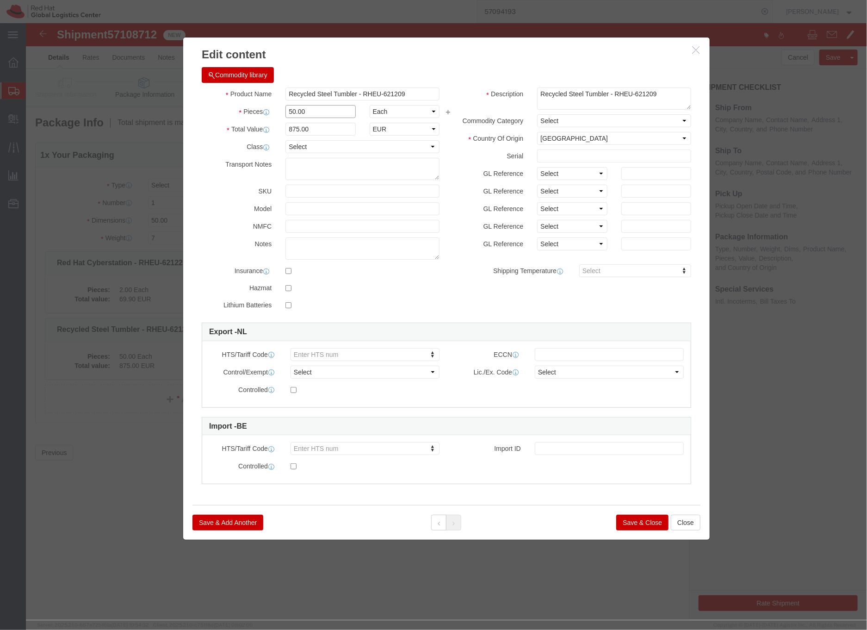
drag, startPoint x: 297, startPoint y: 91, endPoint x: 253, endPoint y: 88, distance: 43.1
click div "50.00"
type input "25"
type input "437.5"
click div "Commodity Category Select"
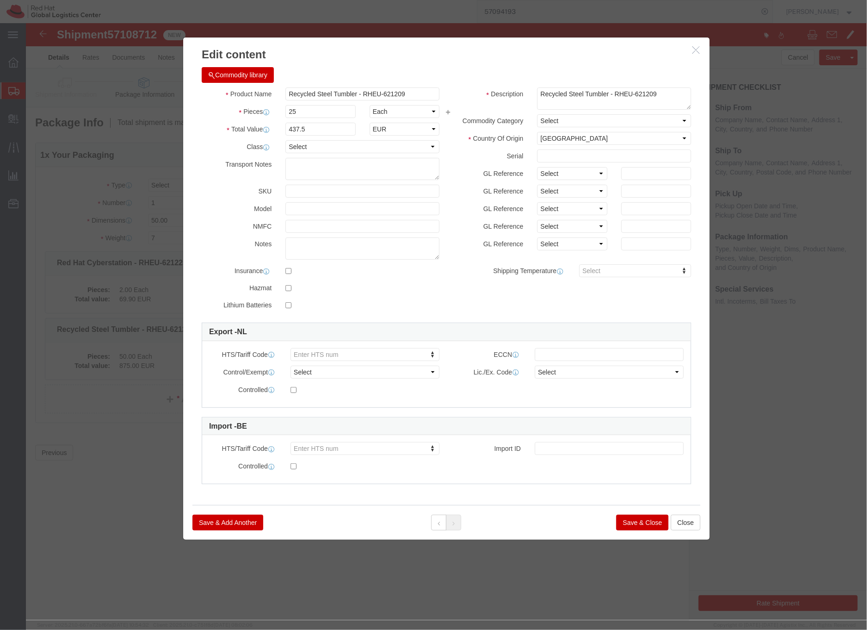
click div "Description Recycled Steel Tumbler - [GEOGRAPHIC_DATA]-621209 Commodity Categor…"
click button "Save & Close"
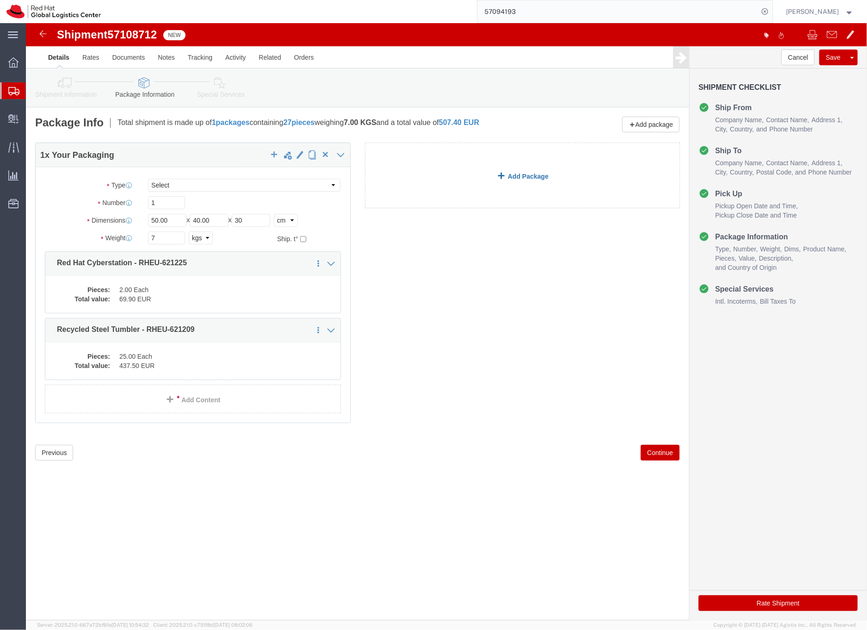
click link "Add Package"
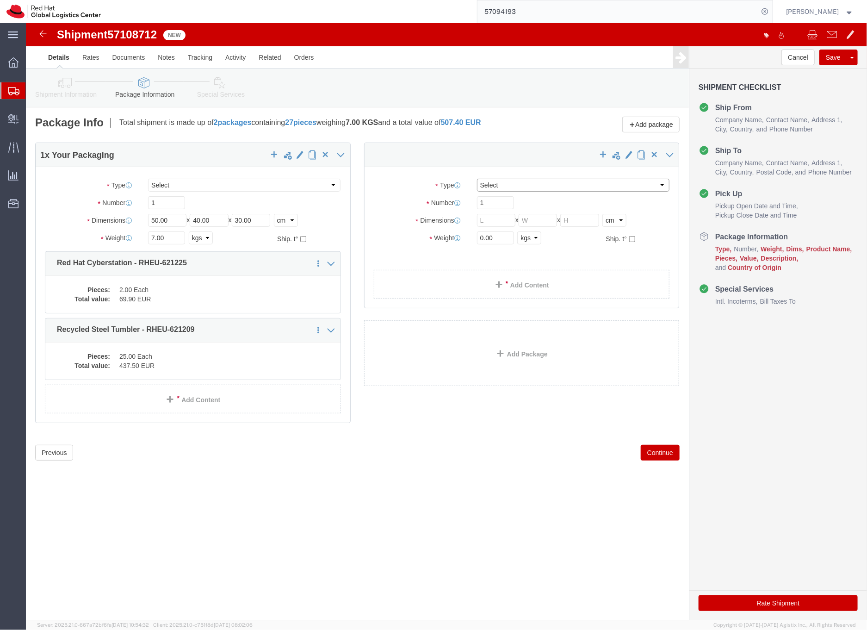
click select "Select Case(s) Crate(s) Envelope Large Box Medium Box PAK Skid(s) Small Box Sma…"
select select "YRPK"
click select "Select Case(s) Crate(s) Envelope Large Box Medium Box PAK Skid(s) Small Box Sma…"
click input "text"
type input "50"
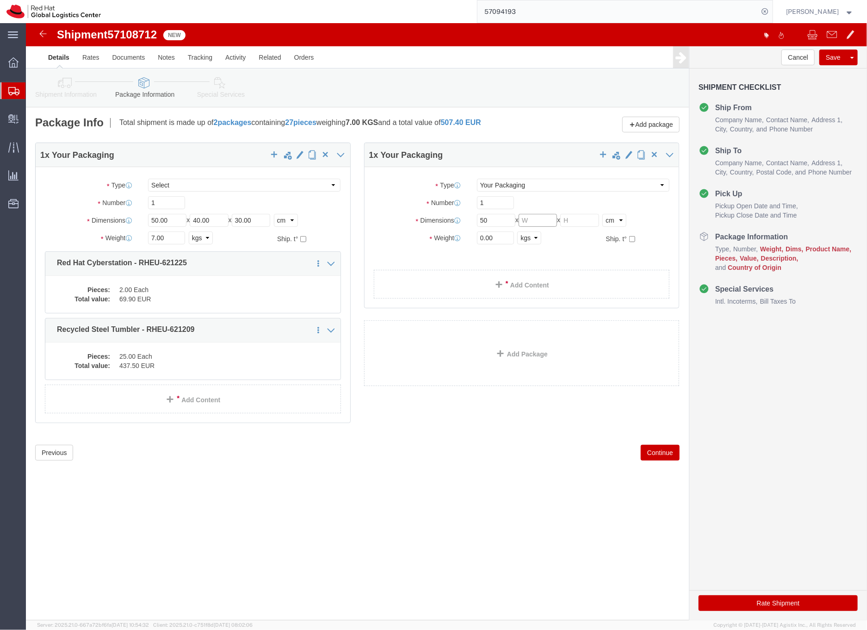
click input "text"
type input "40"
click input "text"
type input "30"
drag, startPoint x: 468, startPoint y: 215, endPoint x: 450, endPoint y: 216, distance: 17.6
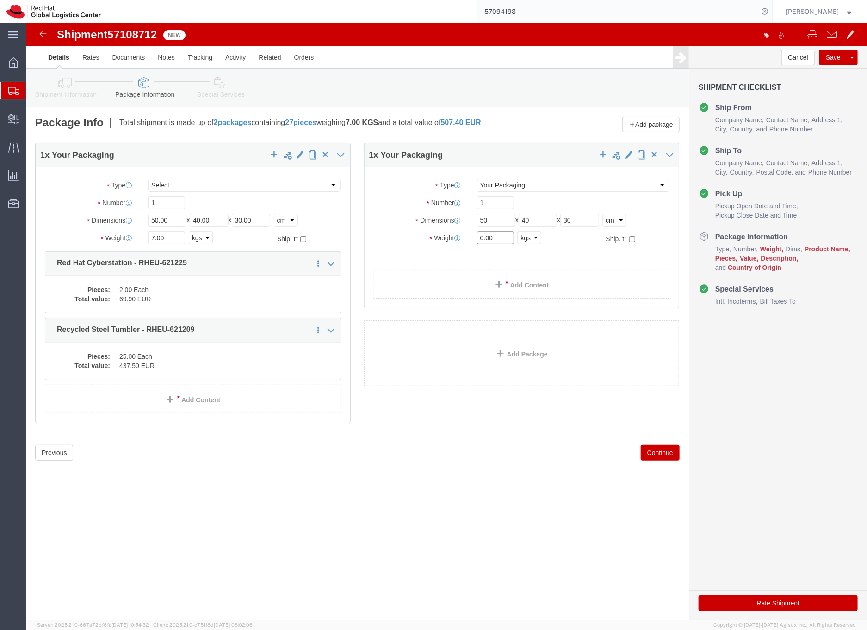
click div "0.00 Select kgs lbs"
type input "8"
click div "Package Type Select Case(s) Crate(s) Envelope Large Box Medium Box PAK Skid(s) …"
click span
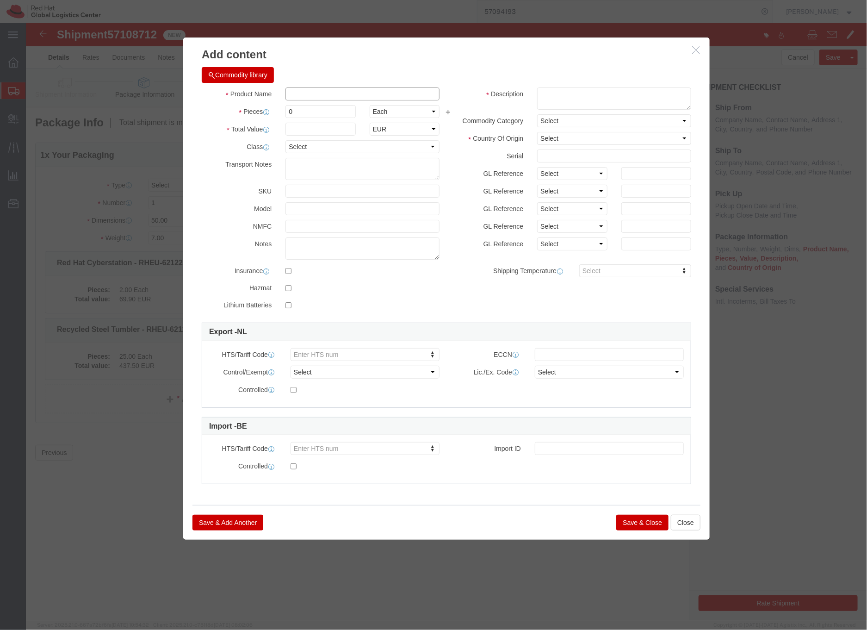
click input "text"
paste input "Unisex Poly-Cotton Fleece Pullover Hoodie in Deep Heather in LRG - RHNL-031-LRG"
type input "Unisex Poly-Cotton Fleece Pullover Hoodie in Deep Heather in LRG - RHNL-031-LRG"
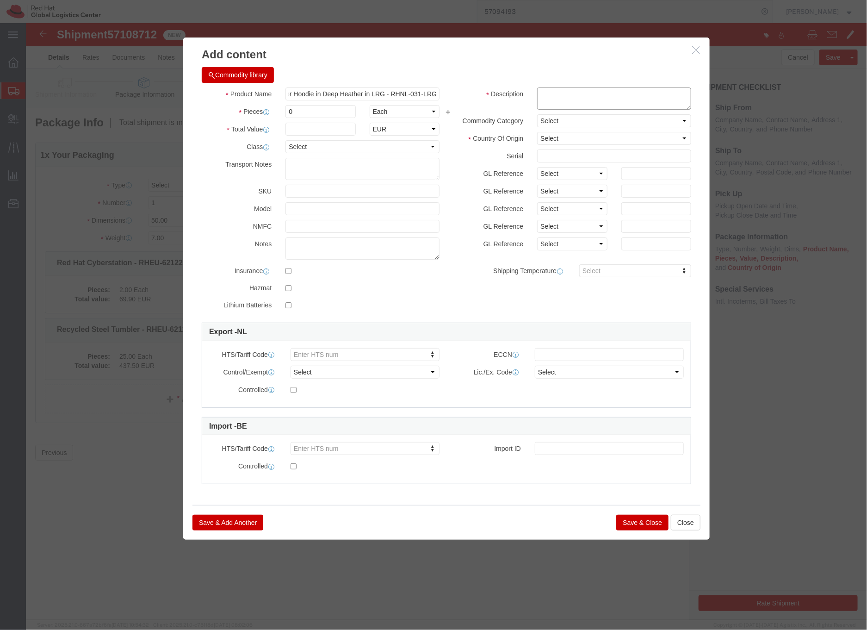
scroll to position [0, 0]
click textarea
paste textarea "Unisex Poly-Cotton Fleece Pullover Hoodie in Deep Heather in LRG - RHNL-031-LRG"
type textarea "Unisex Poly-Cotton Fleece Pullover Hoodie in Deep Heather in LRG - RHNL-031-LRG"
drag, startPoint x: 283, startPoint y: 92, endPoint x: 245, endPoint y: 87, distance: 37.7
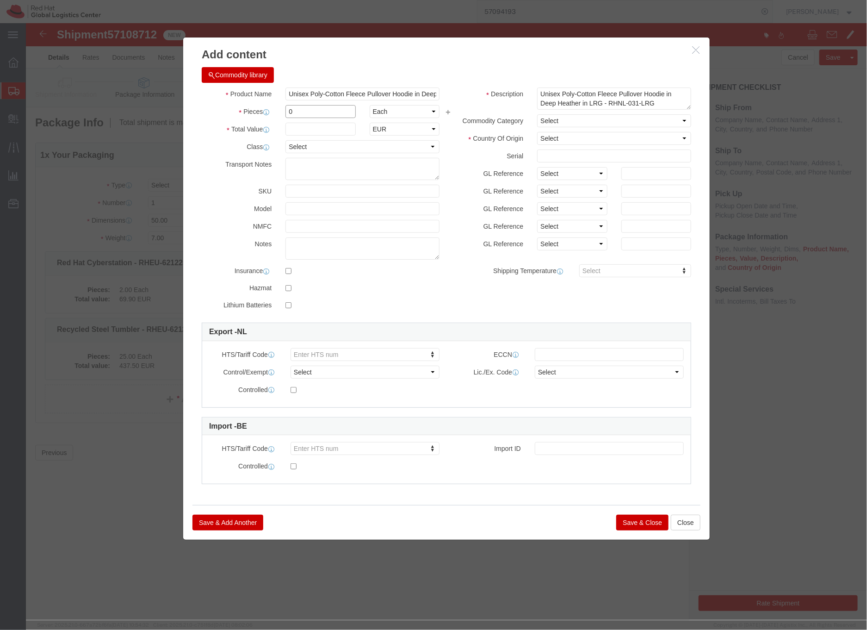
click div "Pieces 0 Select Bag Barrels 100Board Feet Bottle Box Blister Pack Carats Can Ca…"
type input "3"
click input "text"
type input "97.50"
click select "Select [GEOGRAPHIC_DATA] [GEOGRAPHIC_DATA] [GEOGRAPHIC_DATA] [GEOGRAPHIC_DATA] …"
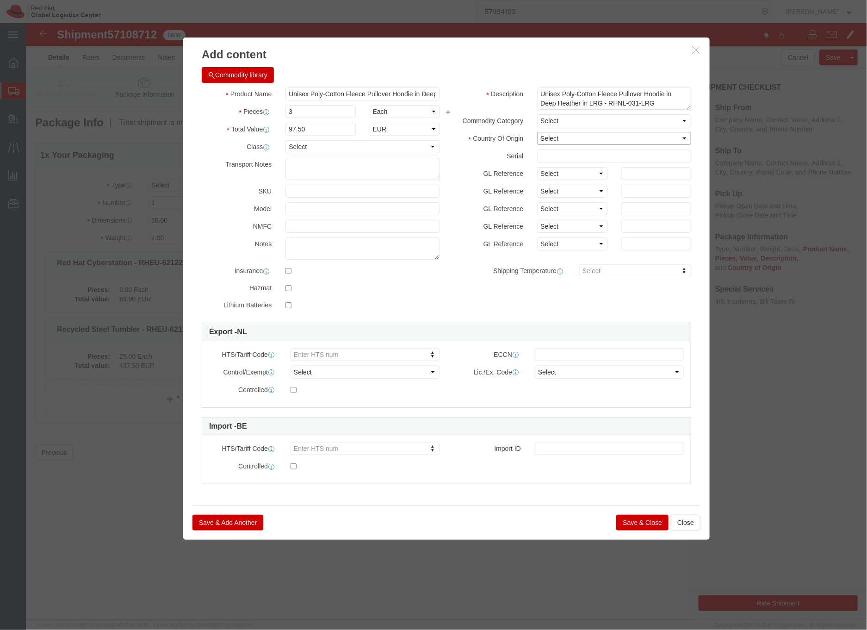
select select "BD"
click select "Select [GEOGRAPHIC_DATA] [GEOGRAPHIC_DATA] [GEOGRAPHIC_DATA] [GEOGRAPHIC_DATA] …"
click button "Save & Close"
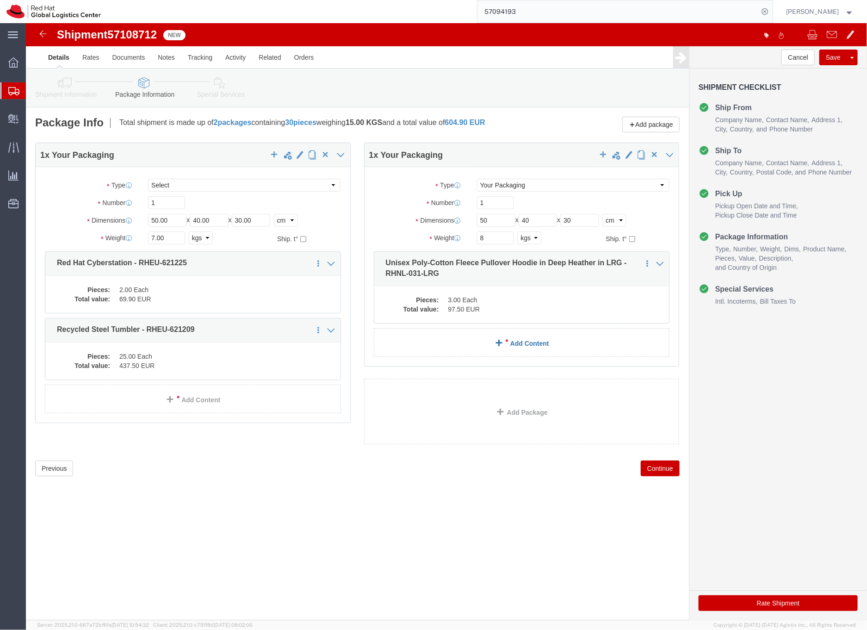
click link "Add Content"
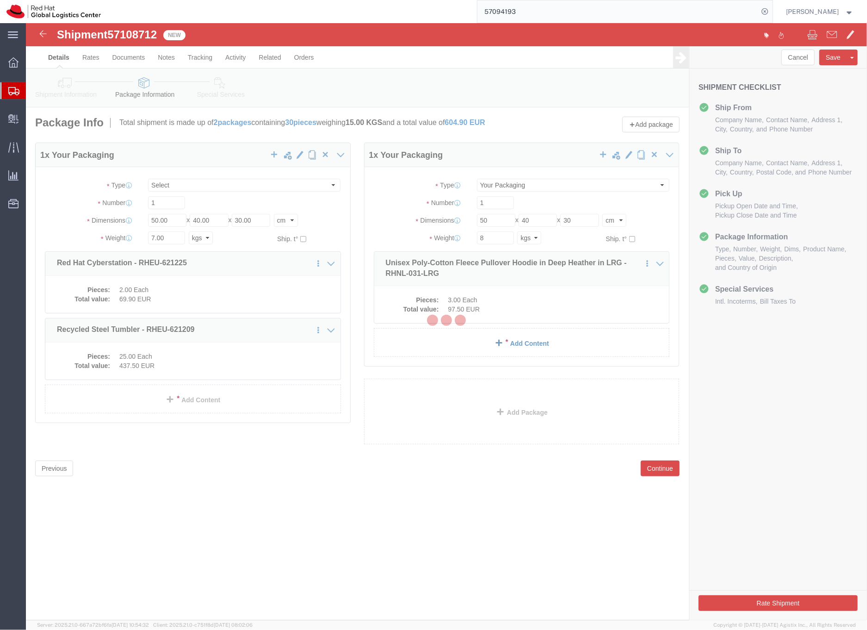
click div
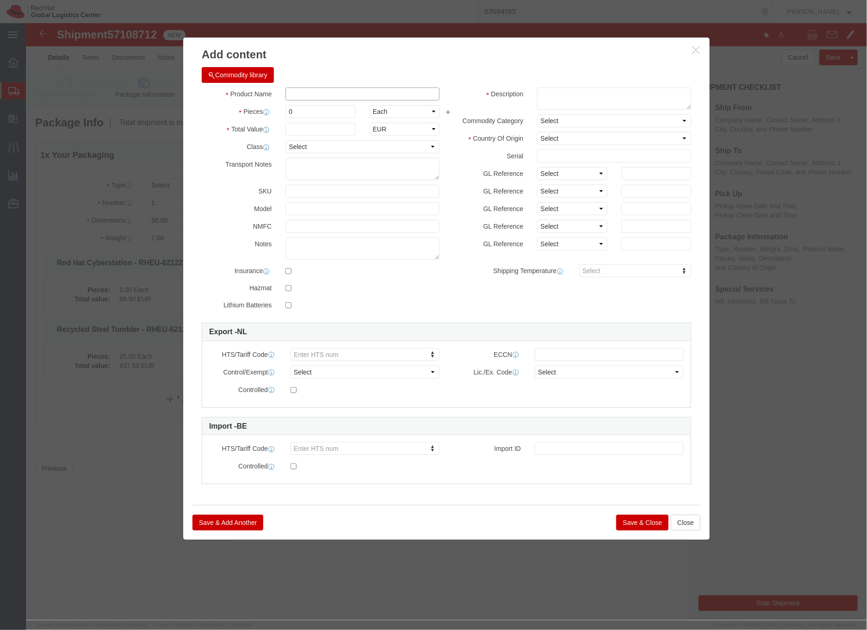
click input "text"
paste input "Unisex Poly-Cotton Fleece Pullover Hoodie in Deep Heather in MED - RHNL-031-MED"
type input "Unisex Poly-Cotton Fleece Pullover Hoodie in Deep Heather in MED - RHNL-031-MED"
click textarea
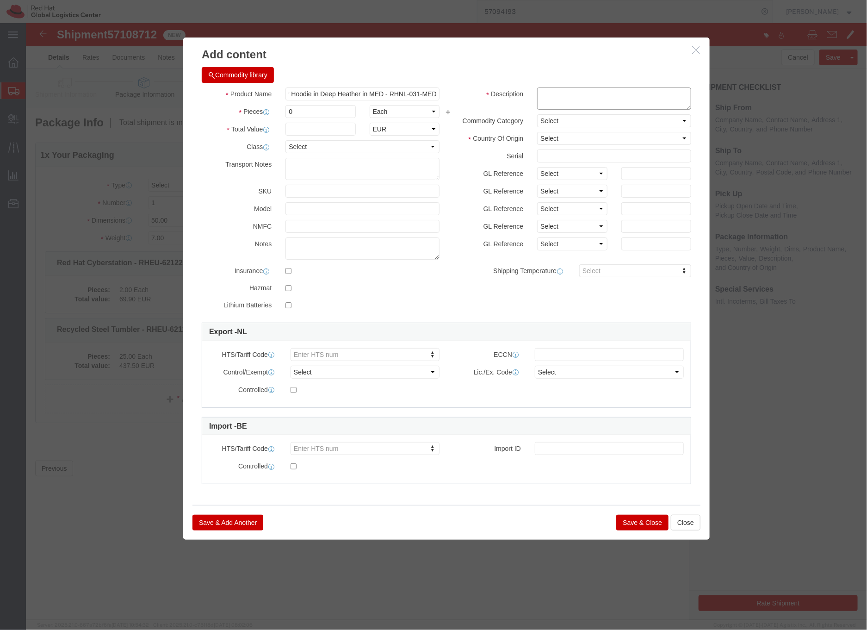
scroll to position [0, 0]
paste textarea "Unisex Poly-Cotton Fleece Pullover Hoodie in Deep Heather in MED - RHNL-031-MED"
type textarea "Unisex Poly-Cotton Fleece Pullover Hoodie in Deep Heather in MED - RHNL-031-MED"
drag, startPoint x: 268, startPoint y: 89, endPoint x: 237, endPoint y: 86, distance: 31.1
click div "Pieces Number of pieces inside all the packages 0 Select Bag Barrels 100Board F…"
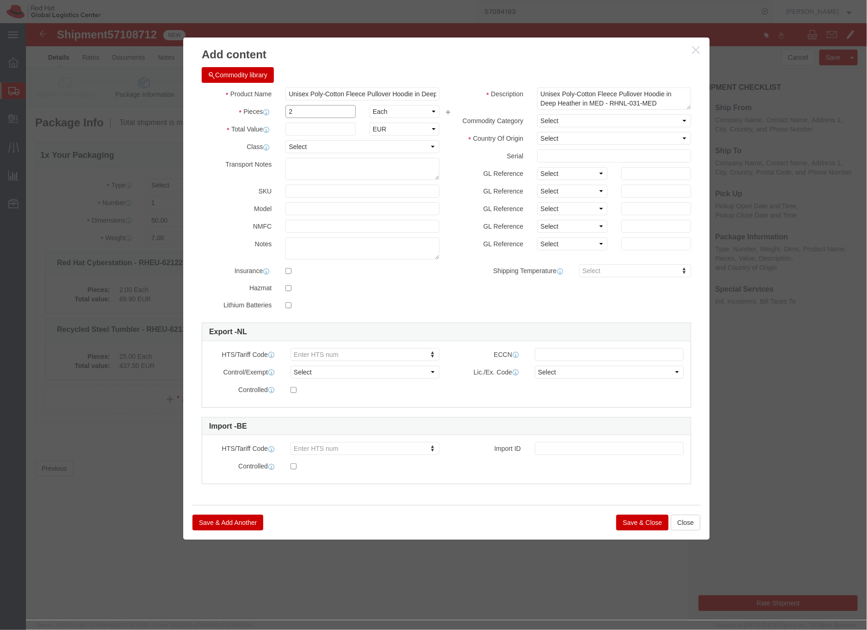
type input "2"
click input "text"
type input "65"
click div "Description Unisex Poly-Cotton Fleece Pullover Hoodie in Deep Heather in [GEOGR…"
click select "Select [GEOGRAPHIC_DATA] [GEOGRAPHIC_DATA] [GEOGRAPHIC_DATA] [GEOGRAPHIC_DATA] …"
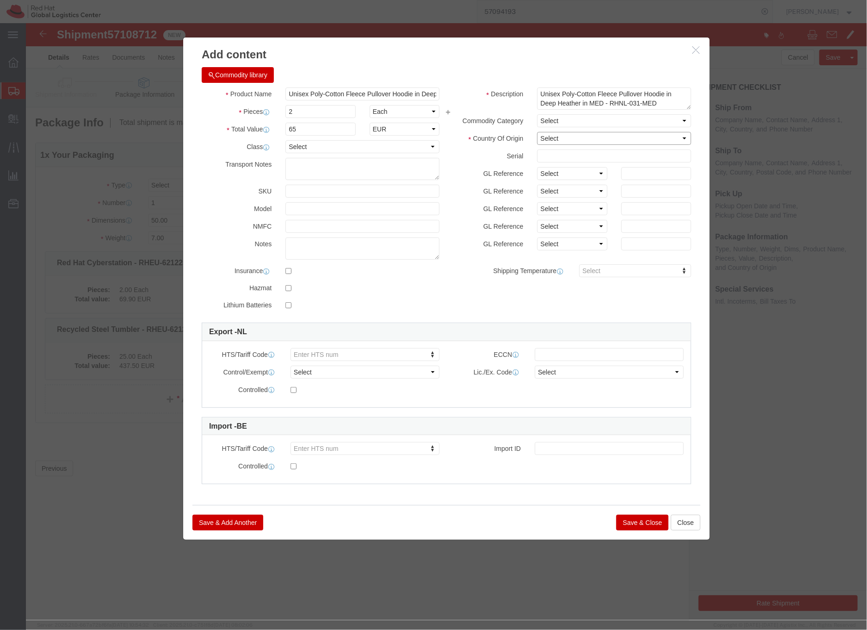
select select "BD"
click select "Select [GEOGRAPHIC_DATA] [GEOGRAPHIC_DATA] [GEOGRAPHIC_DATA] [GEOGRAPHIC_DATA] …"
click button "Save & Close"
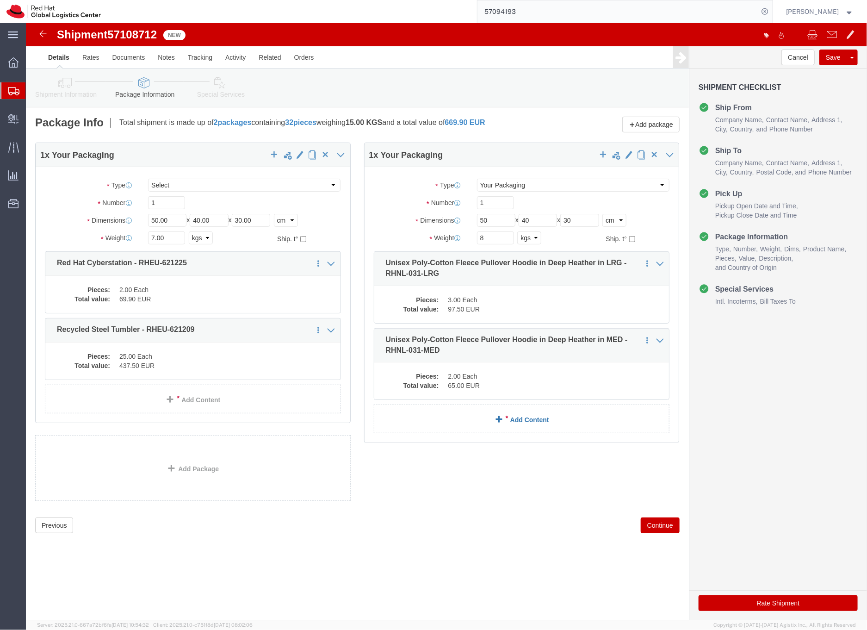
click span
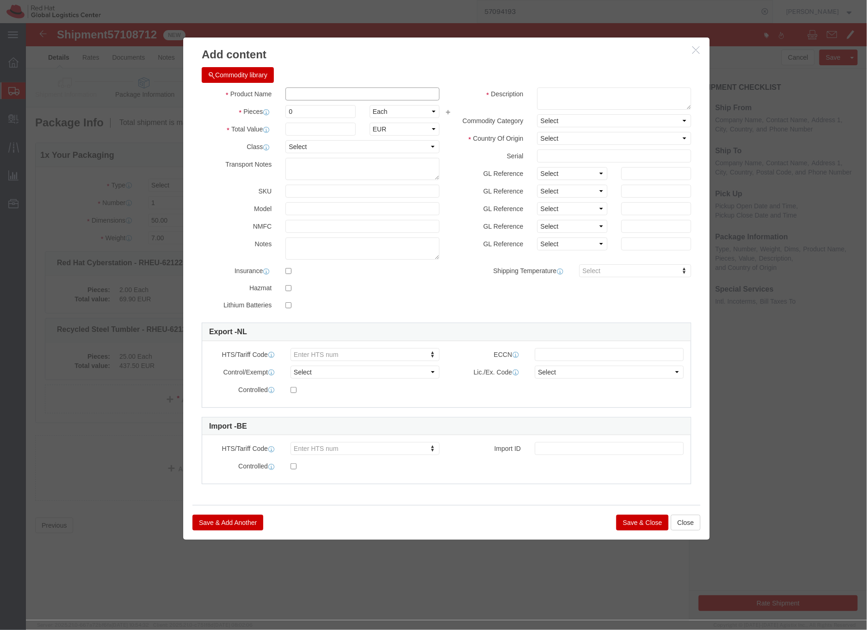
click input "text"
paste input "Recycled Steel Tumbler - RHEU-621209"
type input "Recycled Steel Tumbler - RHEU-621209"
click textarea
paste textarea "Recycled Steel Tumbler - RHEU-621209"
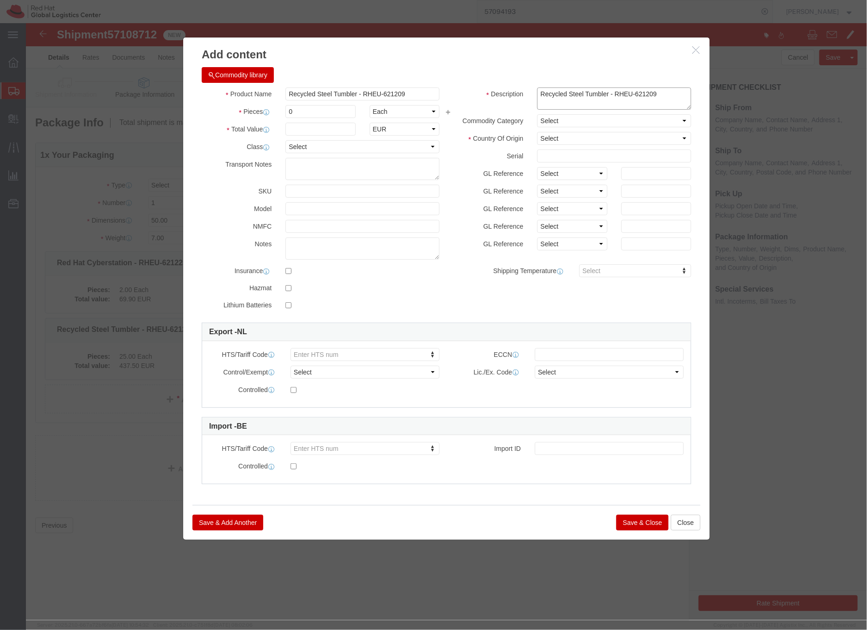
type textarea "Recycled Steel Tumbler - RHEU-621209"
click select "Select [GEOGRAPHIC_DATA] [GEOGRAPHIC_DATA] [GEOGRAPHIC_DATA] [GEOGRAPHIC_DATA] …"
select select "CN"
click select "Select [GEOGRAPHIC_DATA] [GEOGRAPHIC_DATA] [GEOGRAPHIC_DATA] [GEOGRAPHIC_DATA] …"
drag, startPoint x: 286, startPoint y: 92, endPoint x: 260, endPoint y: 90, distance: 26.9
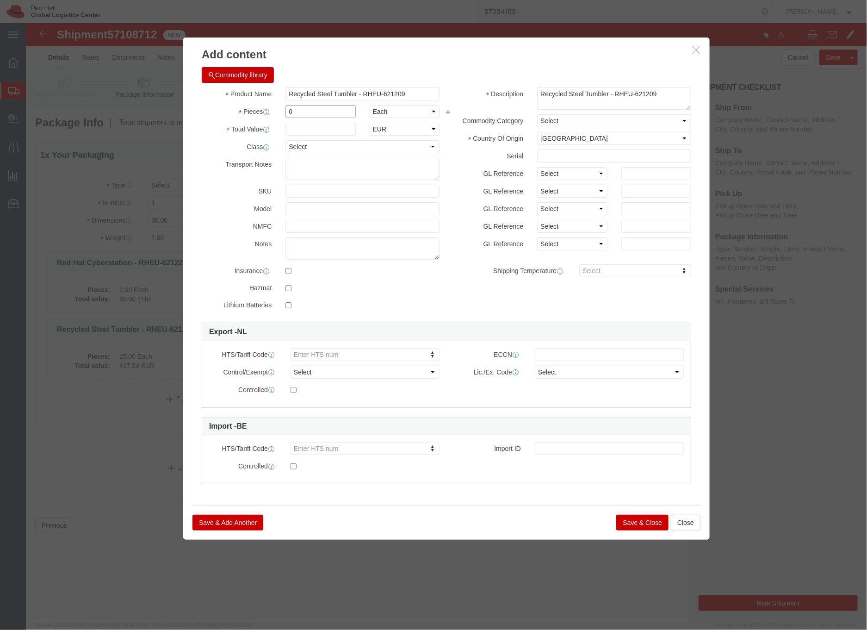
click input "0"
click input "text"
drag, startPoint x: 275, startPoint y: 81, endPoint x: 265, endPoint y: 84, distance: 11.0
click div "Product Name Recycled Steel Tumbler - RHEU-621209 Pieces 25 Select Bag Barrels …"
drag, startPoint x: 276, startPoint y: 89, endPoint x: 257, endPoint y: 89, distance: 18.5
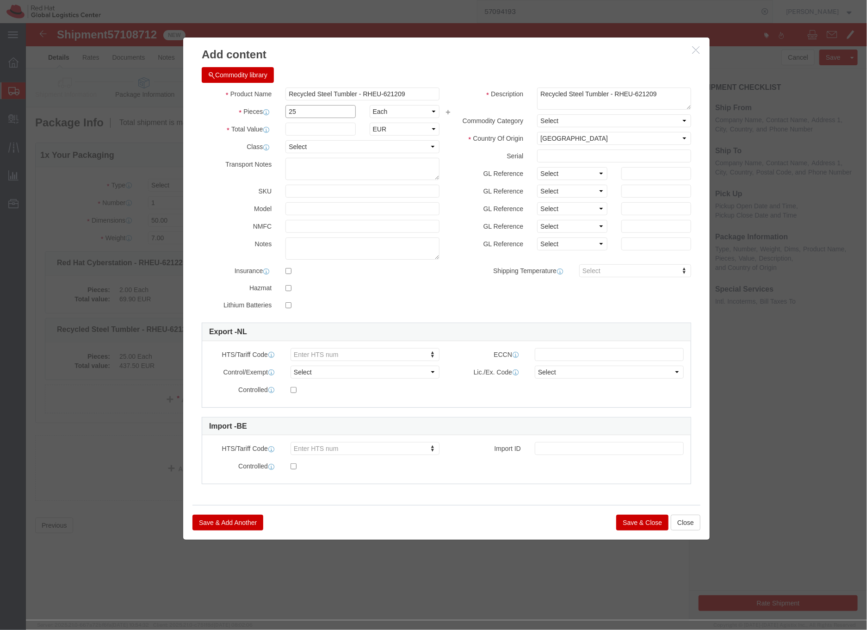
click div "25"
type input "50"
click input "text"
type input "875"
click div "Description Recycled Steel Tumbler - [GEOGRAPHIC_DATA]-621209 Commodity Categor…"
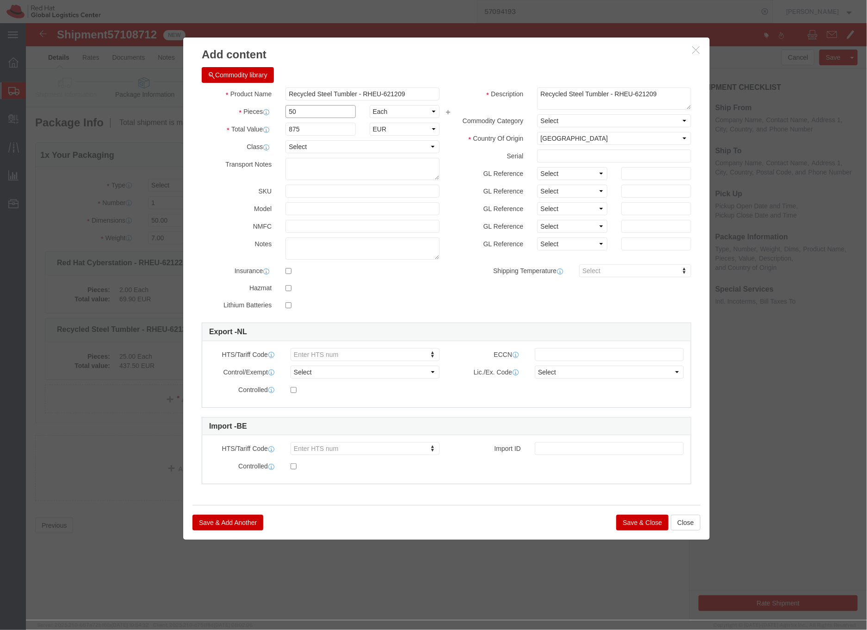
drag, startPoint x: 299, startPoint y: 93, endPoint x: 263, endPoint y: 88, distance: 36.4
click input "50"
type input "25"
type input "437.5"
click label "Commodity Category"
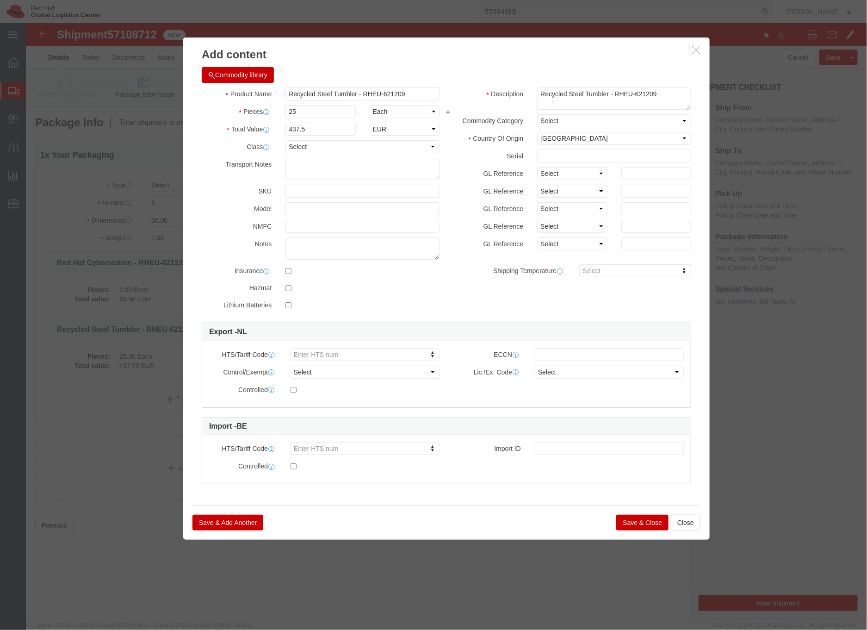
click button "Save & Close"
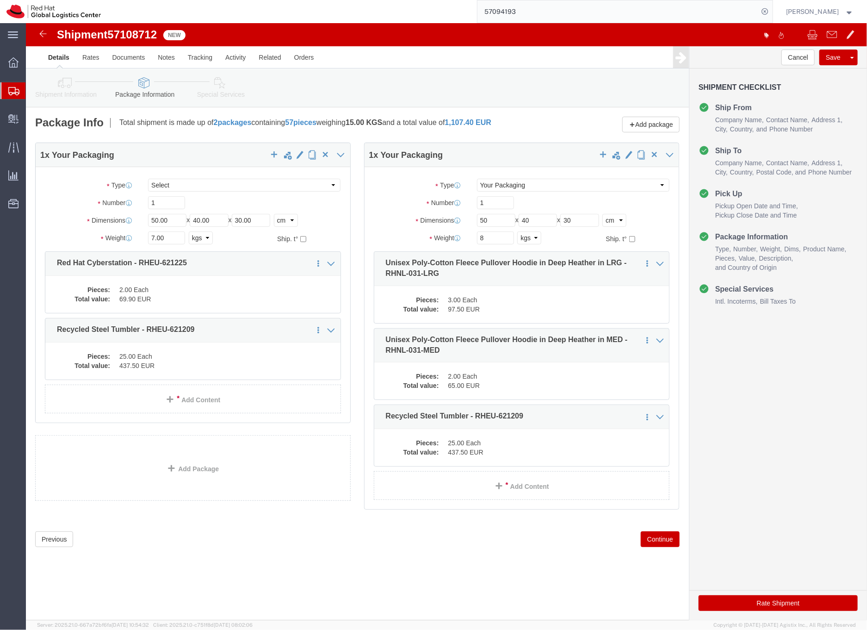
click link "Special Services"
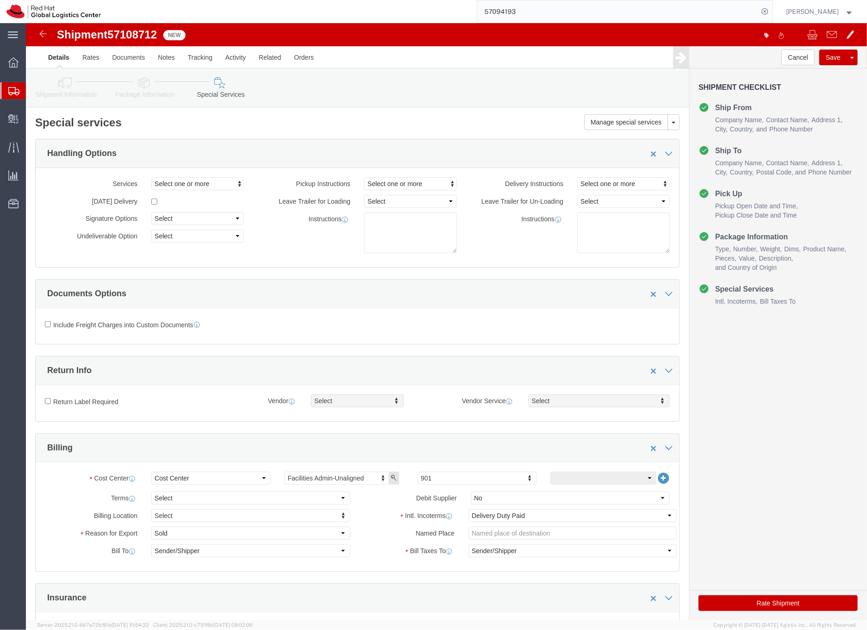
click icon
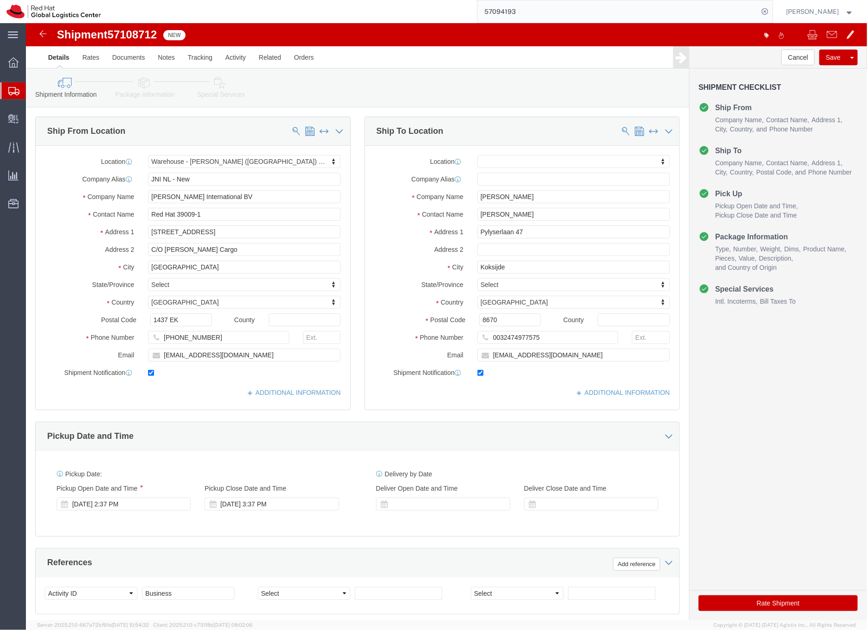
click icon
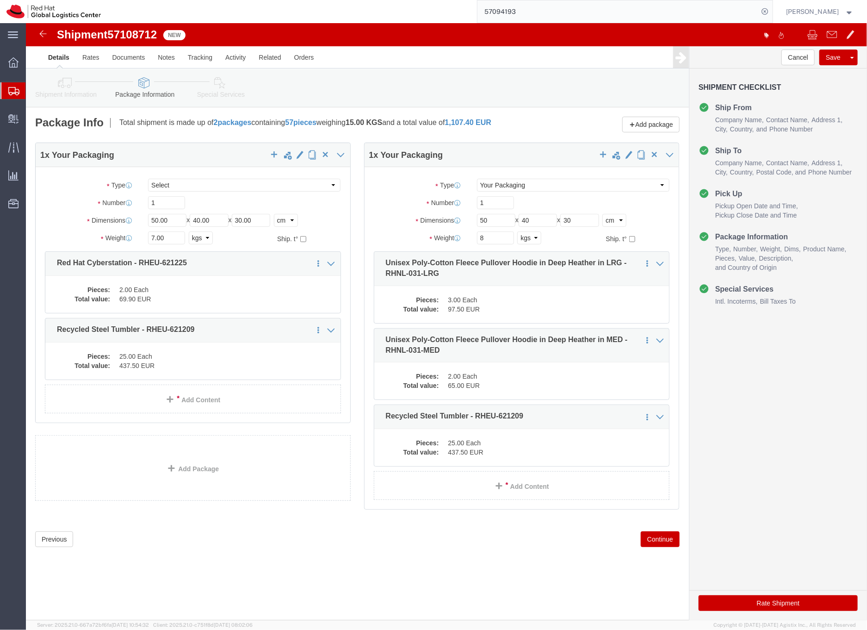
click icon
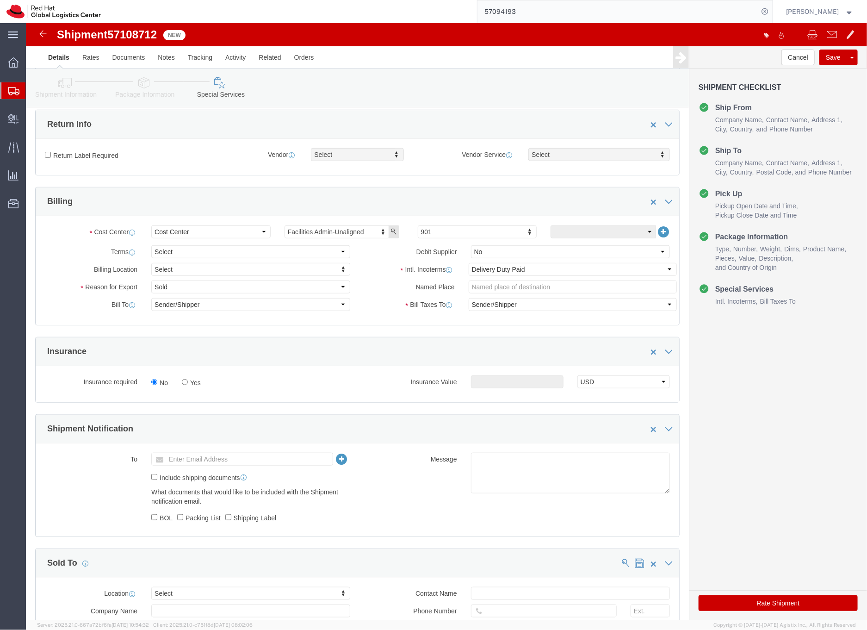
scroll to position [229, 0]
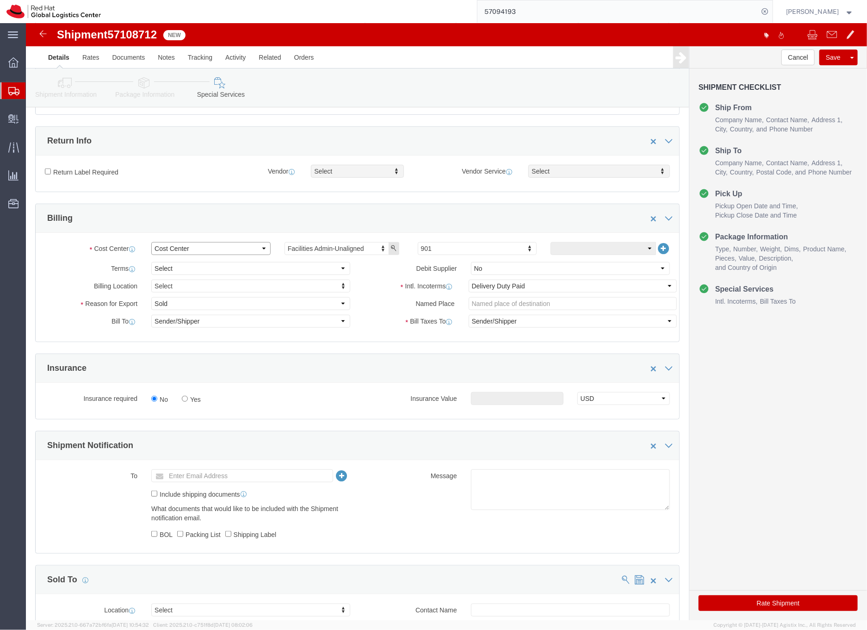
click select "Select Buyer Cost Center Department Operations Number Order Number Sales Person"
select select "BUYER"
click select "Select Buyer Cost Center Department Operations Number Order Number Sales Person"
type input "B"
type input "J"
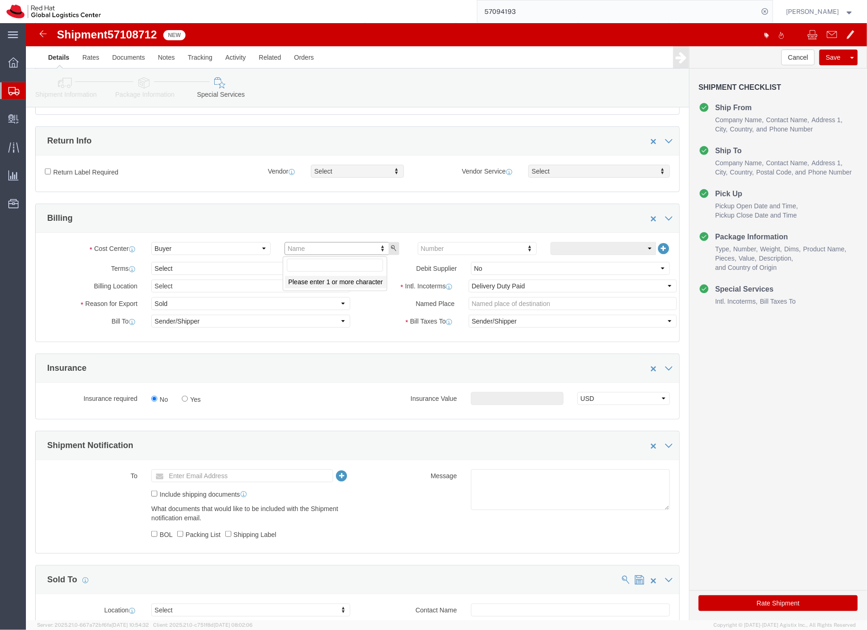
click div
click select "Select Buyer Cost Center Department Operations Number Order Number Sales Person"
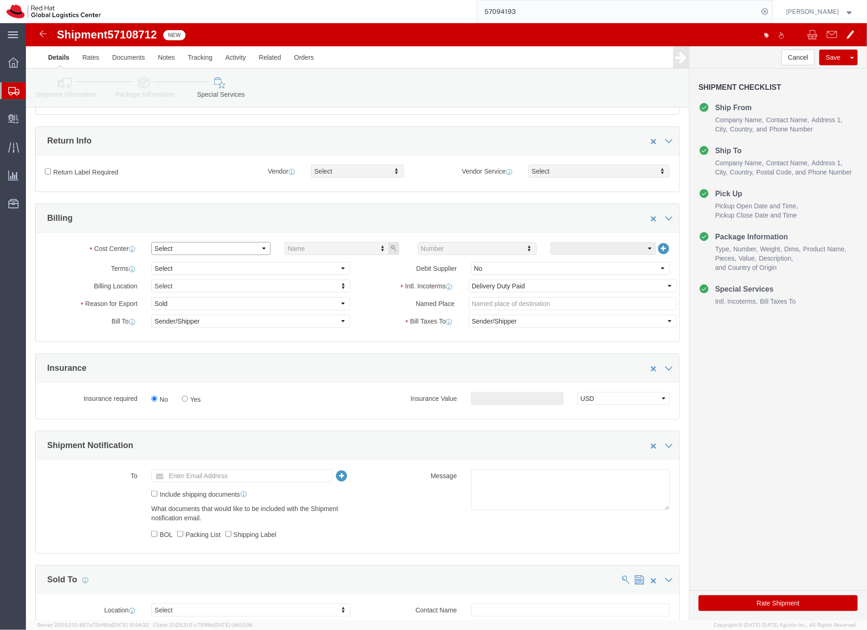
click select "Select Buyer Cost Center Department Operations Number Order Number Sales Person"
select select "SALES_PERSON"
click select "Select Buyer Cost Center Department Operations Number Order Number Sales Person"
type input "J"
click select "Select Buyer Cost Center Department Operations Number Order Number Sales Person"
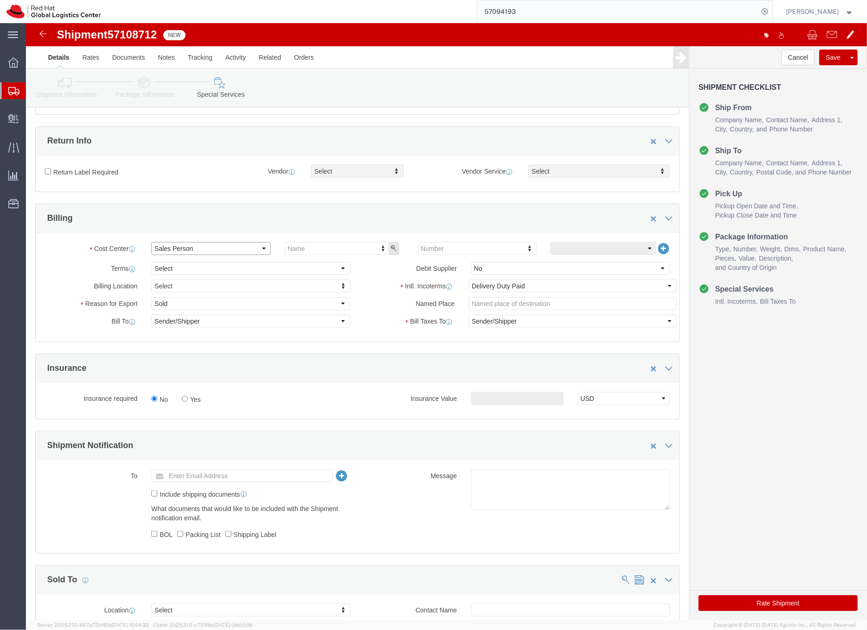
select select "COSTCENTER"
click select "Select Buyer Cost Center Department Operations Number Order Number Sales Person"
type input "419"
click ul "419"
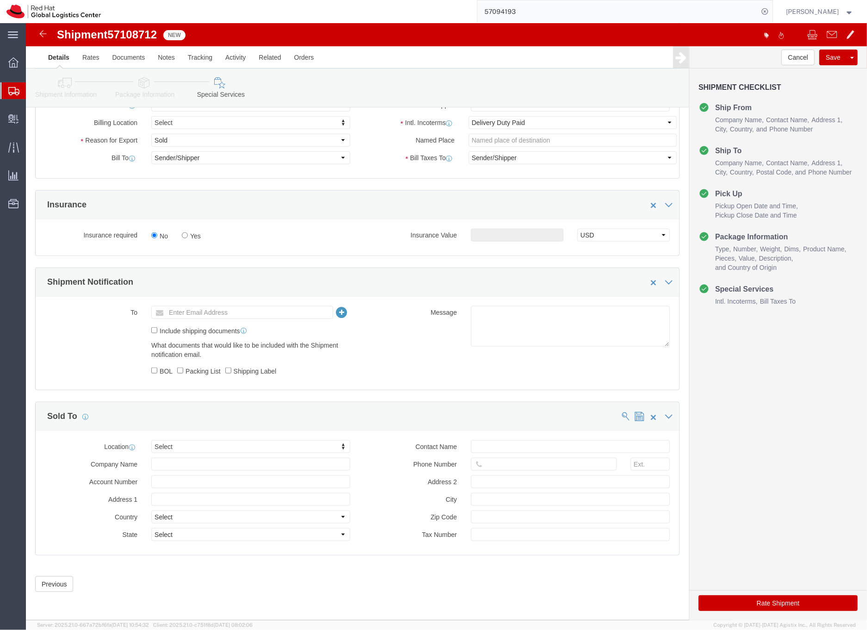
scroll to position [395, 0]
click button "Rate Shipment"
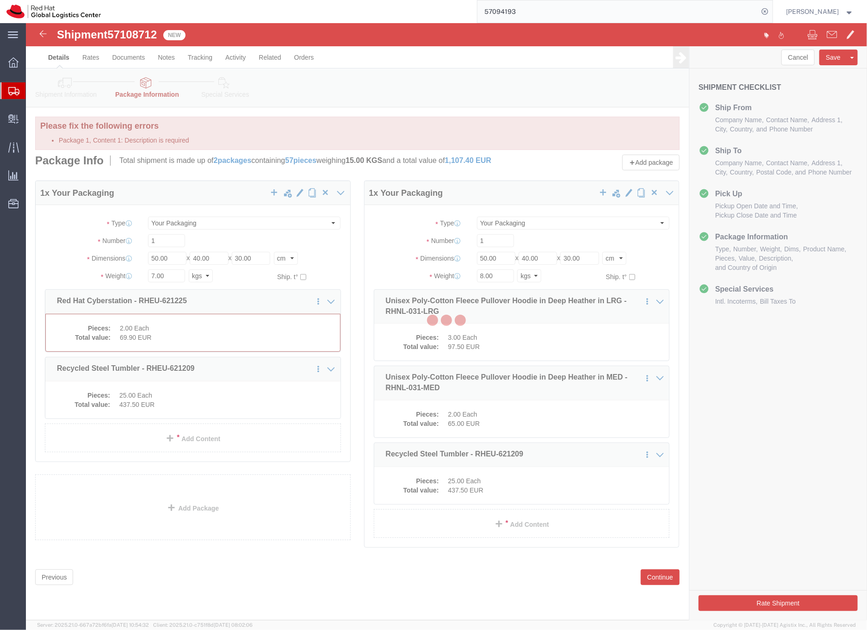
scroll to position [0, 0]
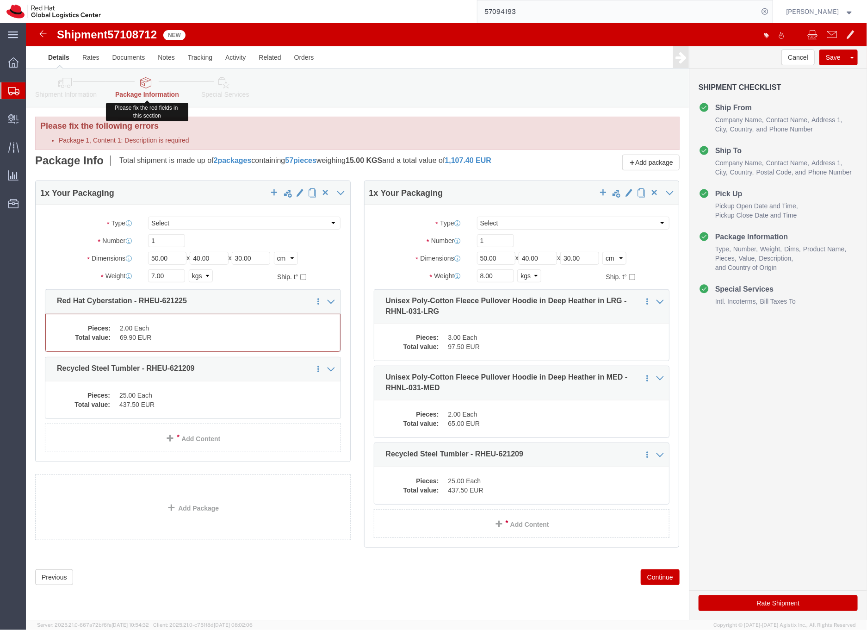
click icon
click dd "69.90 EUR"
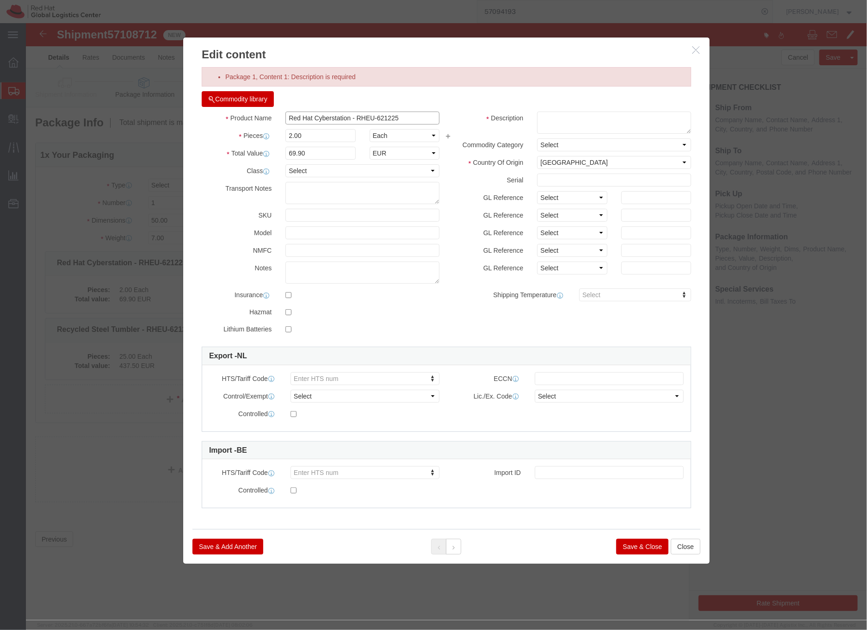
drag, startPoint x: 377, startPoint y: 97, endPoint x: 262, endPoint y: 97, distance: 114.7
click input "Red Hat Cyberstation - RHEU-621225"
click textarea
paste textarea "Red Hat Cyberstation - RHEU-621225"
type textarea "Red Hat Cyberstation - RHEU-621225"
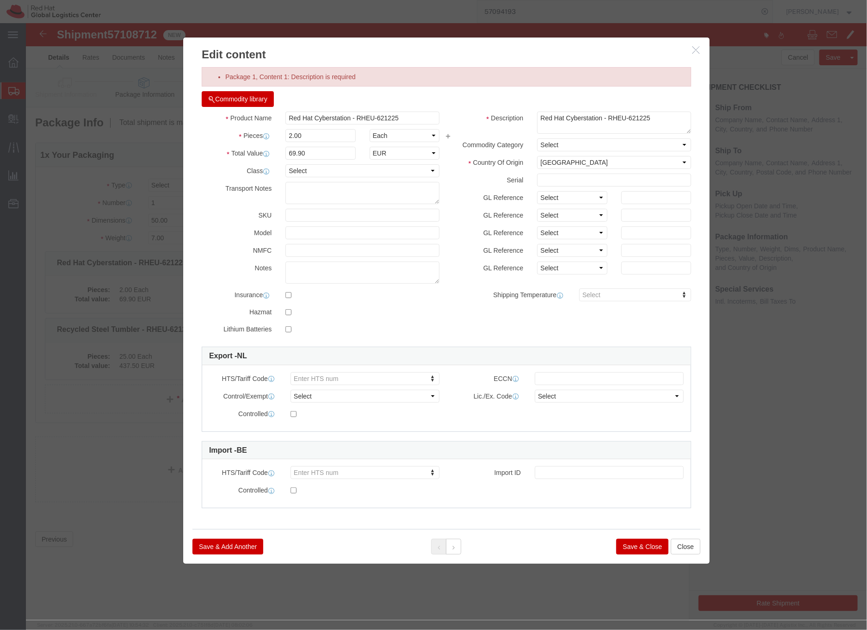
click button "Save & Close"
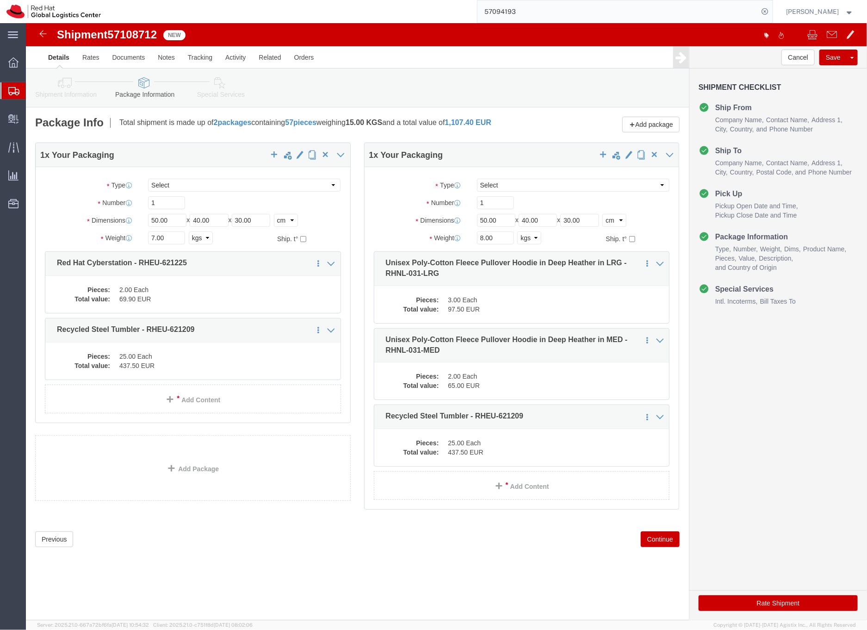
click icon
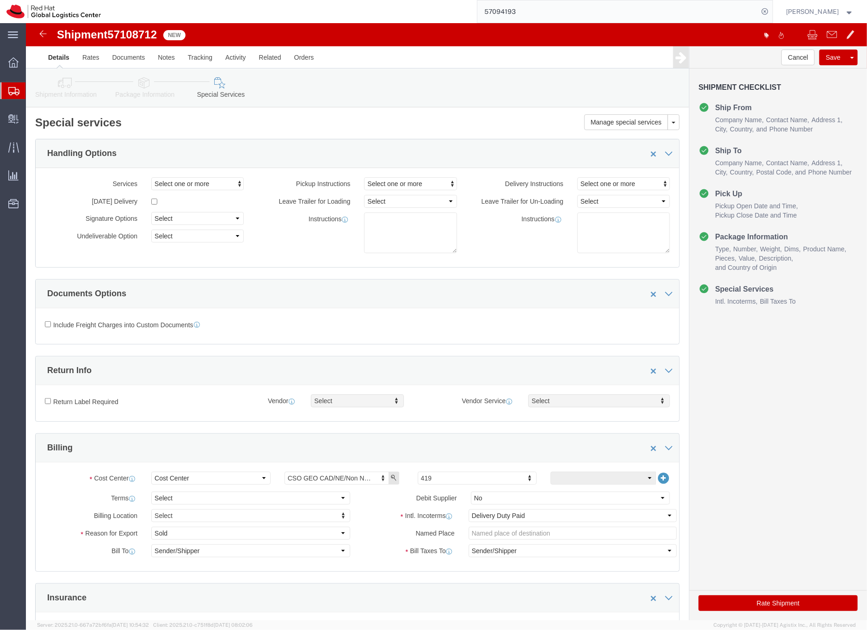
click button "Rate Shipment"
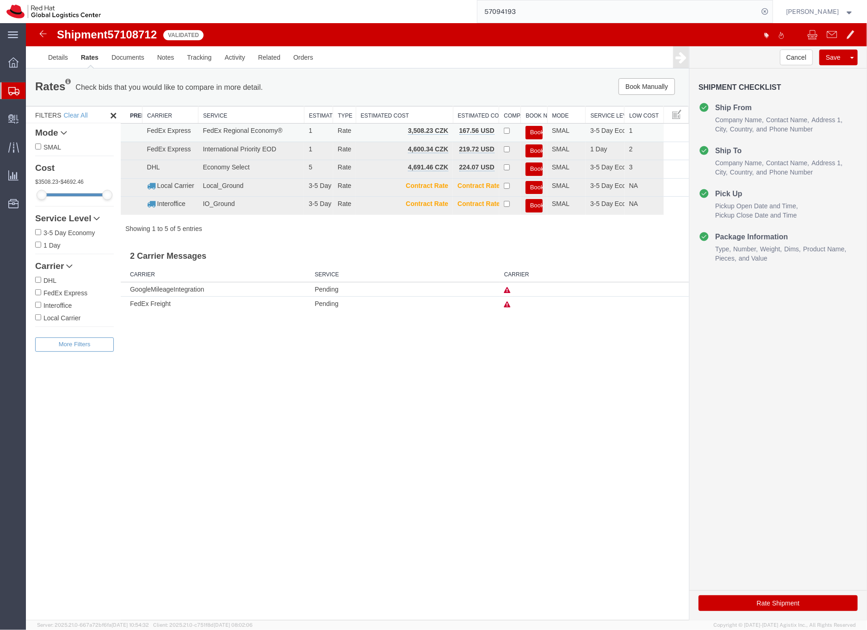
click at [535, 130] on button "Book" at bounding box center [533, 131] width 17 height 13
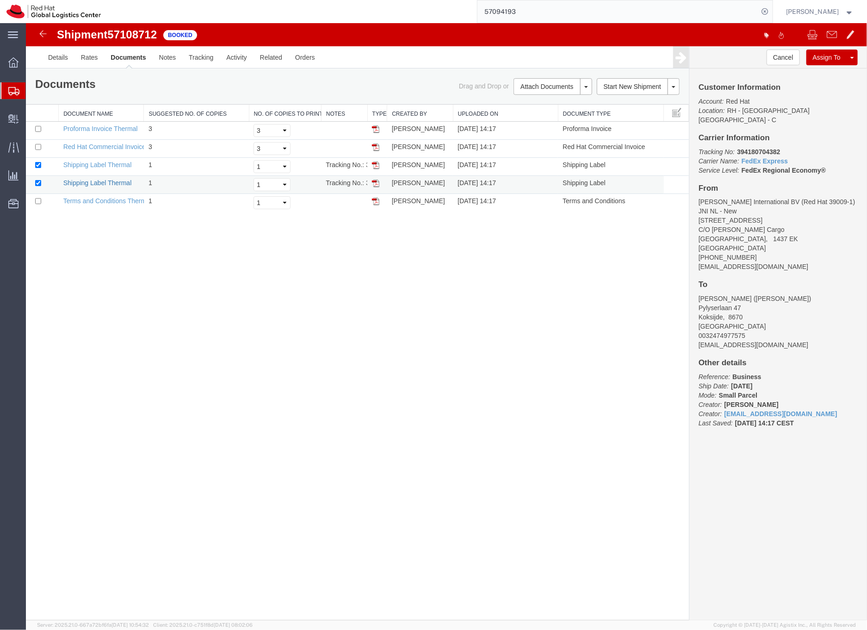
click at [87, 184] on link "Shipping Label Thermal" at bounding box center [97, 182] width 68 height 7
click at [556, 114] on link "Email Documents" at bounding box center [551, 116] width 80 height 14
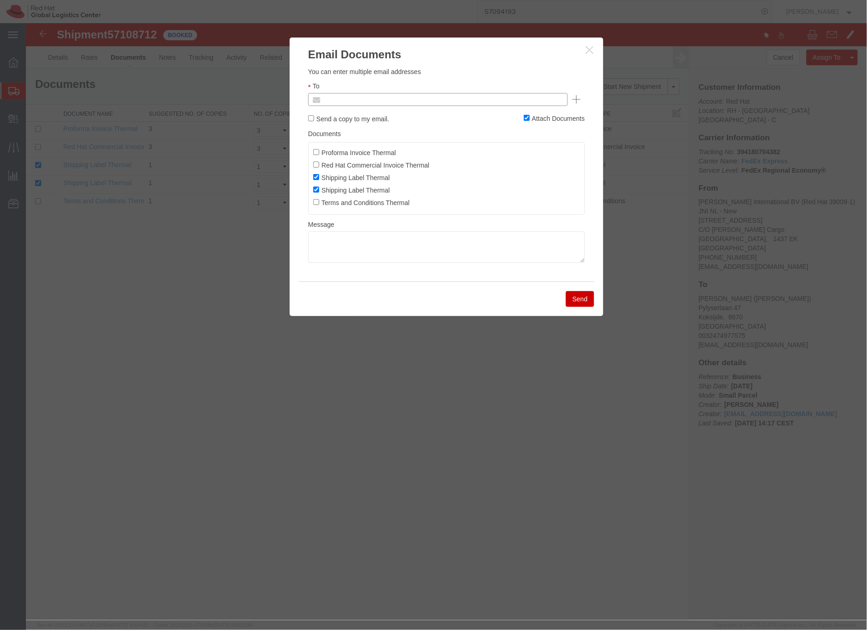
click at [340, 99] on input "text" at bounding box center [375, 99] width 108 height 12
type input "sona"
type input "Enter Email Address"
click at [588, 48] on icon "button" at bounding box center [588, 49] width 7 height 8
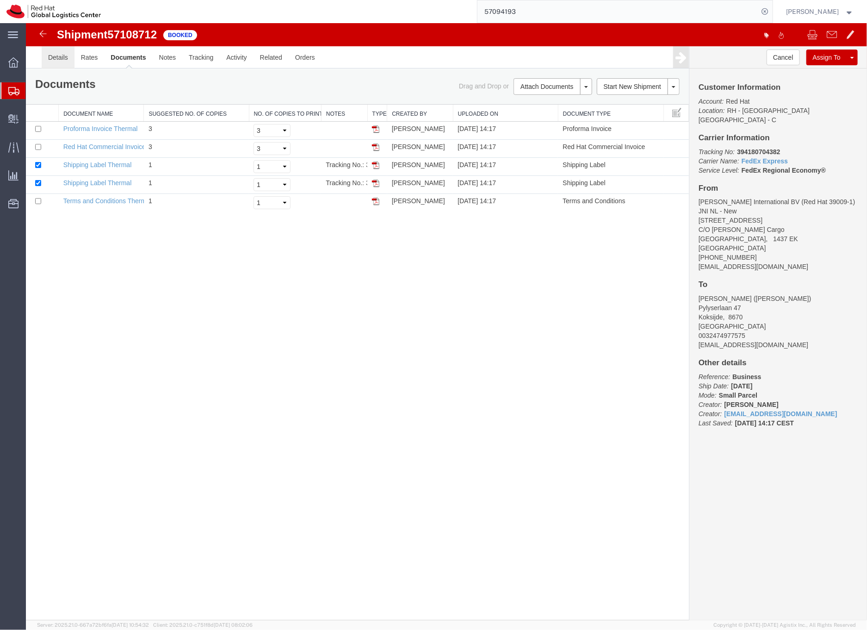
click at [58, 58] on link "Details" at bounding box center [57, 57] width 33 height 22
click at [58, 58] on body "Shipment 57108712 5 of 5 Booked Details Rates Documents Notes Tracking Activity…" at bounding box center [445, 305] width 841 height 565
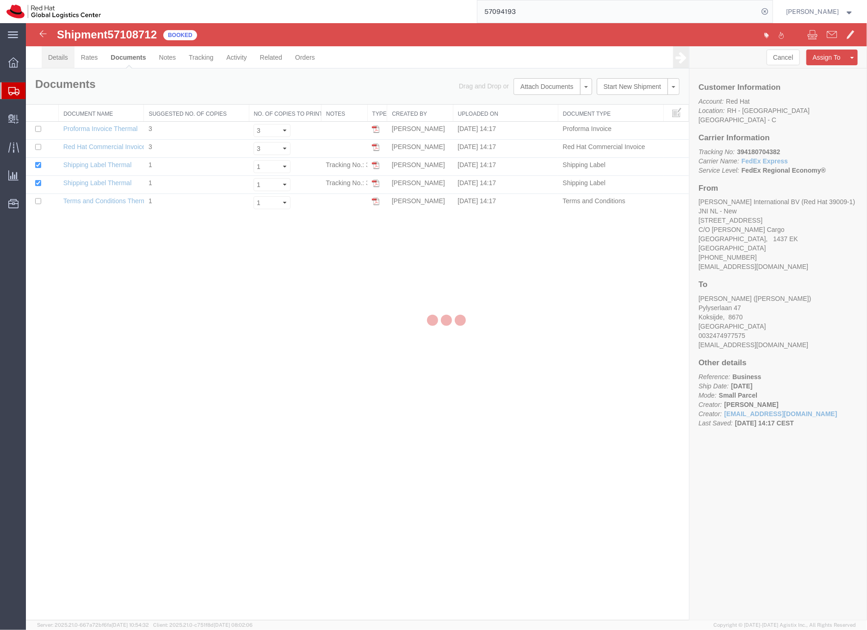
click at [58, 58] on div at bounding box center [445, 321] width 841 height 597
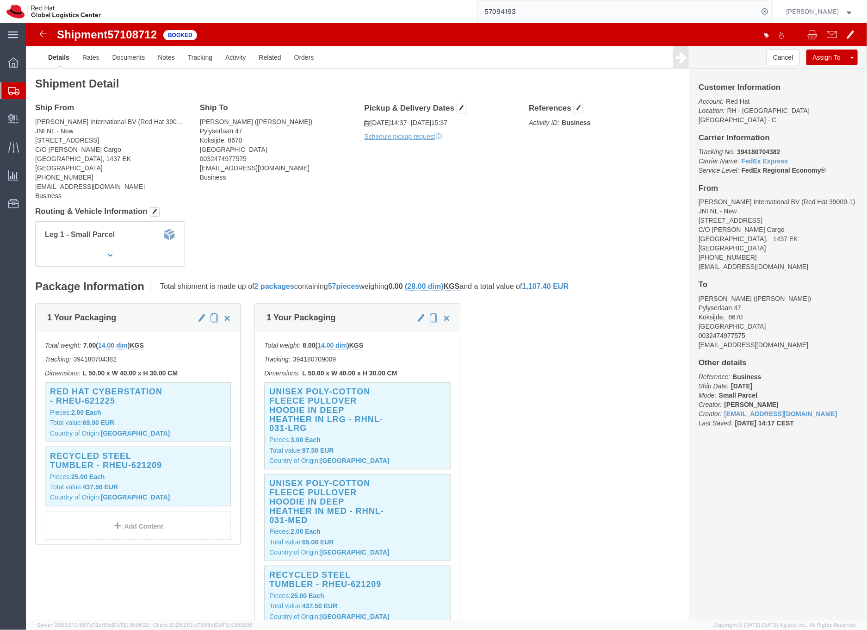
scroll to position [2, 0]
click address "[PERSON_NAME] International BV (Red Hat 39009-1) JNI NL - [STREET_ADDRESS][PERS…"
drag, startPoint x: 118, startPoint y: 97, endPoint x: 143, endPoint y: 98, distance: 24.5
click address "[PERSON_NAME] International BV (Red Hat 39009-1) JNI NL - [STREET_ADDRESS][PERS…"
drag, startPoint x: 93, startPoint y: 97, endPoint x: 142, endPoint y: 98, distance: 49.0
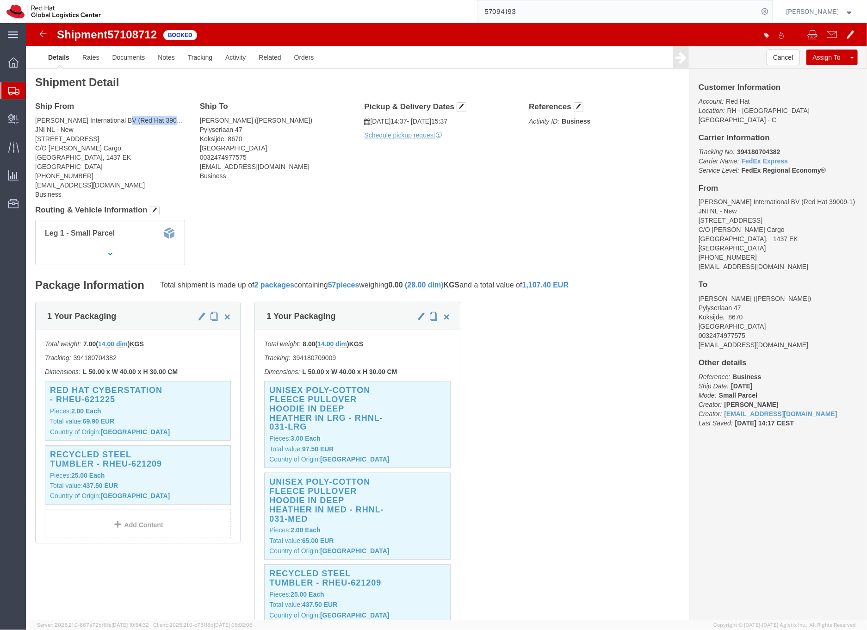
click address "[PERSON_NAME] International BV (Red Hat 39009-1) JNI NL - [STREET_ADDRESS][PERS…"
copy address "Red Hat 39009-1"
click link "Documents"
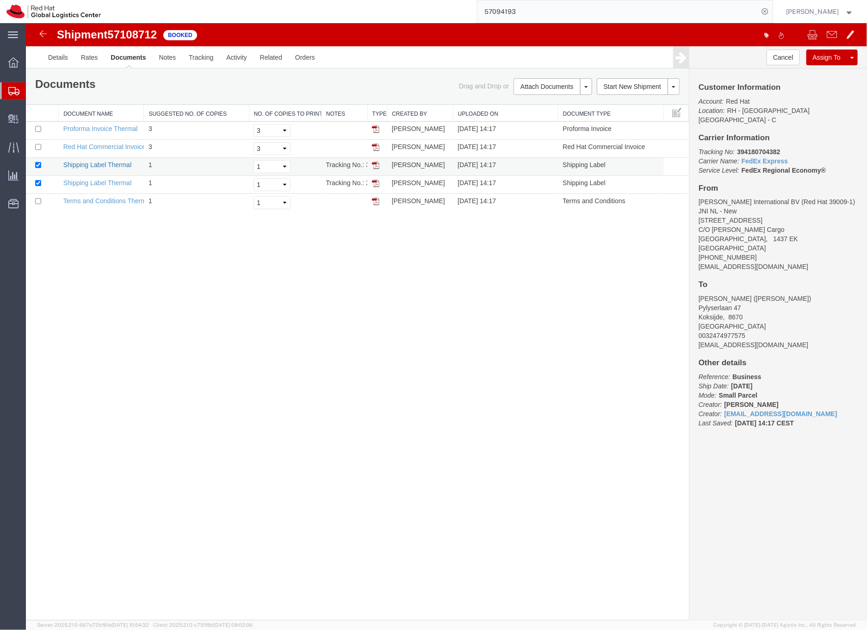
click at [93, 164] on link "Shipping Label Thermal" at bounding box center [97, 164] width 68 height 7
click at [102, 182] on link "Shipping Label Thermal" at bounding box center [97, 182] width 68 height 7
click at [12, 91] on icon at bounding box center [13, 91] width 11 height 8
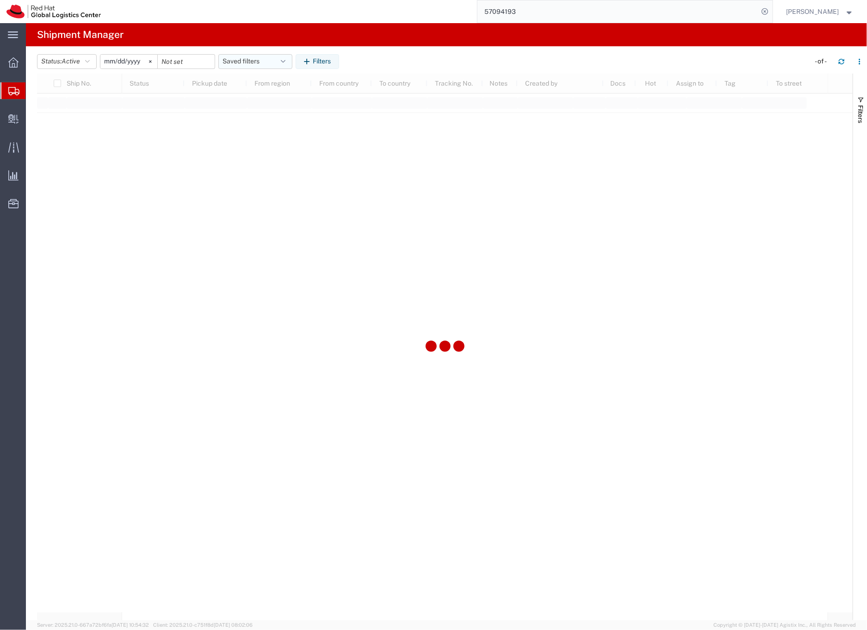
click at [253, 56] on button "Saved filters" at bounding box center [255, 61] width 74 height 15
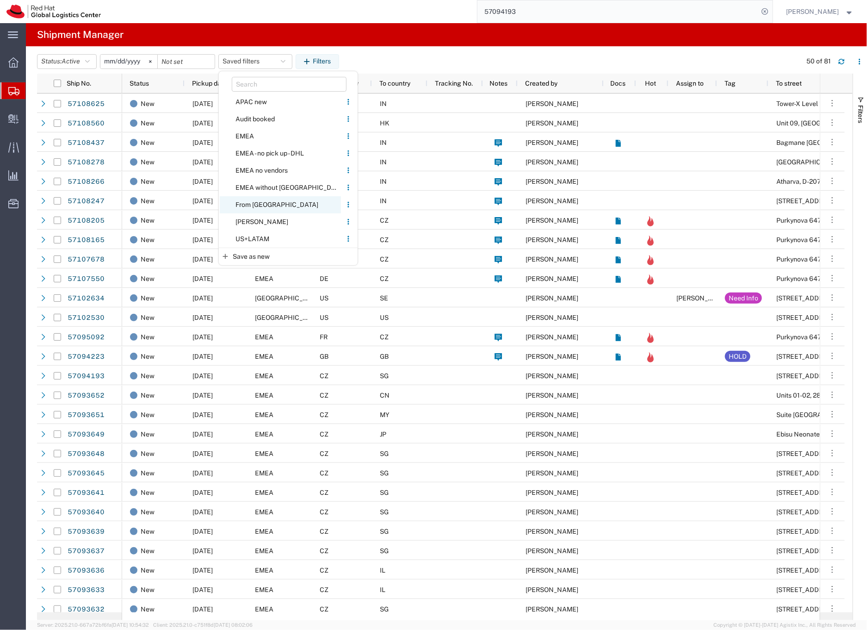
click at [264, 205] on span "From [GEOGRAPHIC_DATA]" at bounding box center [280, 204] width 121 height 17
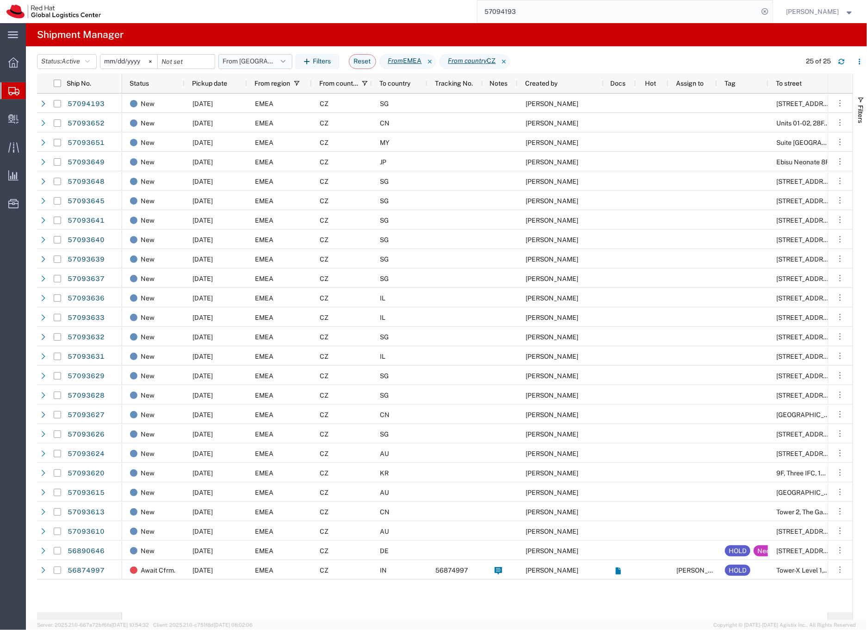
click at [240, 61] on button "From [GEOGRAPHIC_DATA]" at bounding box center [255, 61] width 74 height 15
click at [238, 62] on button "From [GEOGRAPHIC_DATA]" at bounding box center [255, 61] width 74 height 15
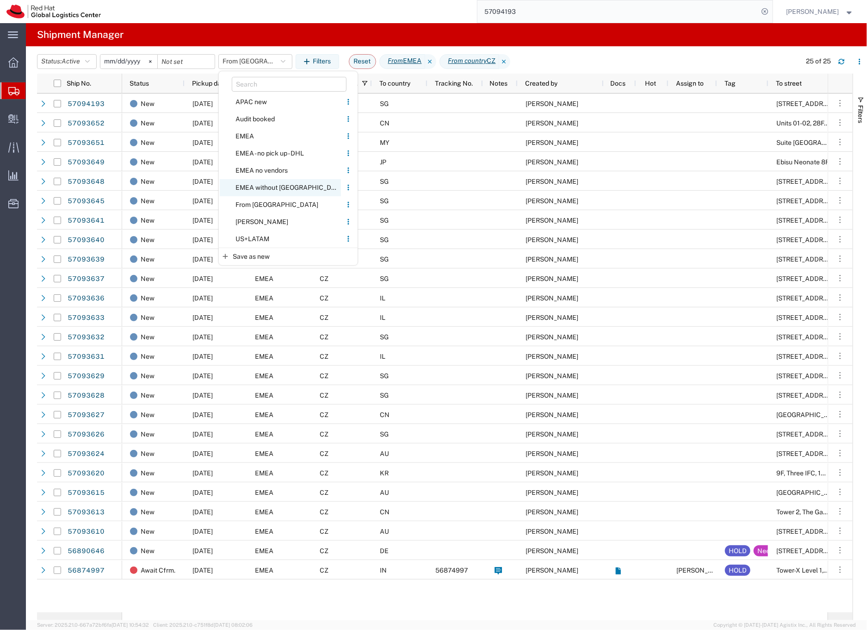
click at [263, 186] on span "EMEA without [GEOGRAPHIC_DATA]" at bounding box center [280, 187] width 121 height 17
type input "[DATE]"
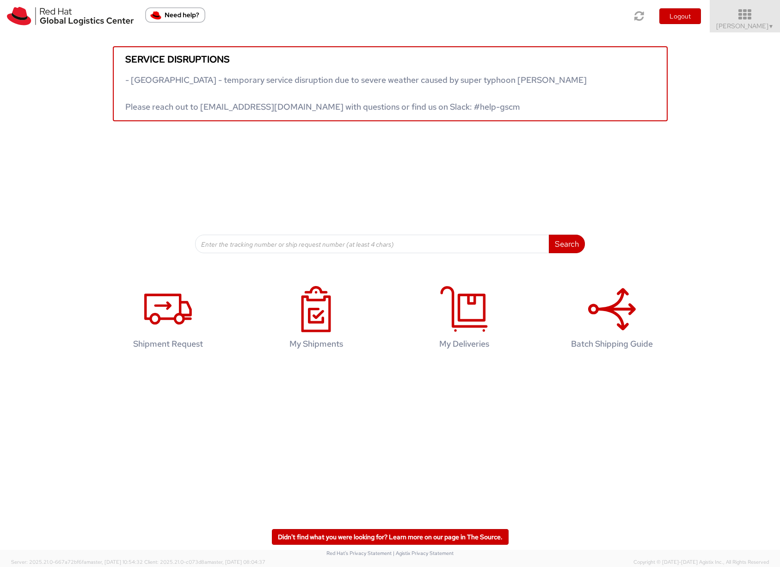
click at [738, 26] on span "Sona Mala ▼" at bounding box center [746, 26] width 58 height 8
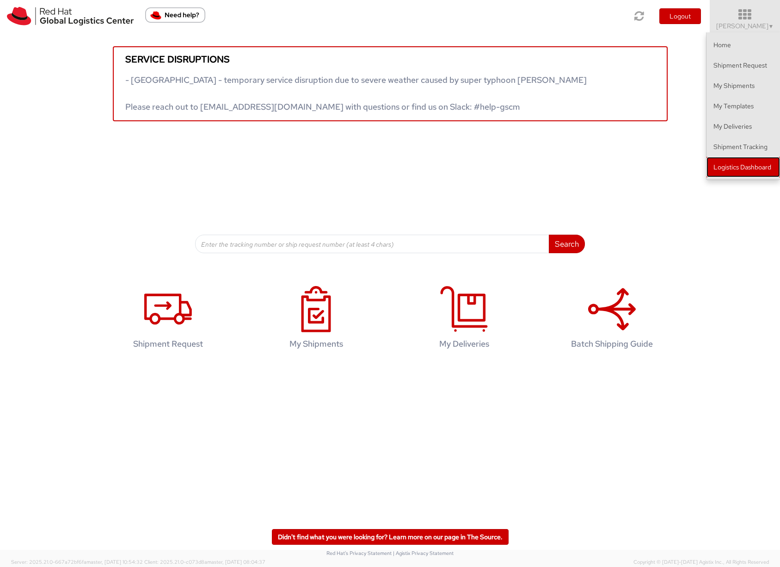
click at [728, 168] on link "Logistics Dashboard" at bounding box center [744, 167] width 74 height 20
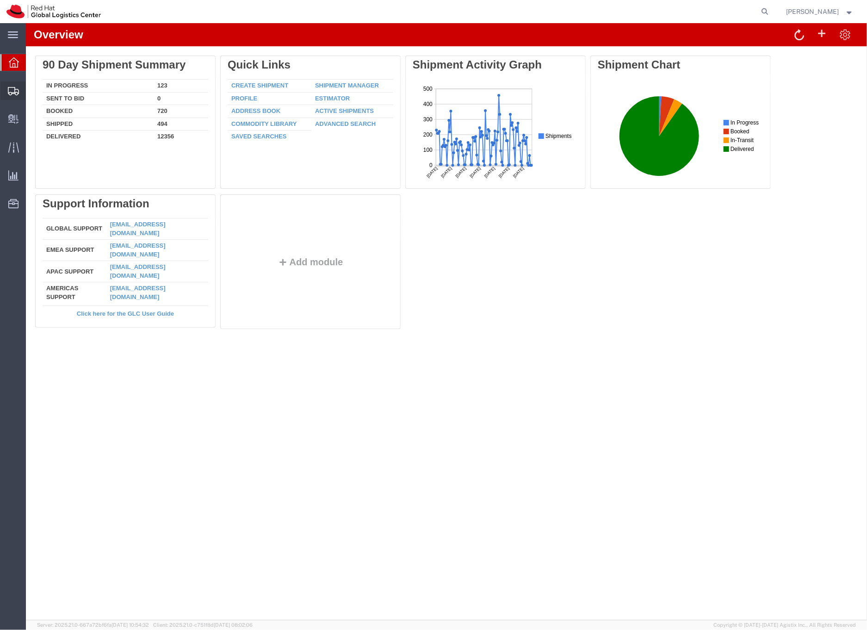
click at [17, 88] on icon at bounding box center [13, 91] width 11 height 8
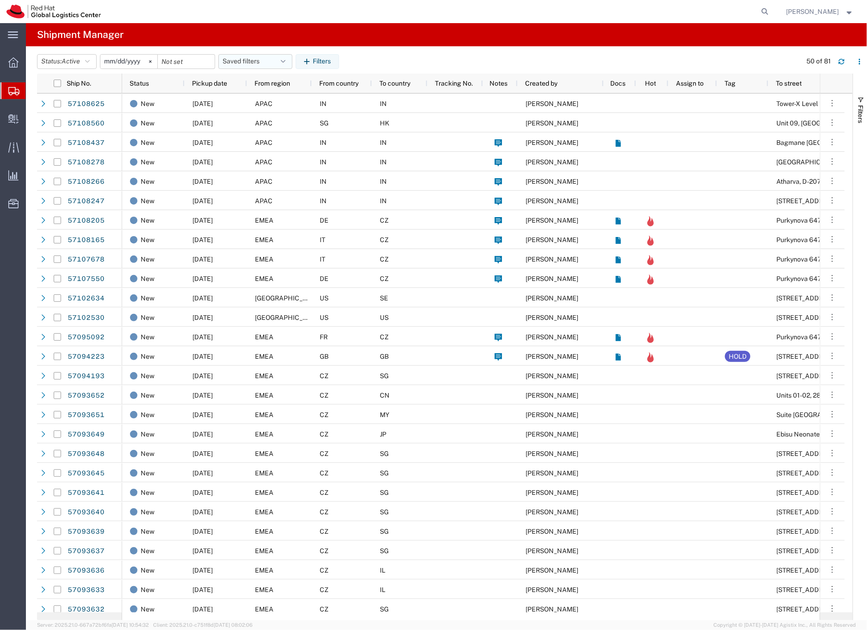
click at [272, 62] on button "Saved filters" at bounding box center [255, 61] width 74 height 15
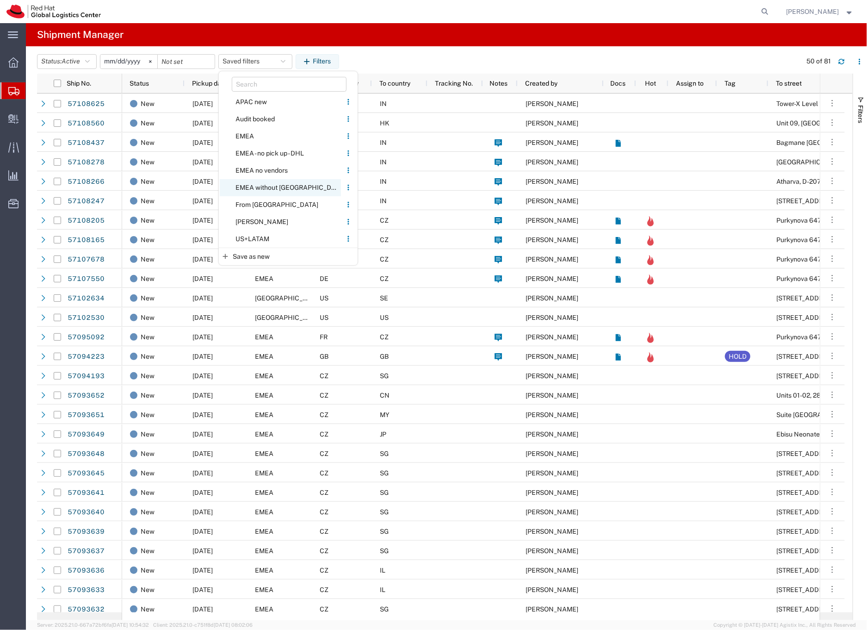
click at [260, 185] on span "EMEA without [GEOGRAPHIC_DATA]" at bounding box center [280, 187] width 121 height 17
type input "[DATE]"
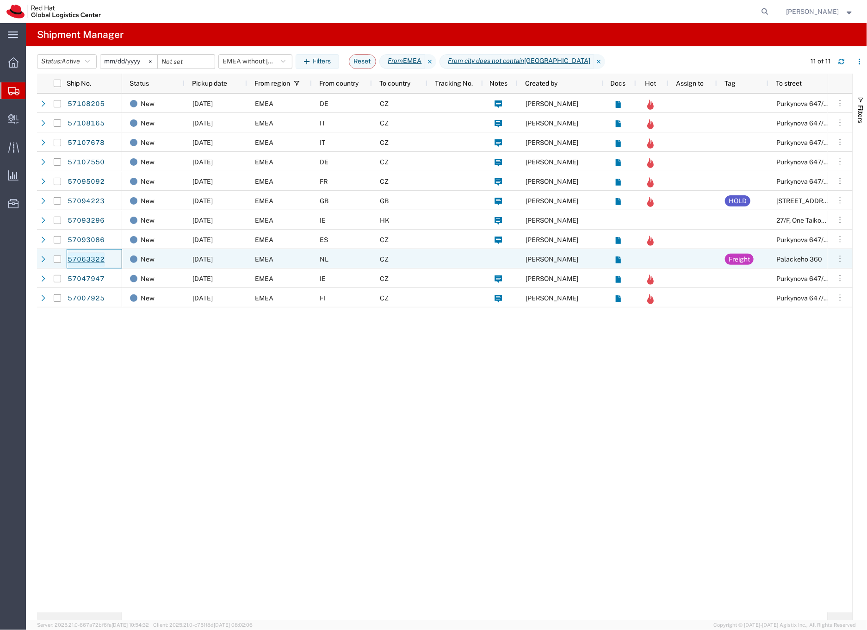
click at [89, 258] on link "57063322" at bounding box center [86, 259] width 38 height 15
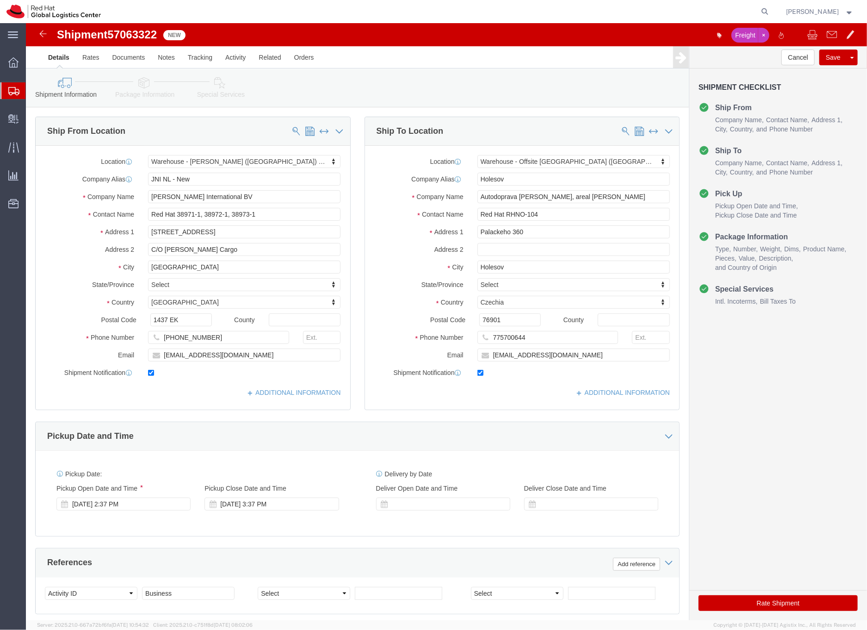
select select "70271"
select select "63491"
